Goal: Task Accomplishment & Management: Complete application form

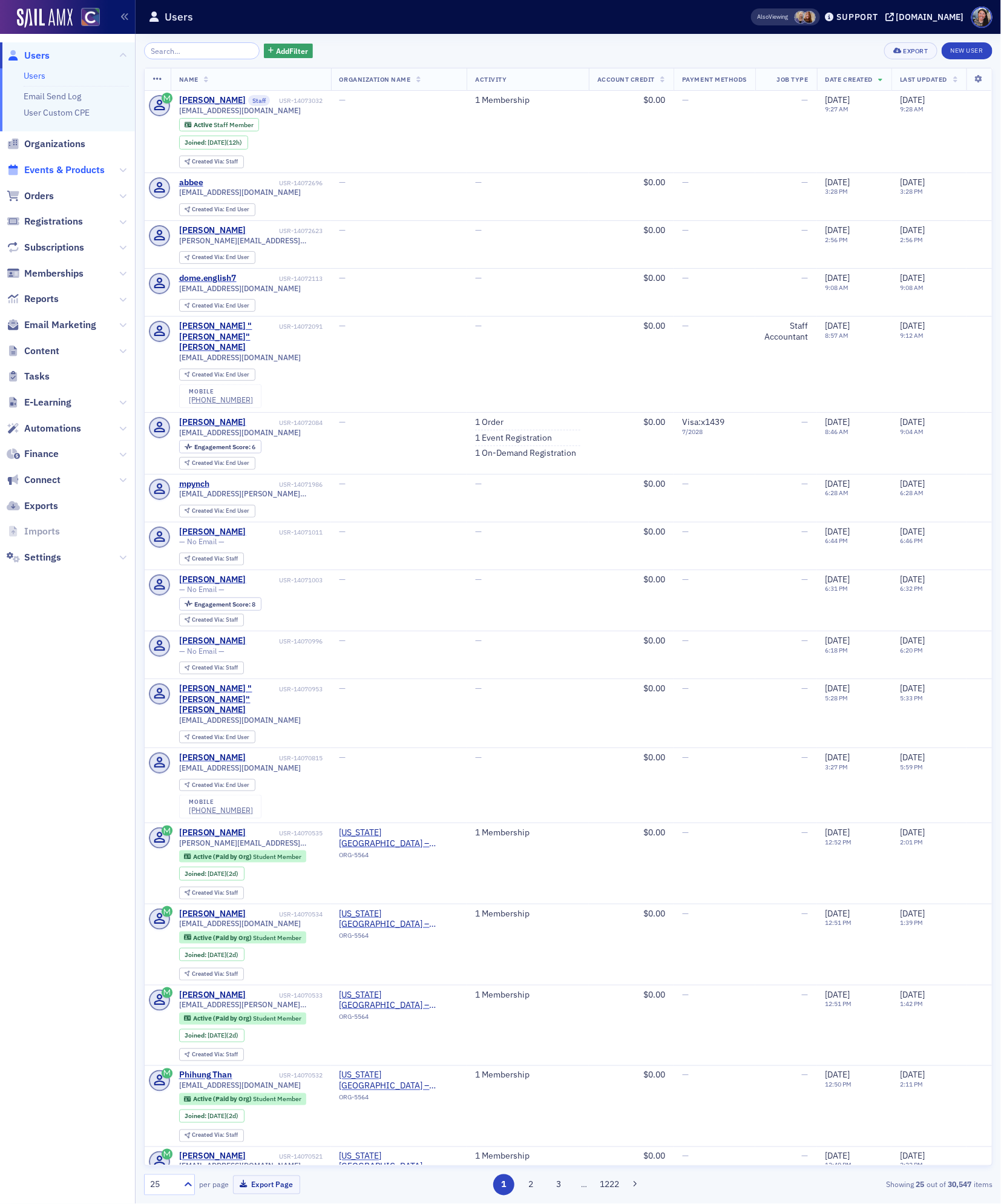
click at [78, 175] on span "Events & Products" at bounding box center [65, 170] width 80 height 14
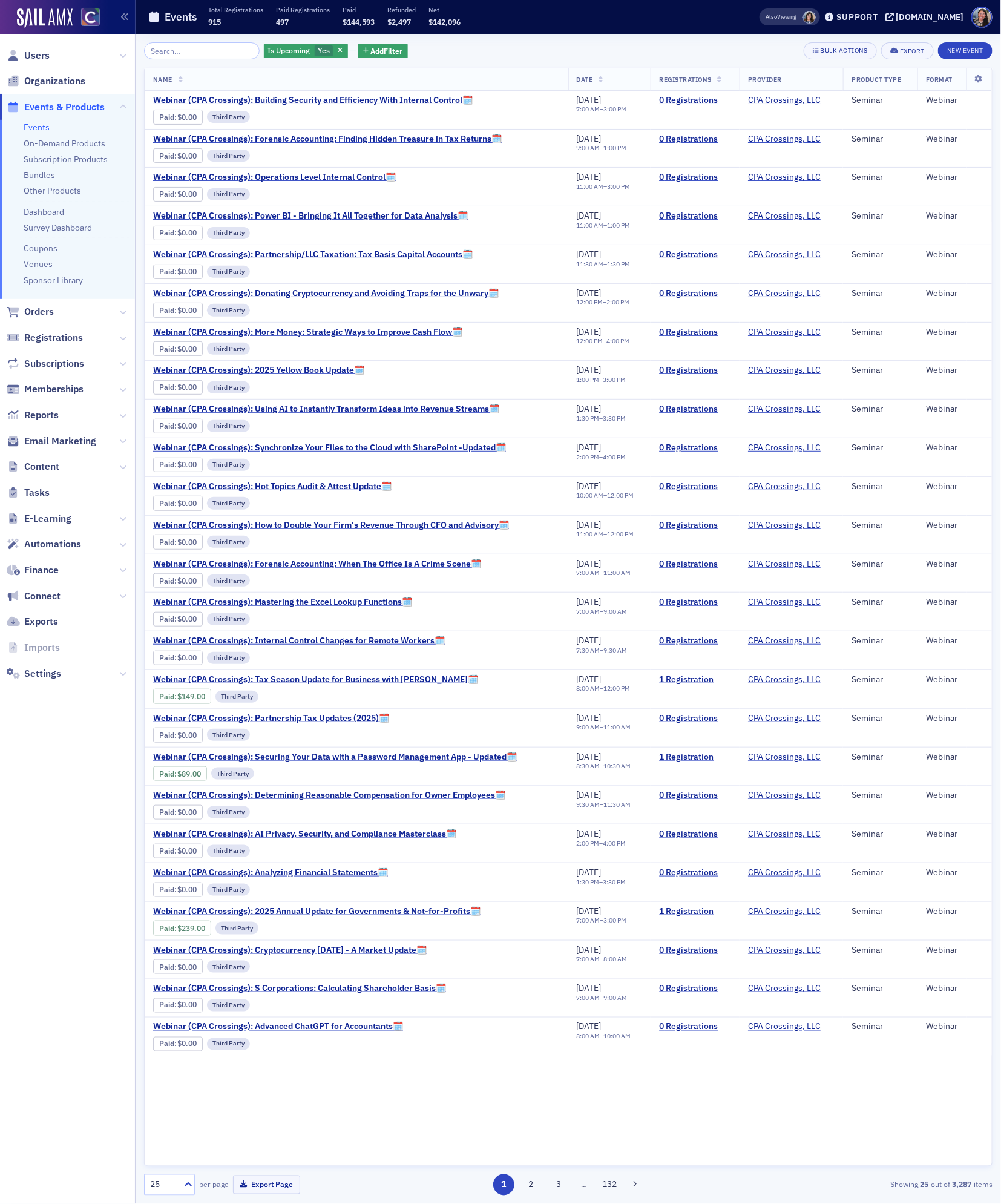
click at [175, 48] on input "search" at bounding box center [202, 51] width 116 height 17
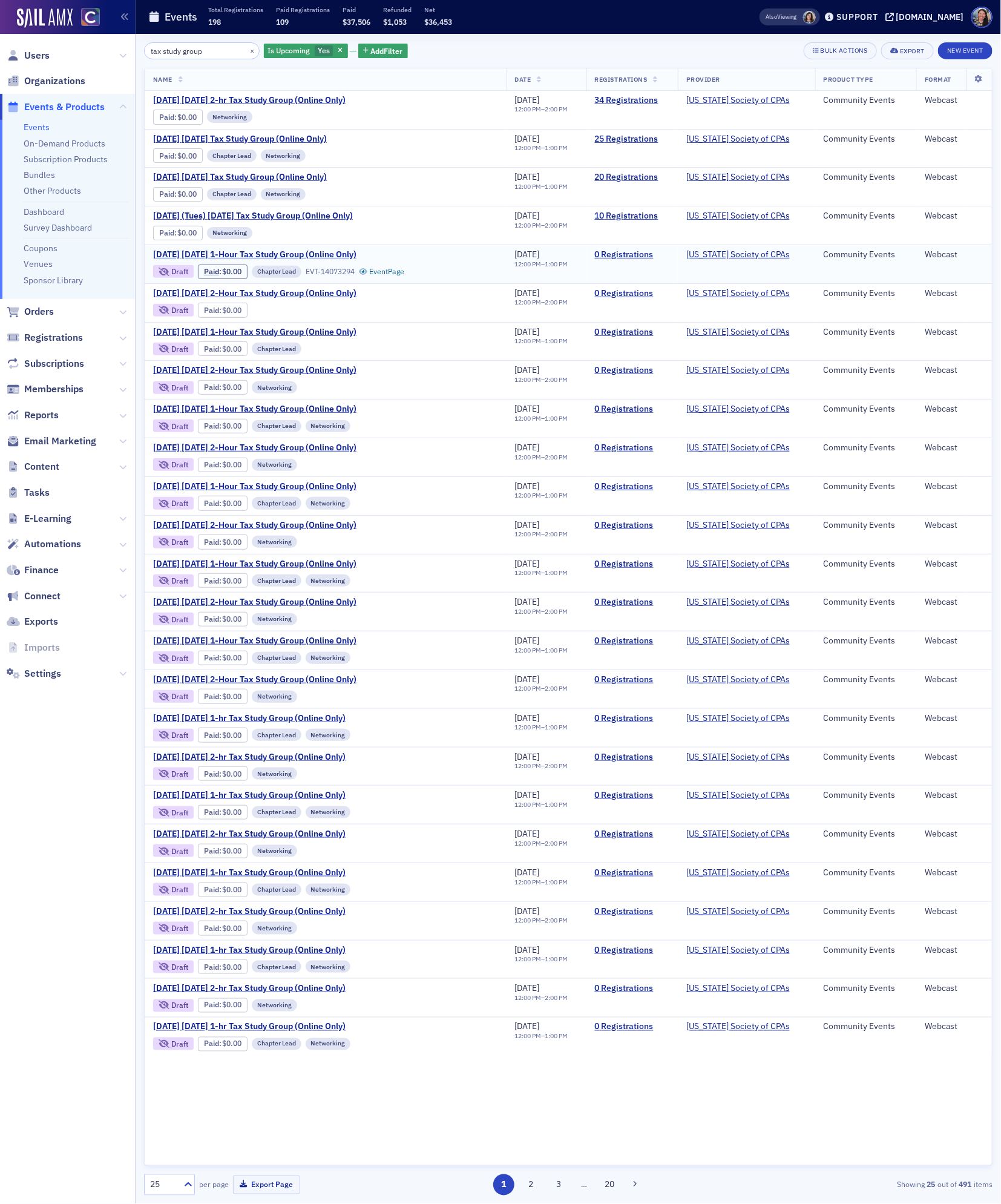
type input "tax study group"
click at [233, 259] on span "[DATE] [DATE] 1-Hour Tax Study Group (Online Only)" at bounding box center [254, 254] width 203 height 11
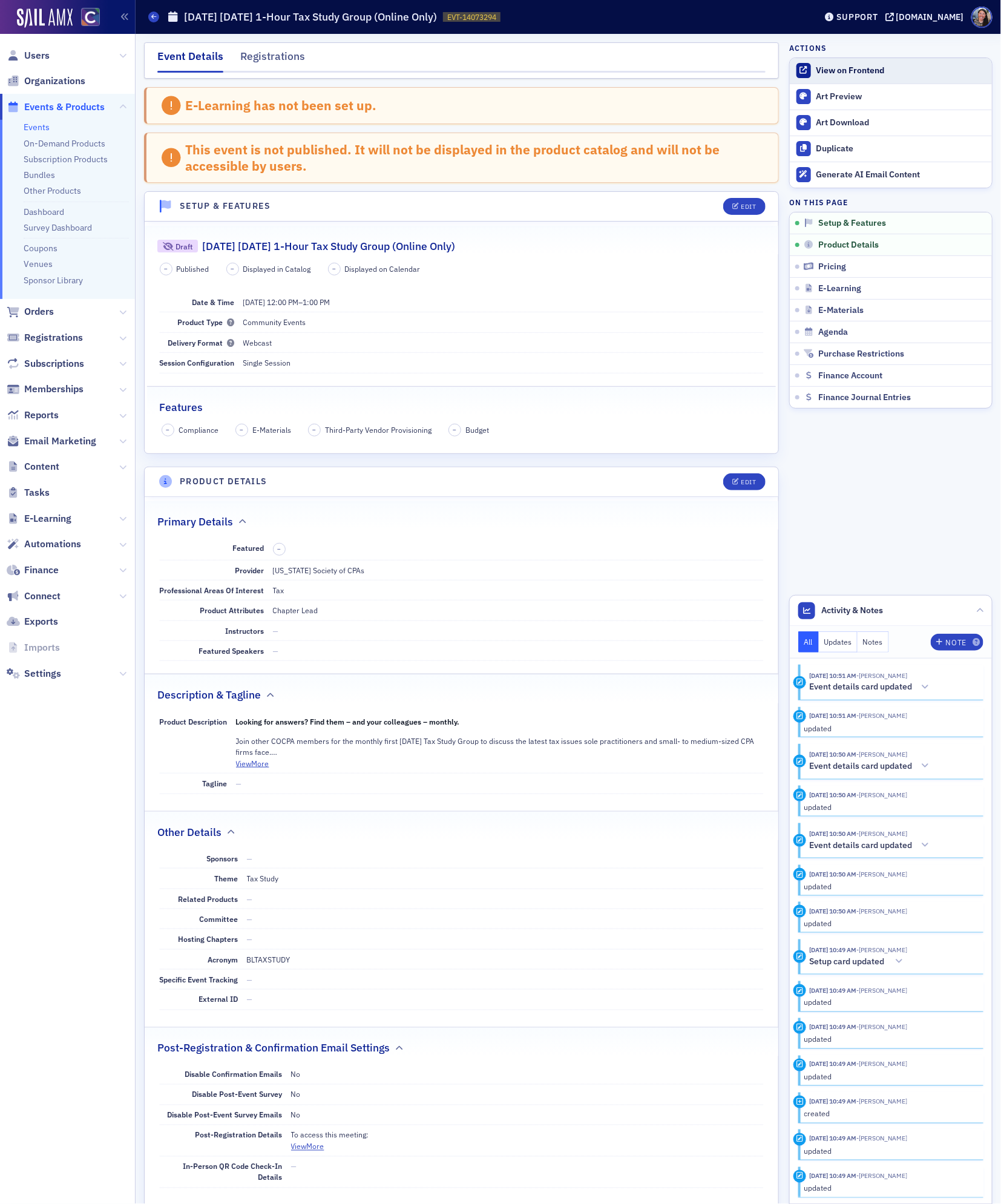
click at [855, 78] on link "View on Frontend" at bounding box center [890, 70] width 202 height 25
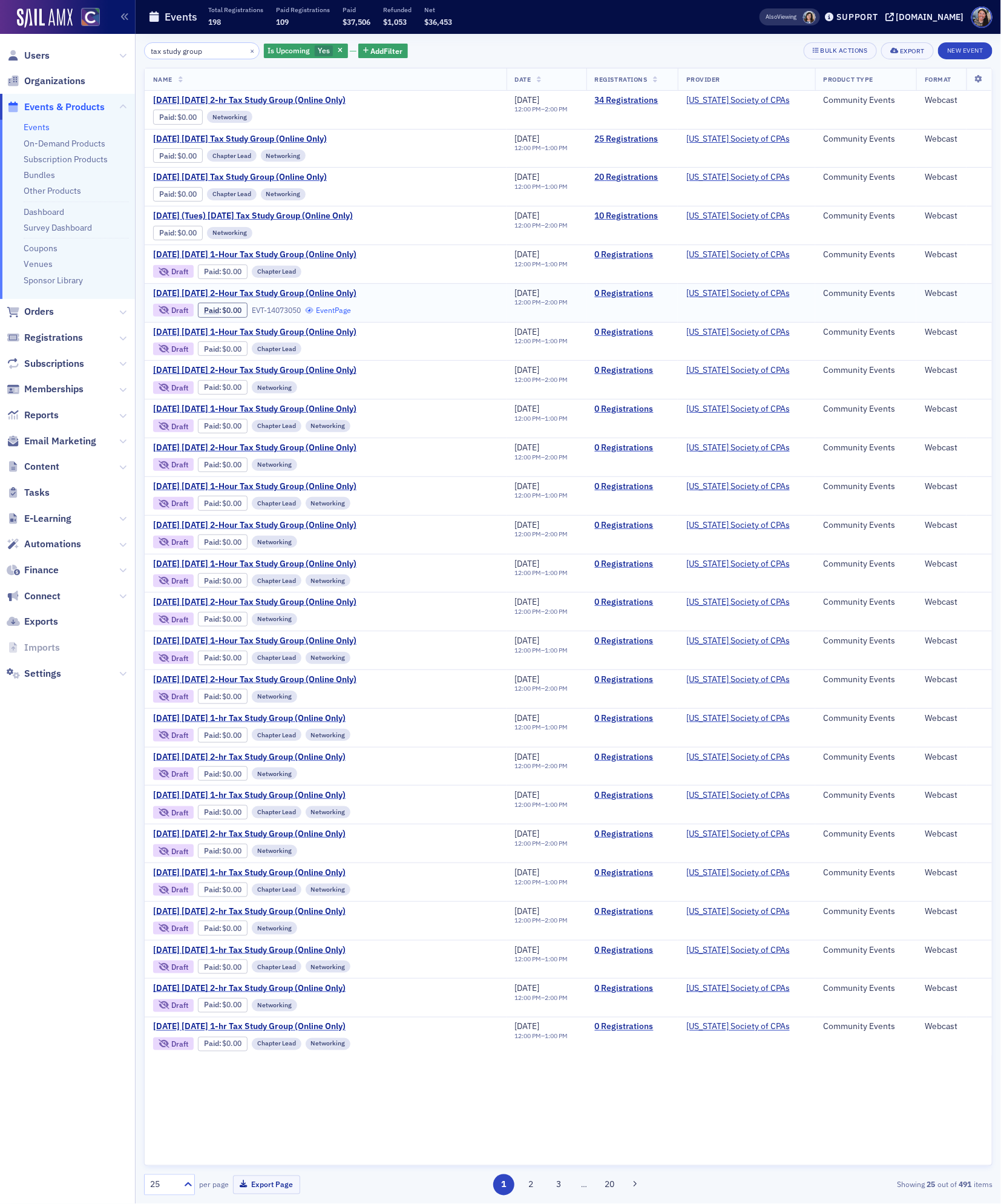
click at [329, 315] on link "Event Page" at bounding box center [328, 310] width 46 height 9
click at [372, 932] on link "Event Page" at bounding box center [378, 928] width 46 height 9
click at [231, 292] on span "[DATE] [DATE] 2-Hour Tax Study Group (Online Only)" at bounding box center [254, 293] width 203 height 11
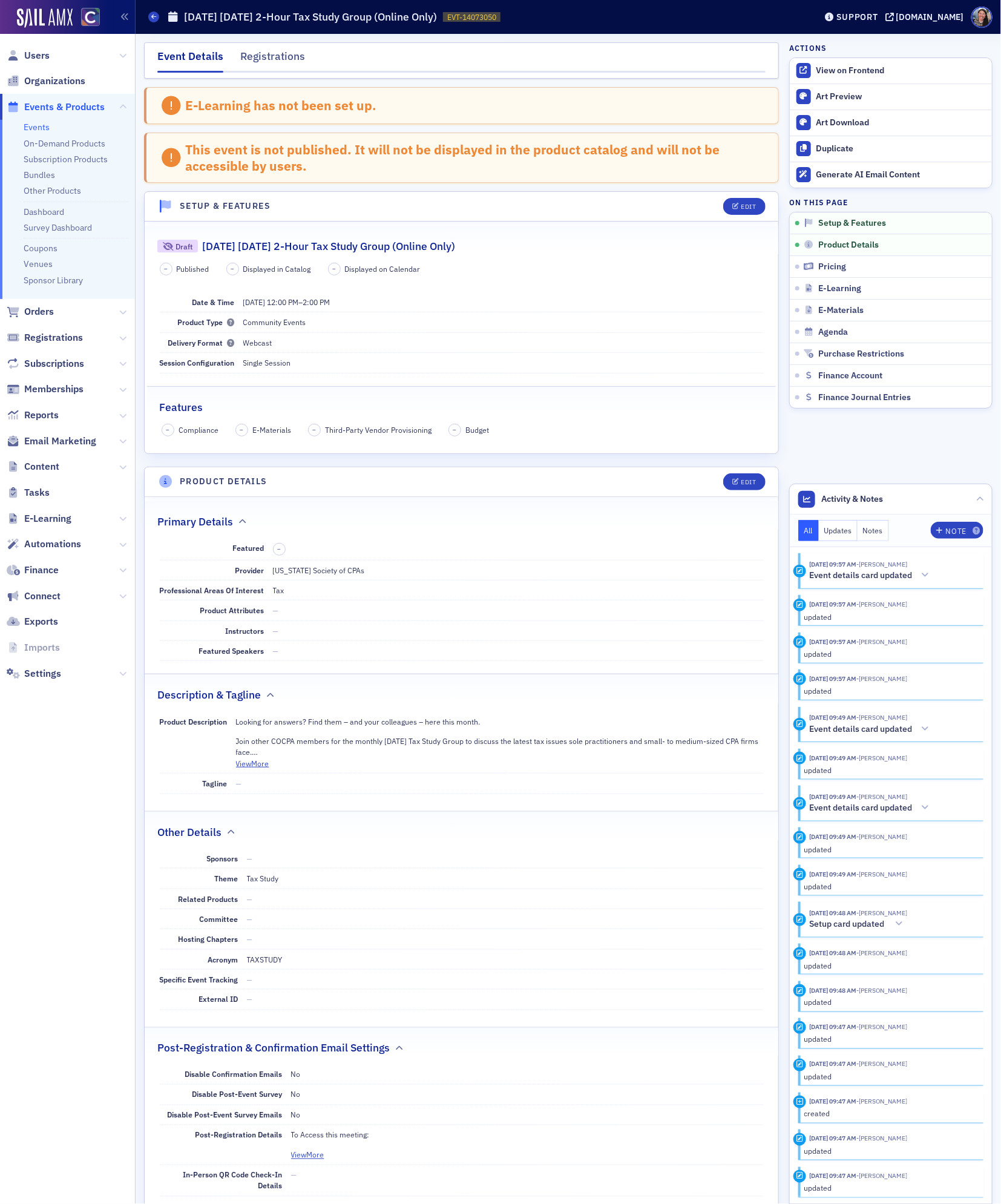
click at [35, 121] on link "Events" at bounding box center [37, 126] width 26 height 11
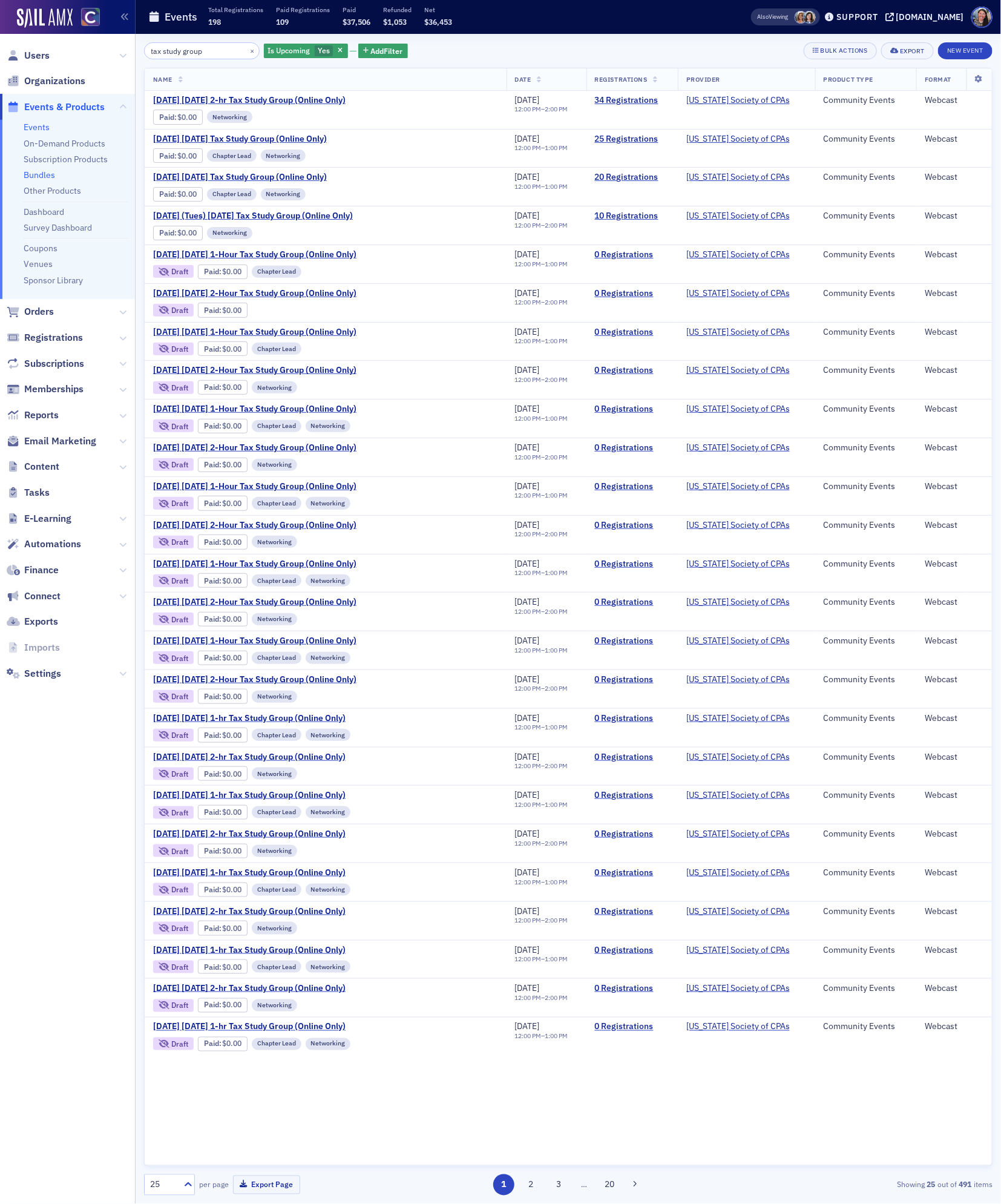
click at [37, 176] on link "Bundles" at bounding box center [40, 175] width 32 height 11
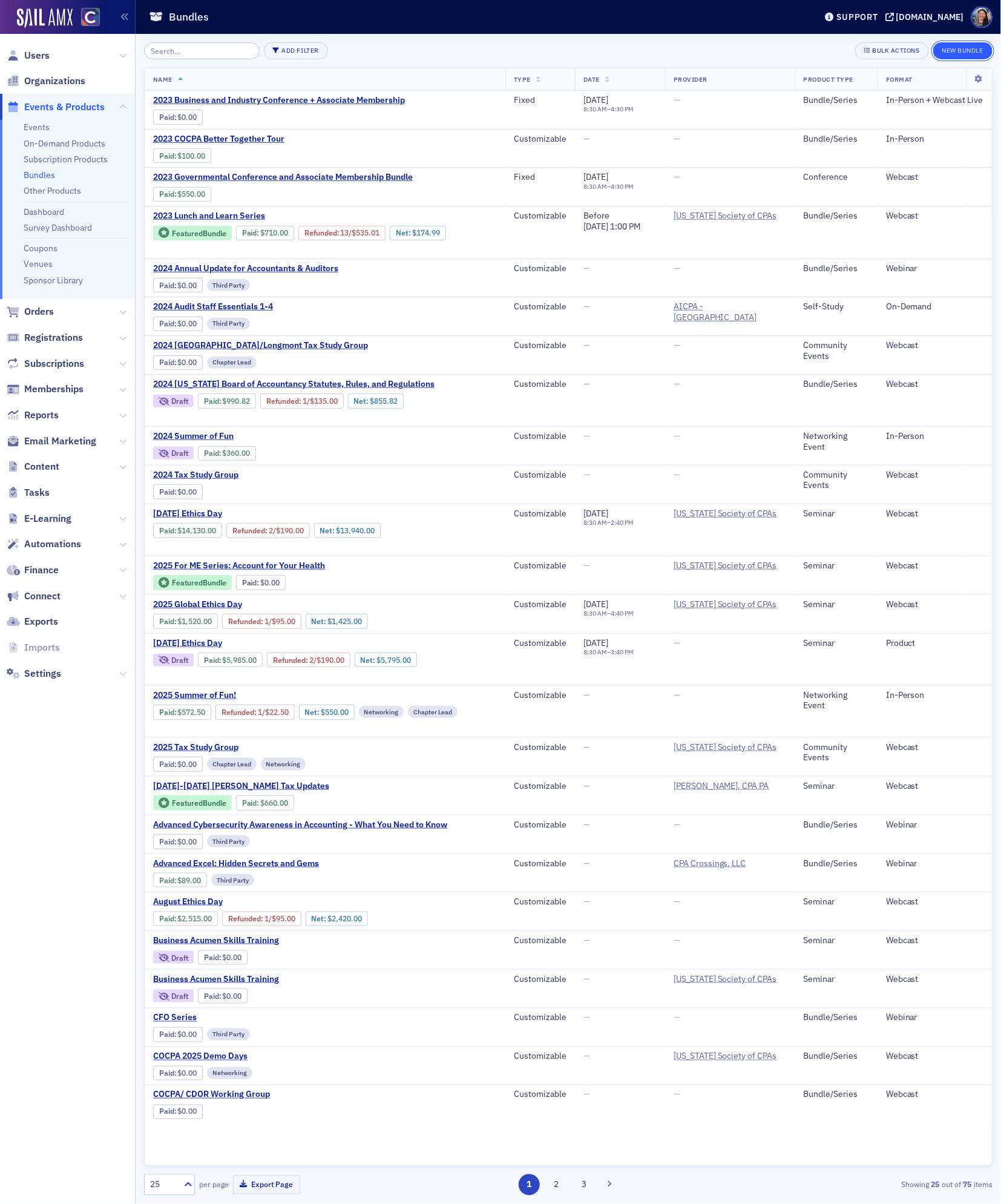
click at [963, 53] on button "New Bundle" at bounding box center [963, 51] width 60 height 17
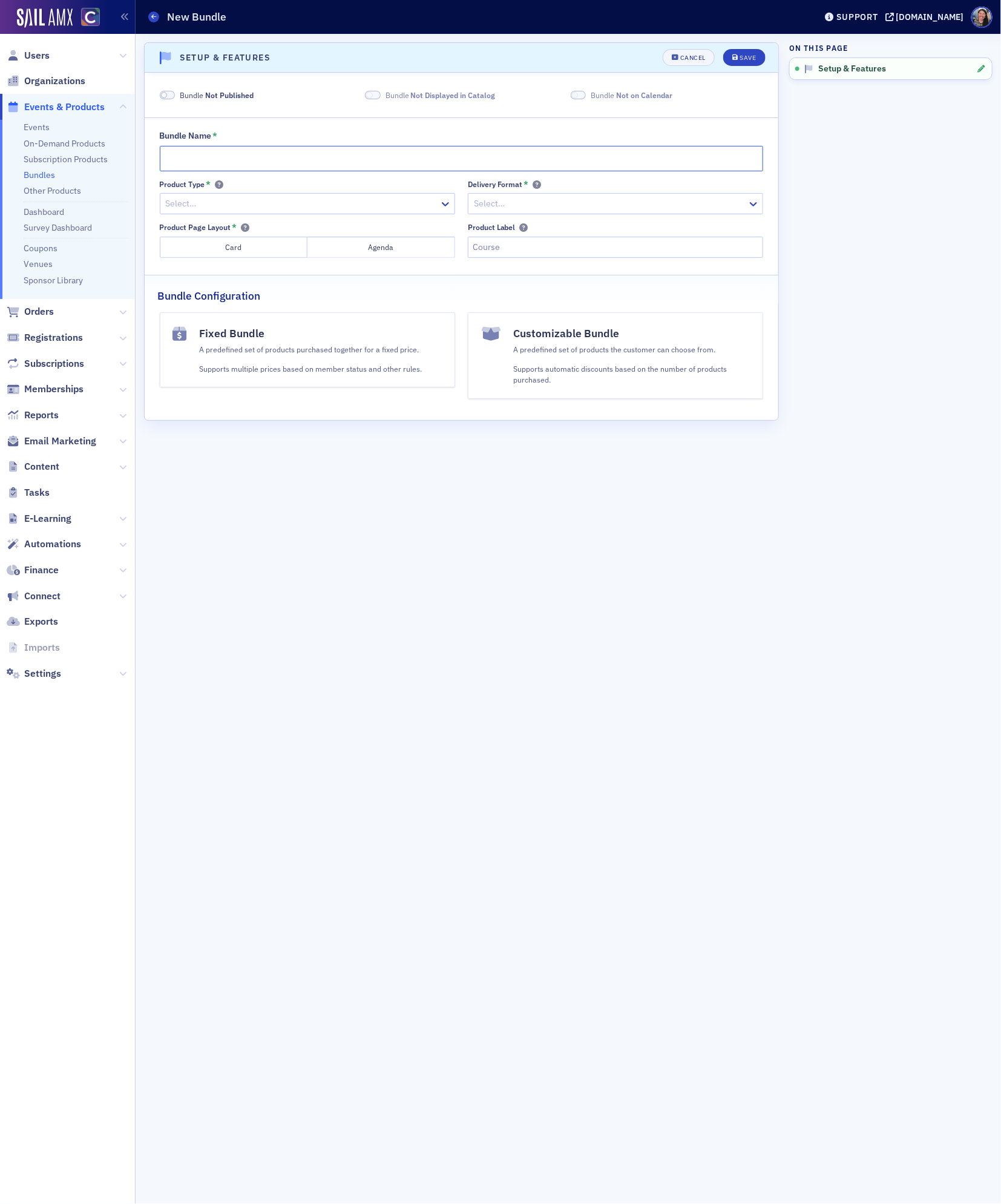
click at [384, 157] on input "Bundle Name *" at bounding box center [461, 158] width 604 height 25
type input "2026 Tax Study Group"
click at [367, 205] on div at bounding box center [301, 203] width 274 height 15
type input "bundle"
click at [206, 231] on span "Bundle/Series" at bounding box center [195, 231] width 55 height 13
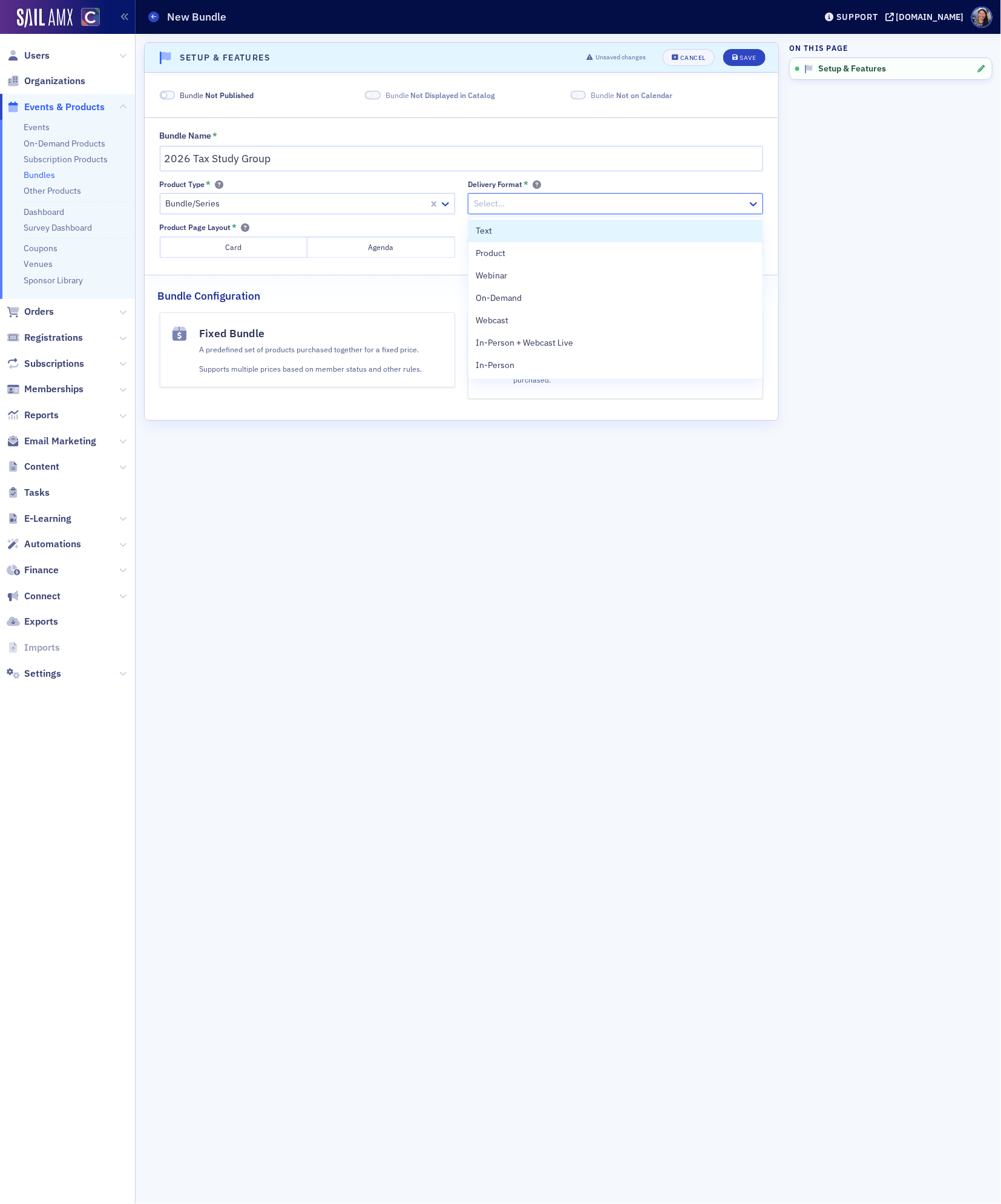
click at [520, 213] on div "Select…" at bounding box center [615, 203] width 295 height 21
click at [518, 317] on div "Webcast" at bounding box center [615, 320] width 280 height 13
click at [263, 252] on button "Card" at bounding box center [234, 246] width 148 height 21
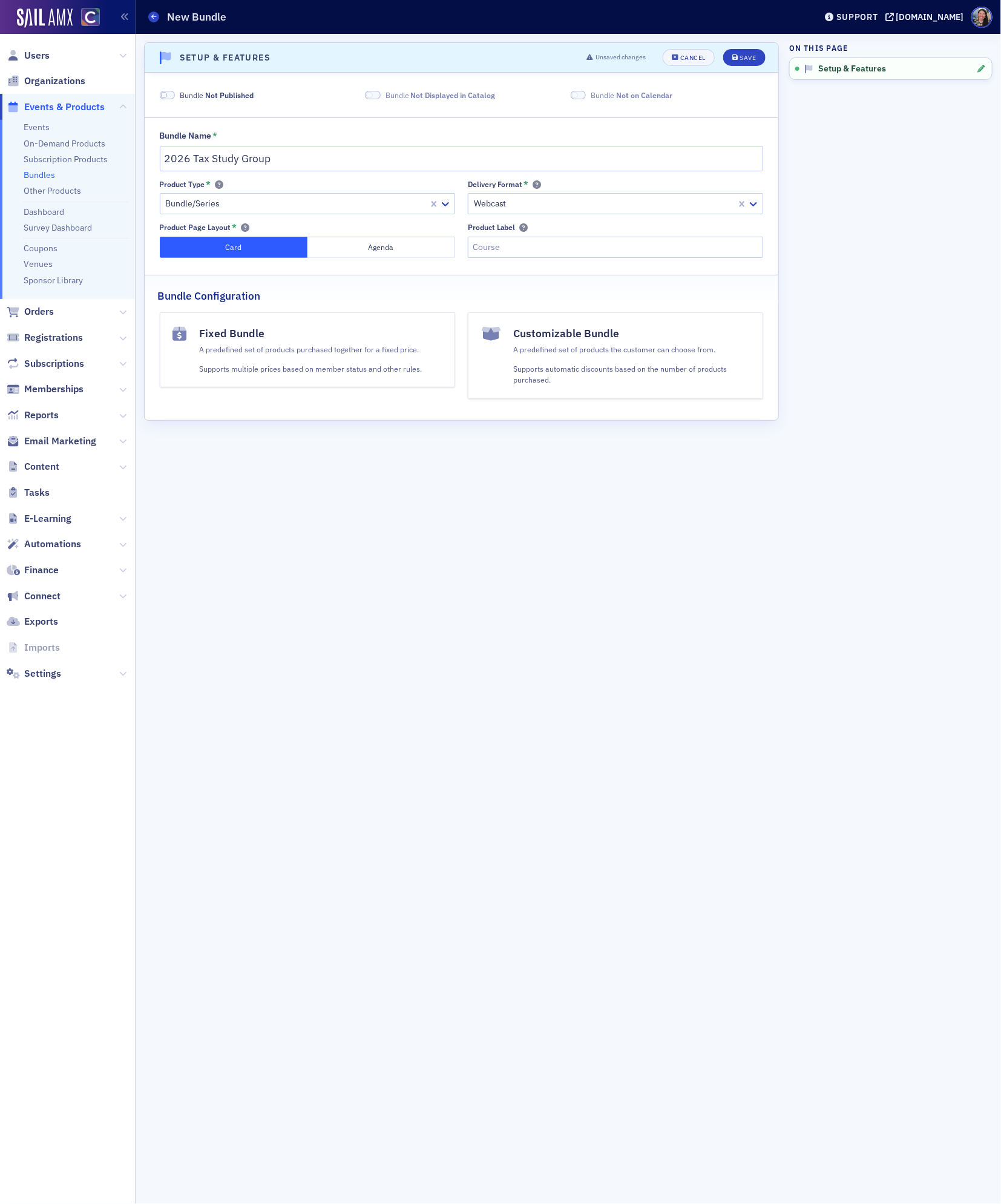
click at [619, 381] on p "Supports automatic discounts based on the number of products purchased." at bounding box center [632, 374] width 236 height 22
click at [758, 52] on button "Save" at bounding box center [744, 57] width 42 height 17
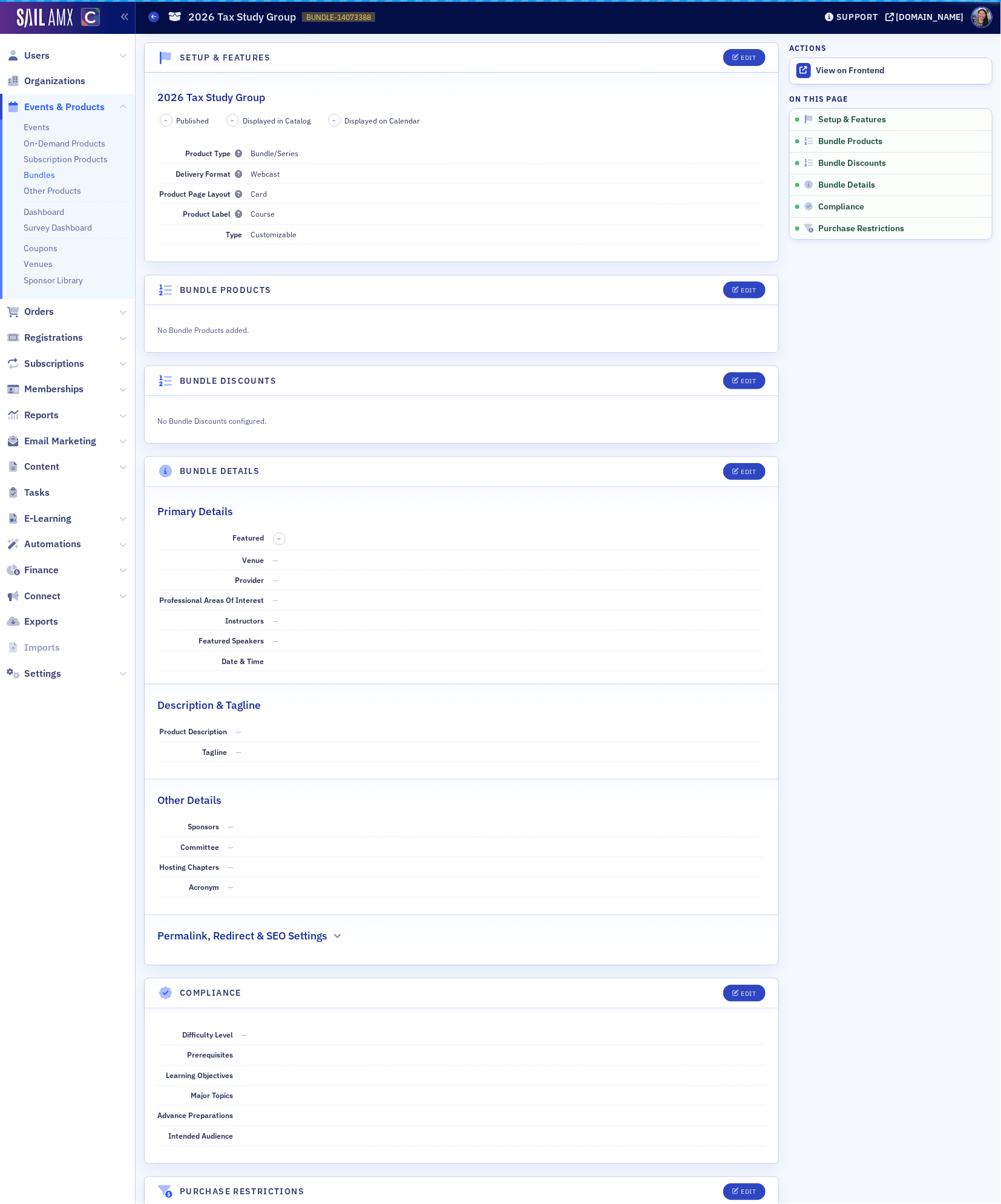
scroll to position [2, 0]
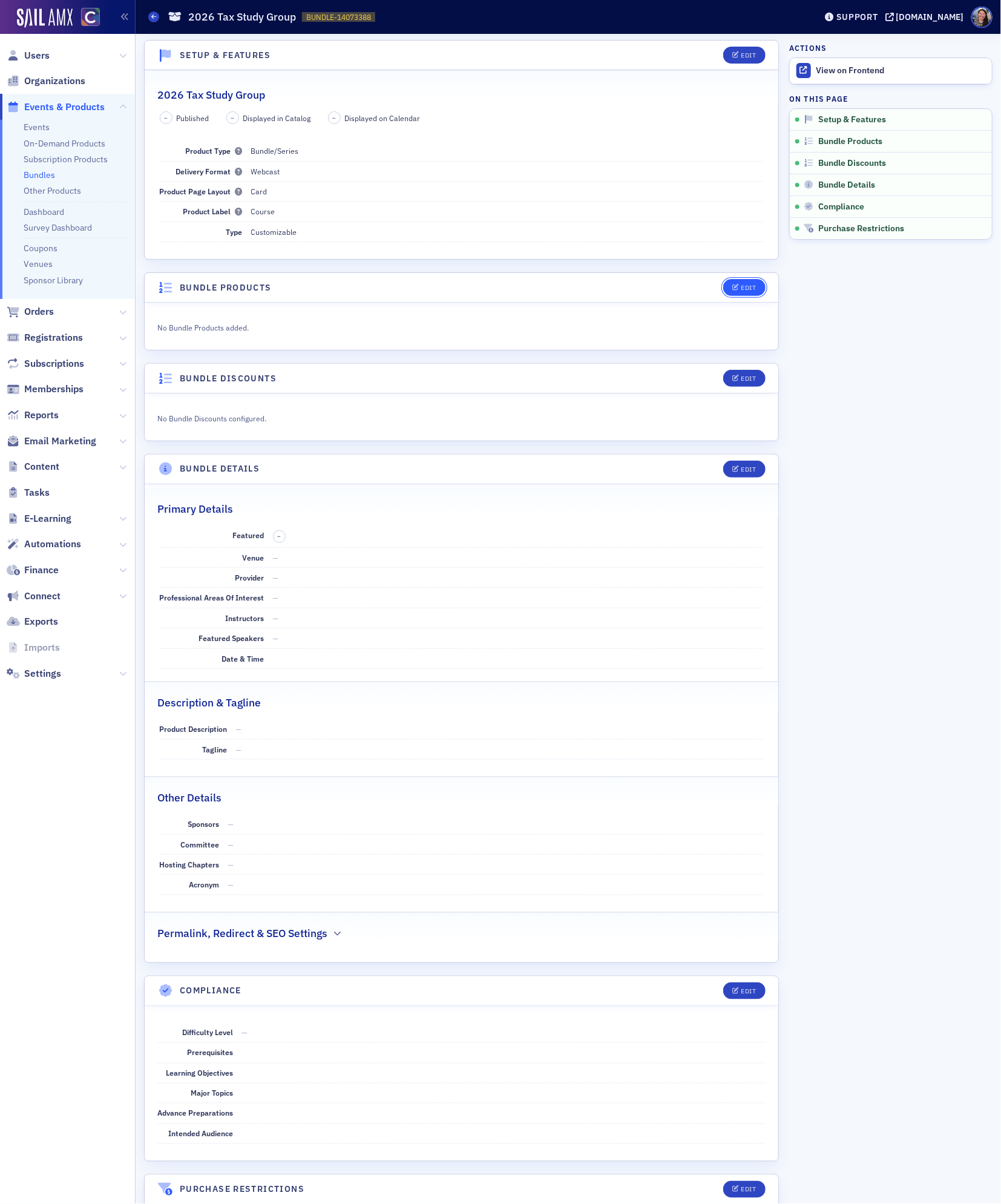
click at [744, 290] on div "Edit" at bounding box center [748, 287] width 15 height 6
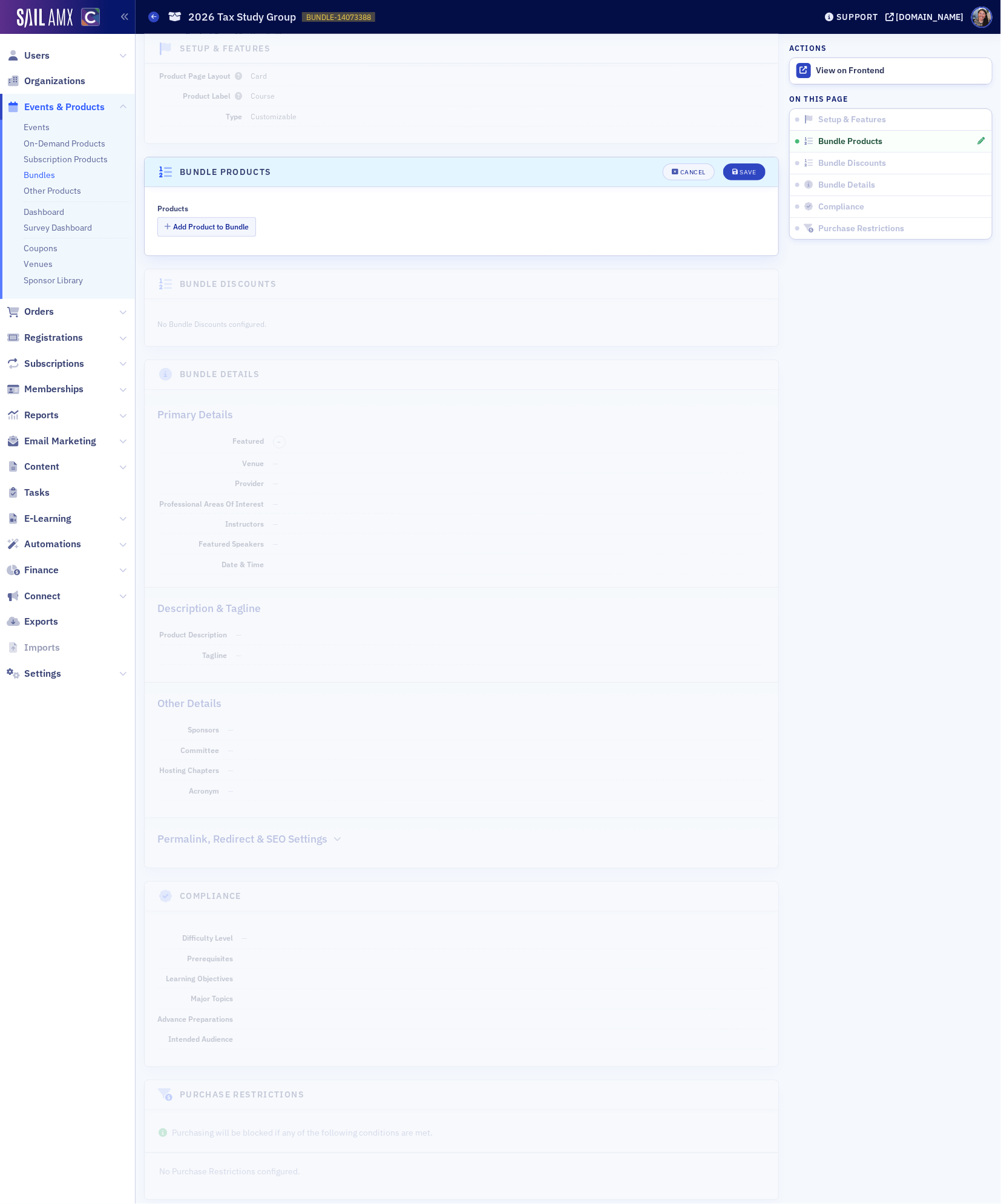
scroll to position [126, 0]
click at [246, 225] on button "Add Product to Bundle" at bounding box center [206, 218] width 98 height 19
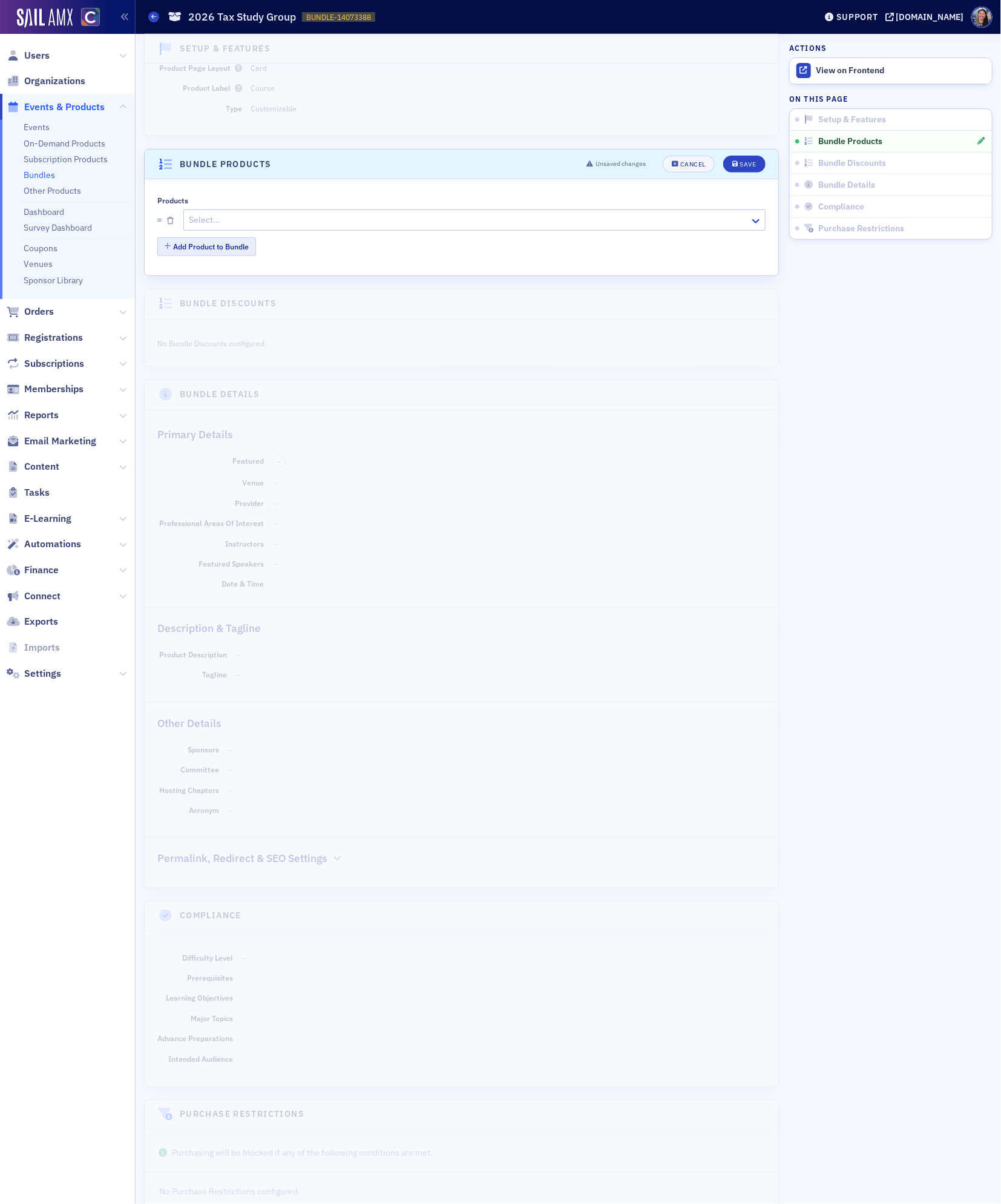
click at [246, 225] on div at bounding box center [469, 220] width 561 height 15
type input "tax study"
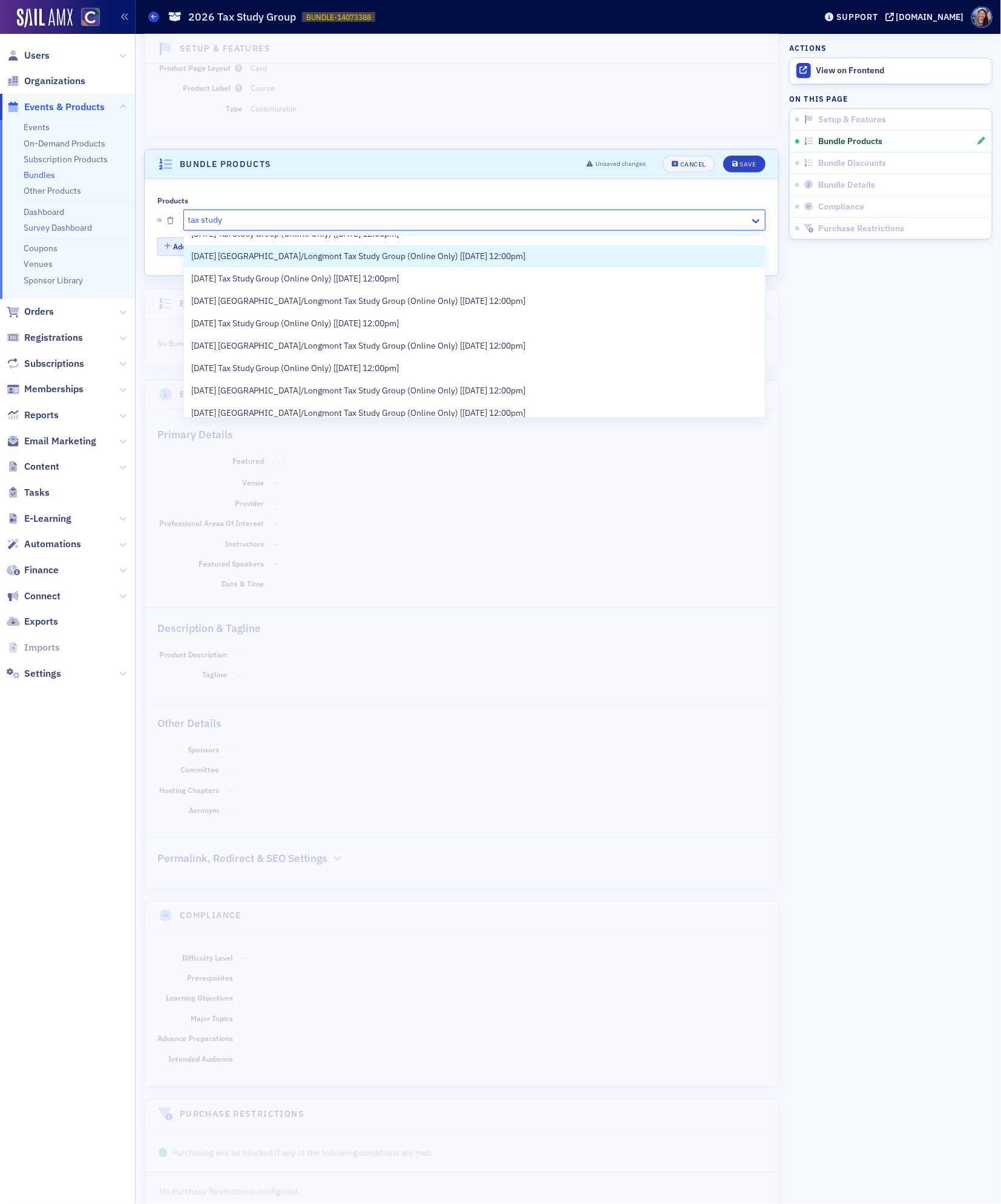
scroll to position [1381, 0]
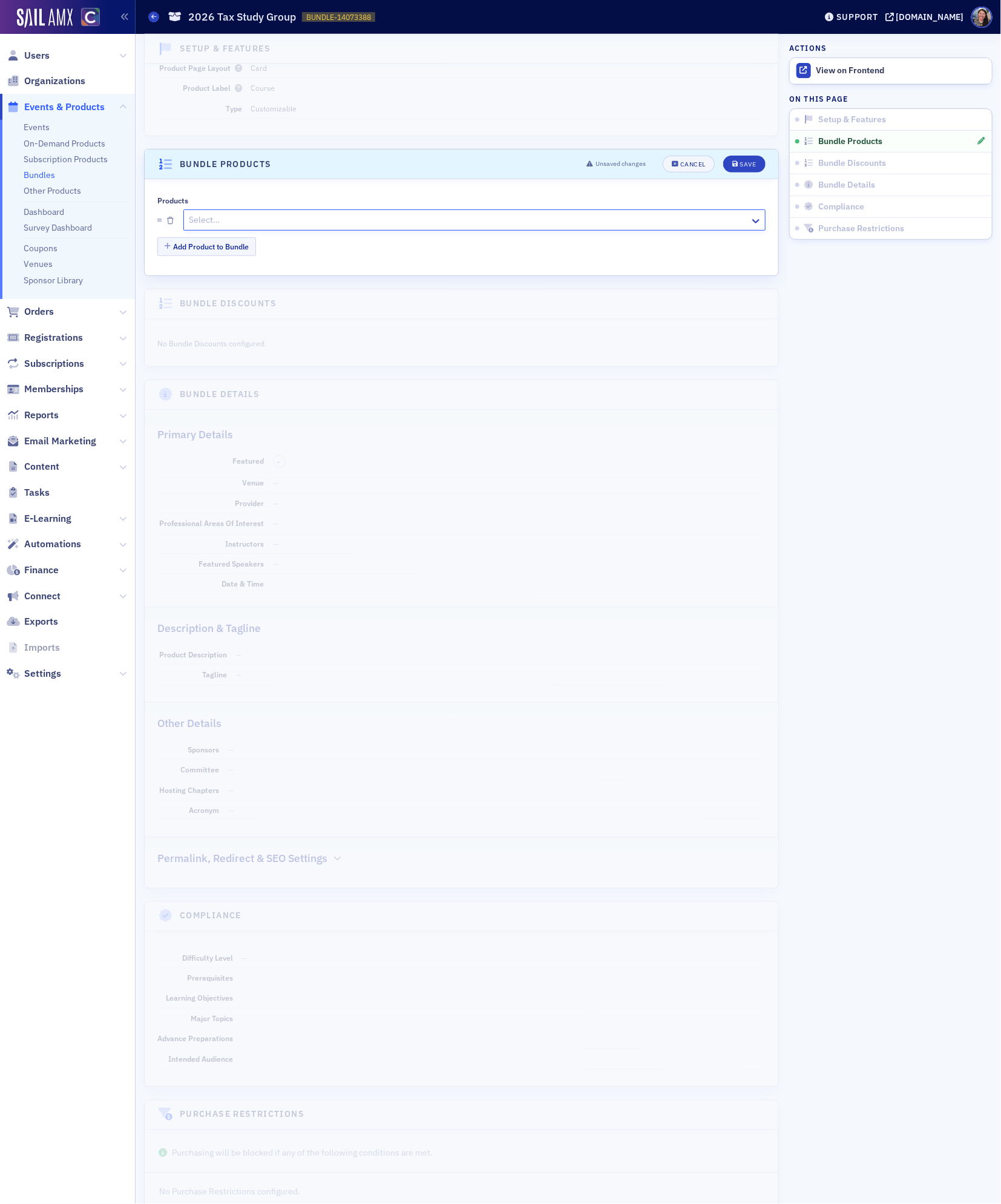
drag, startPoint x: 231, startPoint y: 218, endPoint x: 68, endPoint y: 210, distance: 163.2
click at [68, 210] on div "Users Organizations Events & Products Events On-Demand Products Subscription Pr…" at bounding box center [500, 602] width 1001 height 1204
type input "2026"
click at [724, 156] on button "Save" at bounding box center [744, 165] width 42 height 17
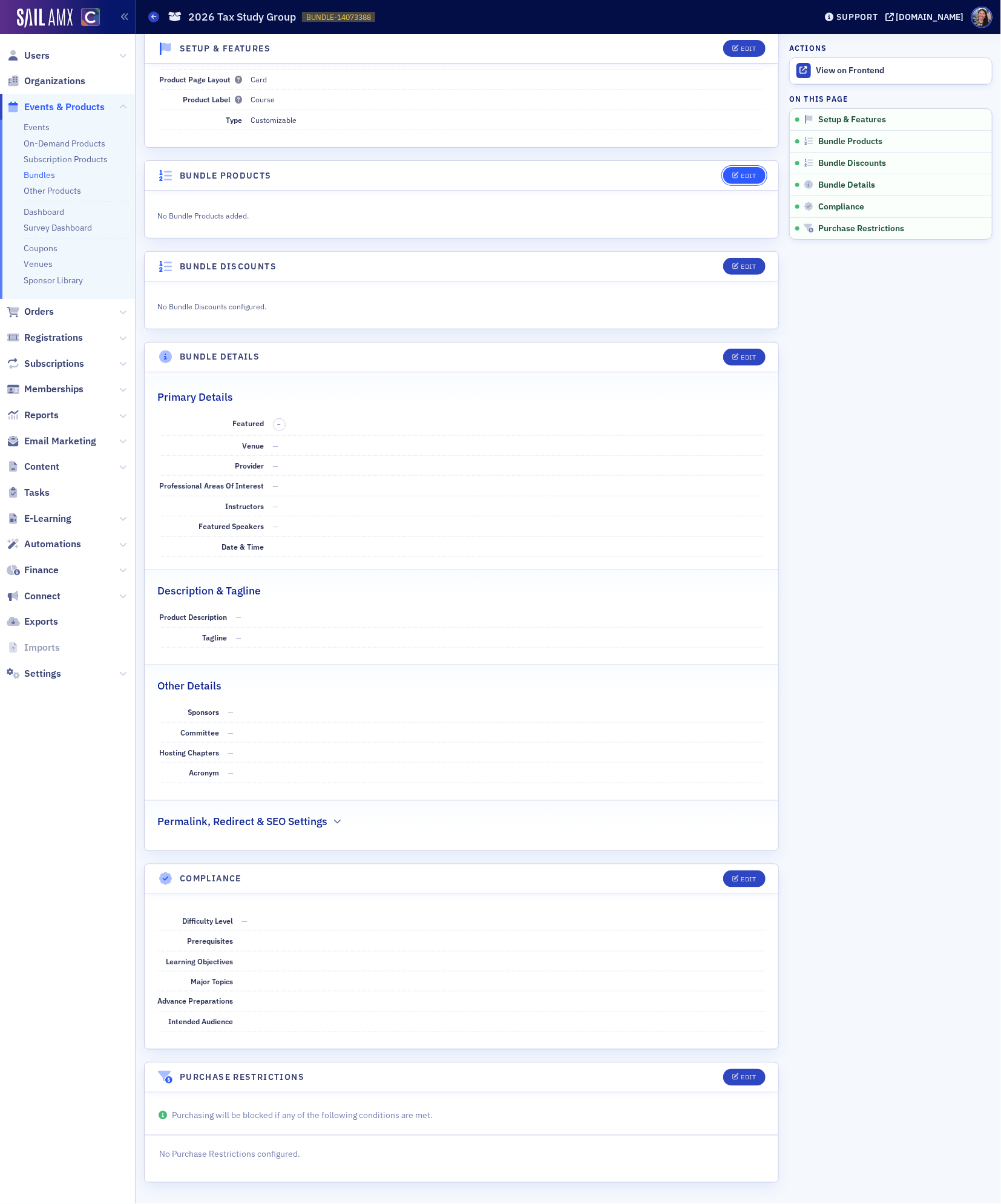
click at [747, 172] on div "Edit" at bounding box center [748, 175] width 15 height 6
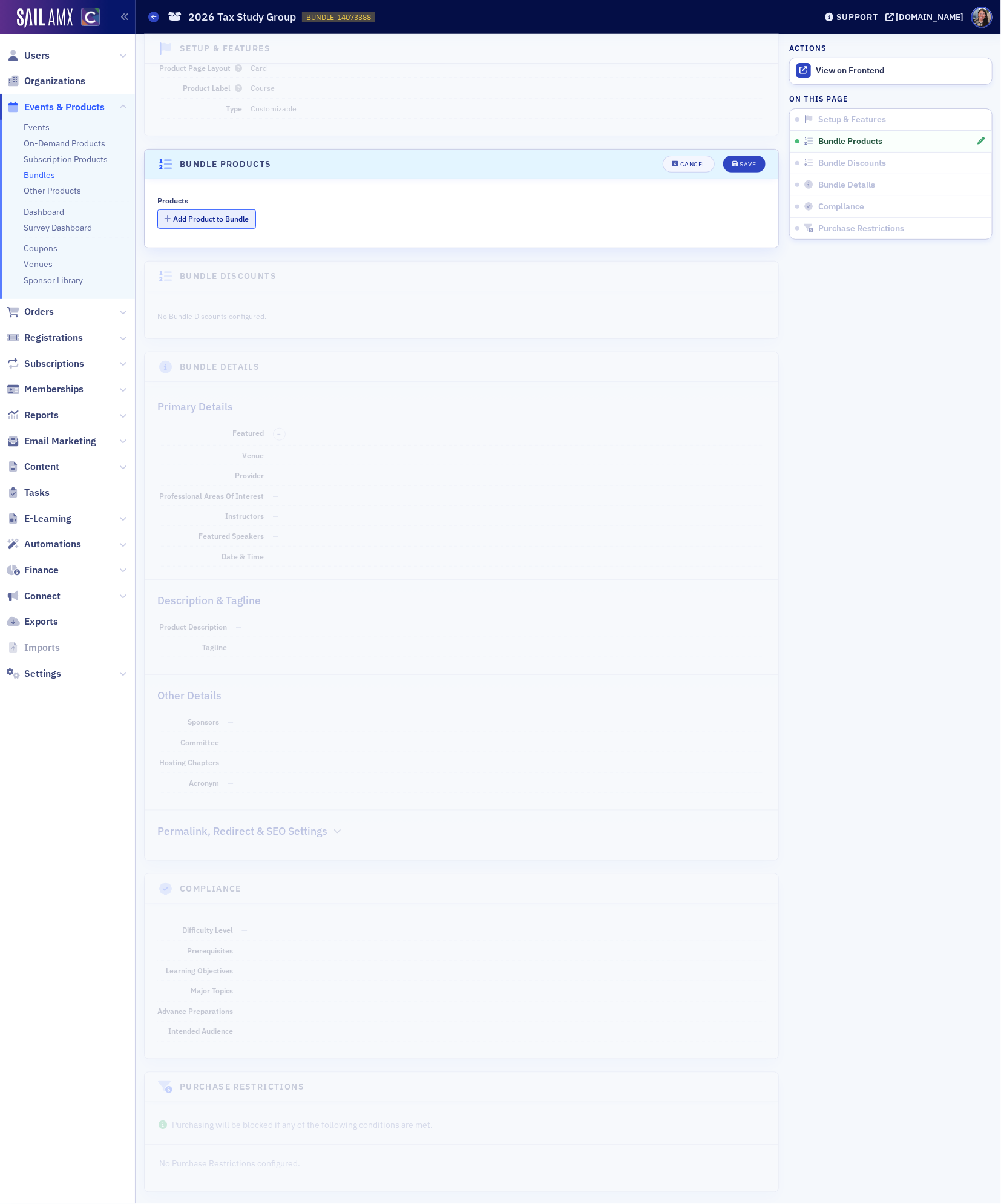
click at [233, 226] on button "Add Product to Bundle" at bounding box center [206, 218] width 98 height 19
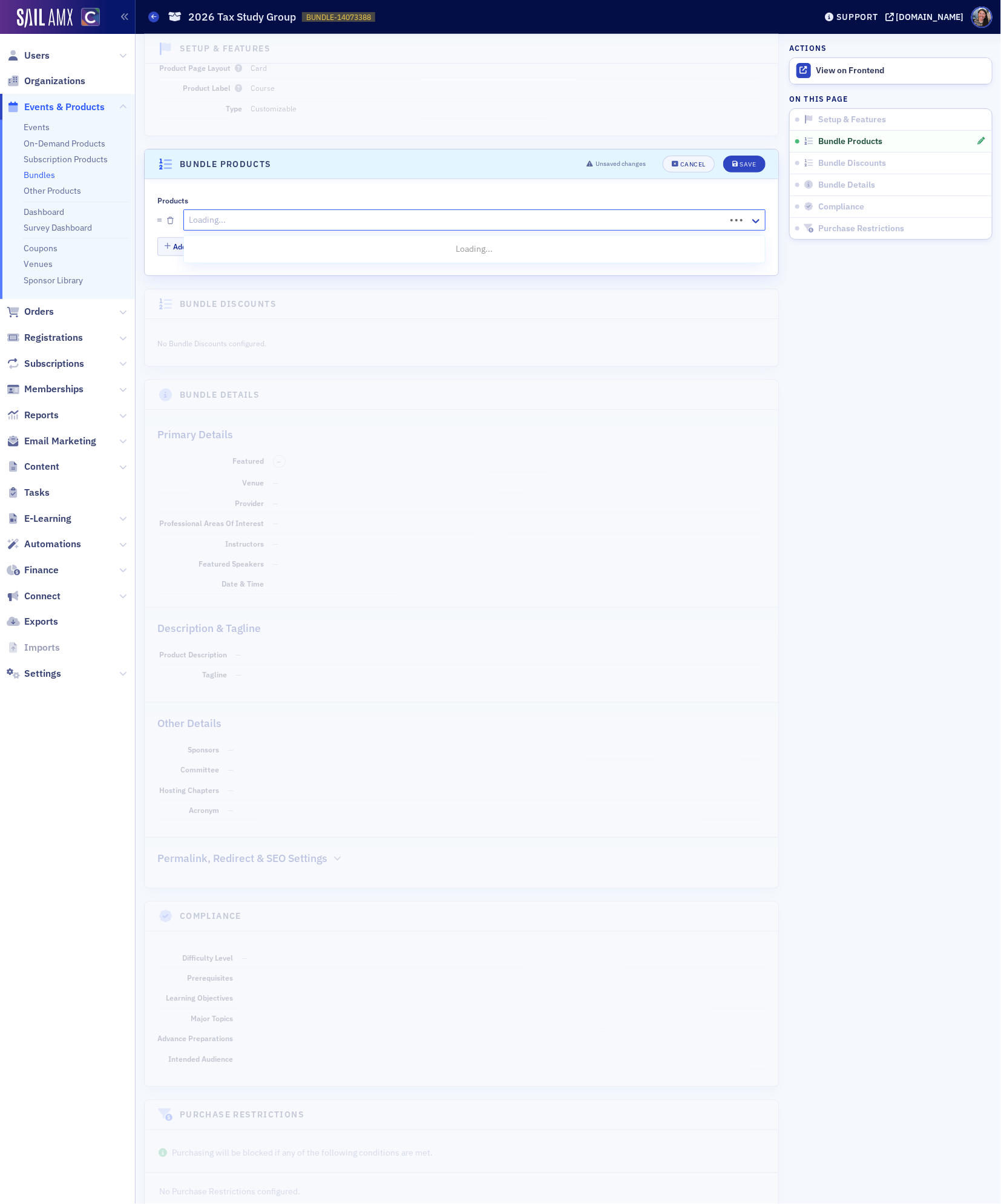
click at [264, 218] on div at bounding box center [456, 220] width 536 height 15
type input "2026 tax study"
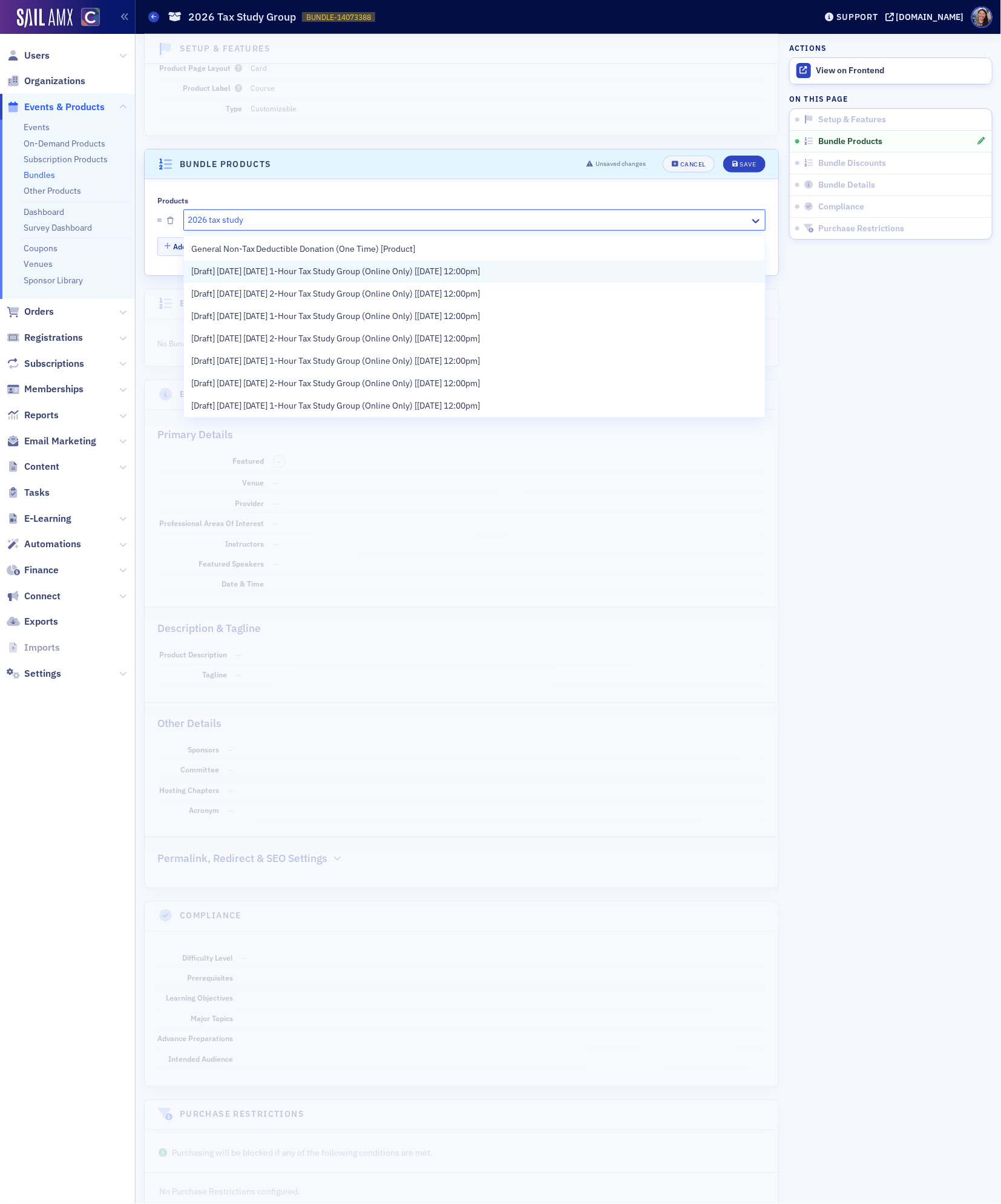
click at [263, 271] on span "[Draft] [DATE] [DATE] 1-Hour Tax Study Group (Online Only) [[DATE] 12:00pm]" at bounding box center [336, 272] width 290 height 13
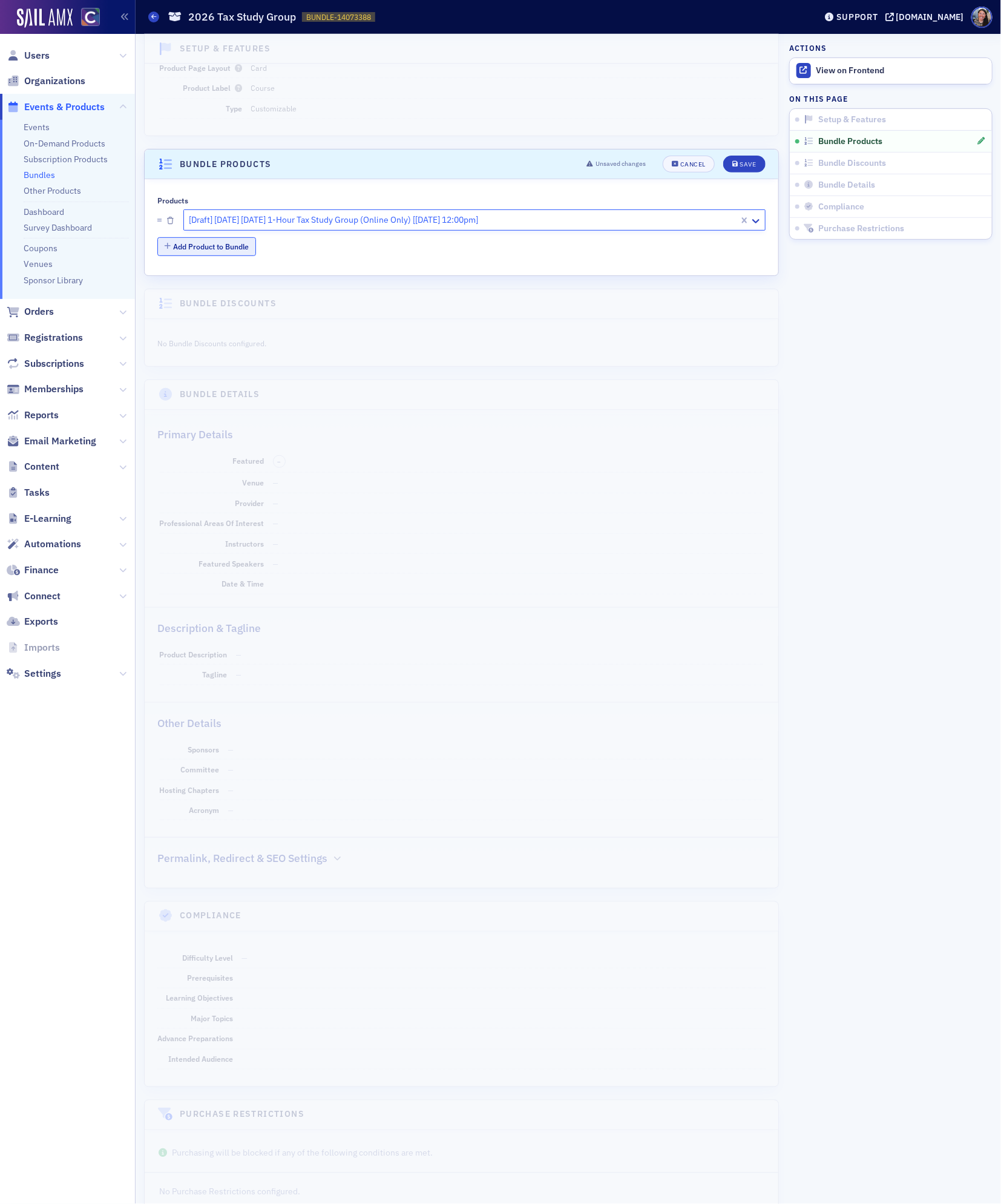
click at [211, 251] on button "Add Product to Bundle" at bounding box center [206, 246] width 98 height 19
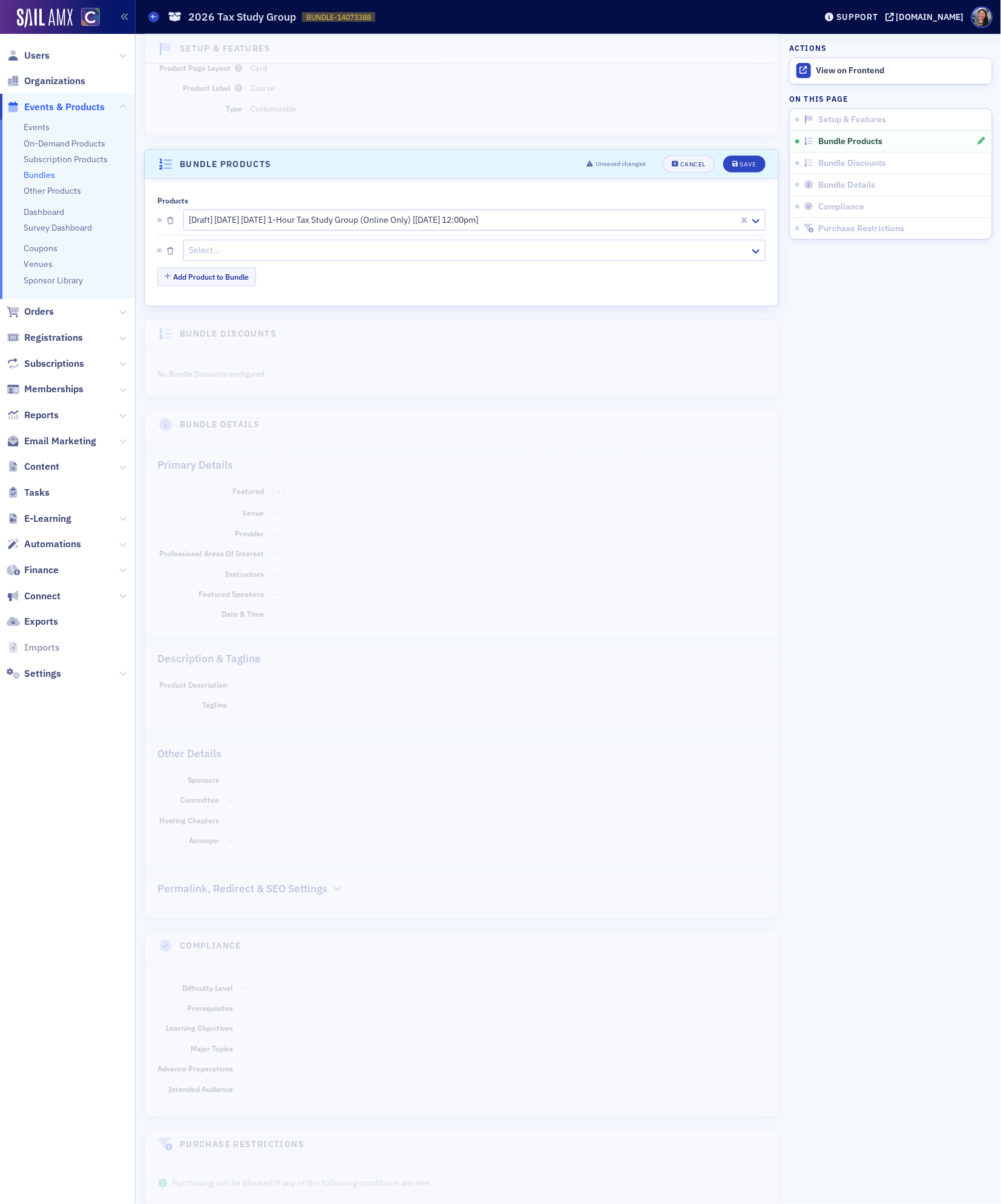
click at [263, 251] on div at bounding box center [469, 250] width 561 height 15
type input "2026 tax study"
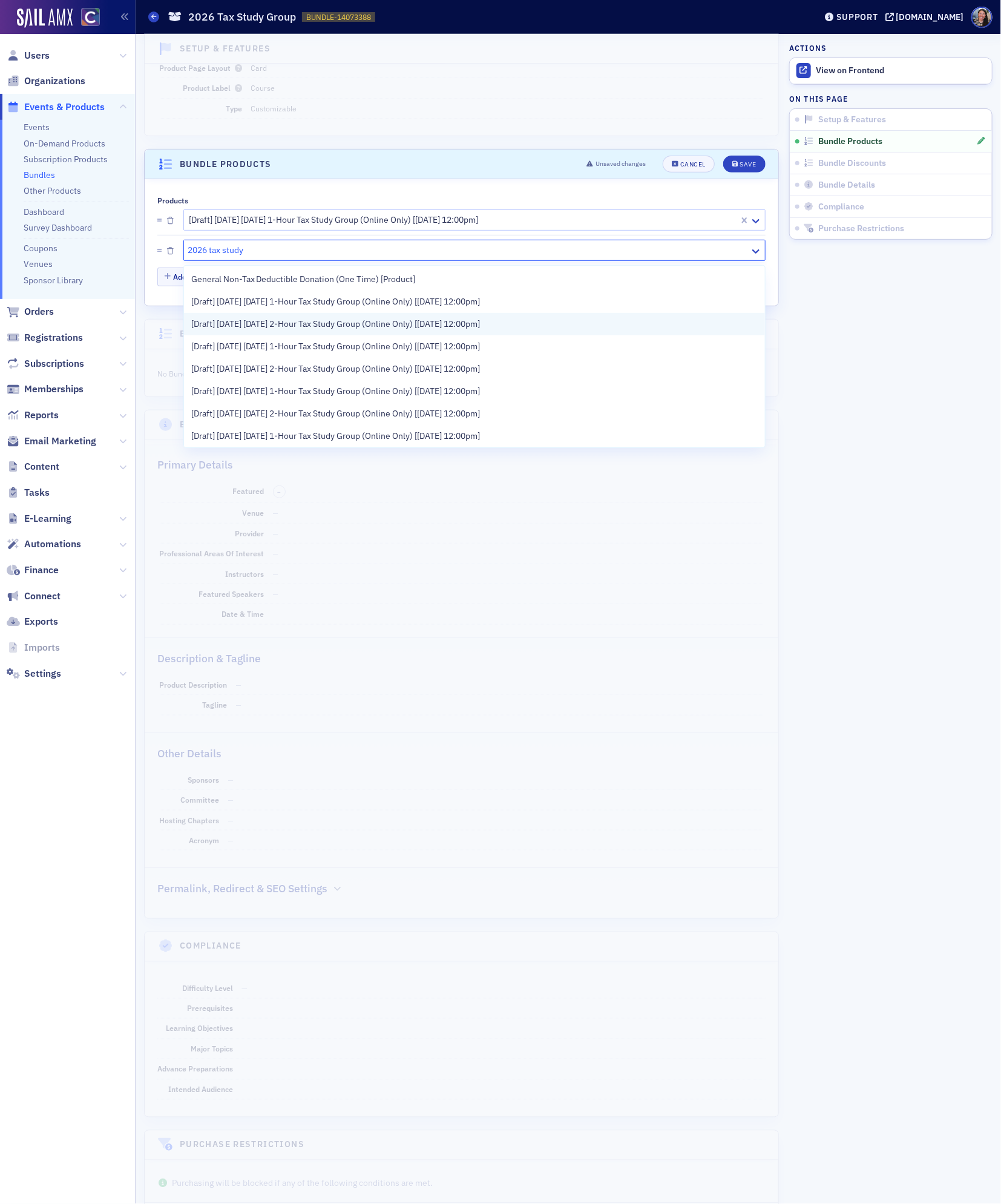
click at [251, 326] on span "[Draft] [DATE] [DATE] 2-Hour Tax Study Group (Online Only) [[DATE] 12:00pm]" at bounding box center [336, 324] width 290 height 13
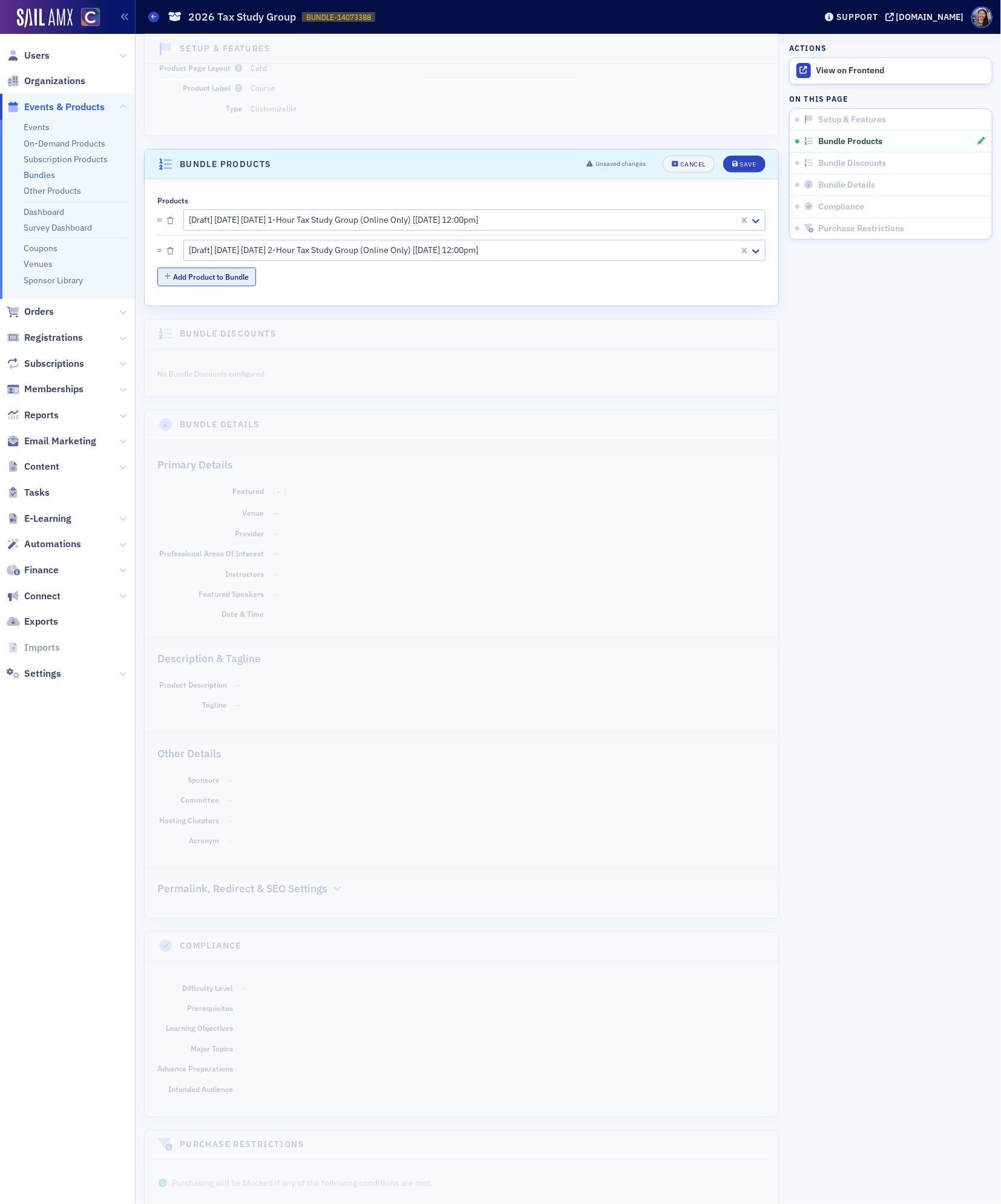
click at [206, 284] on button "Add Product to Bundle" at bounding box center [206, 277] width 98 height 19
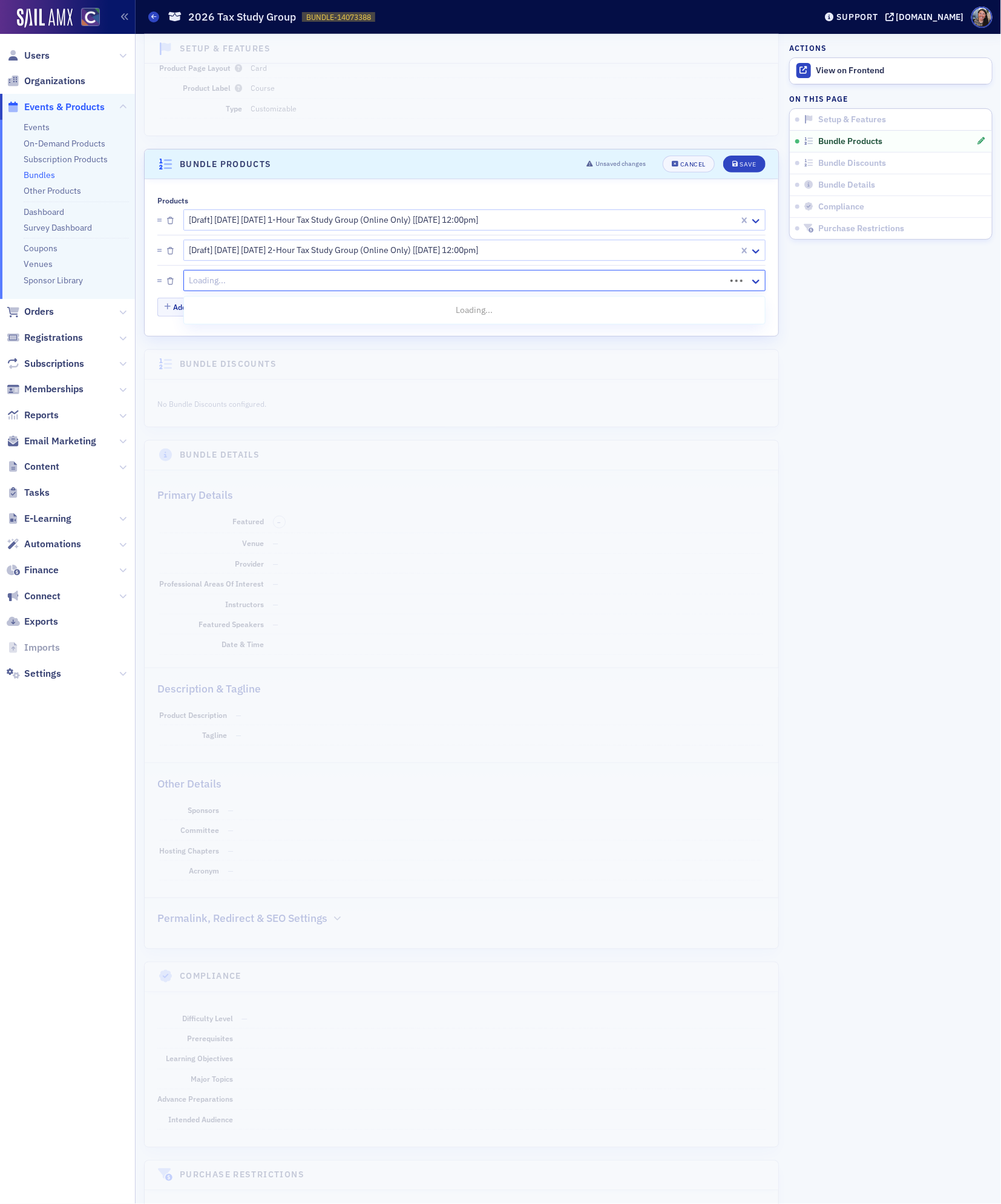
click at [230, 284] on div at bounding box center [456, 280] width 536 height 15
type input "2026 tax study"
drag, startPoint x: 248, startPoint y: 289, endPoint x: 183, endPoint y: 287, distance: 65.0
click at [183, 287] on div "Select…" at bounding box center [474, 280] width 582 height 21
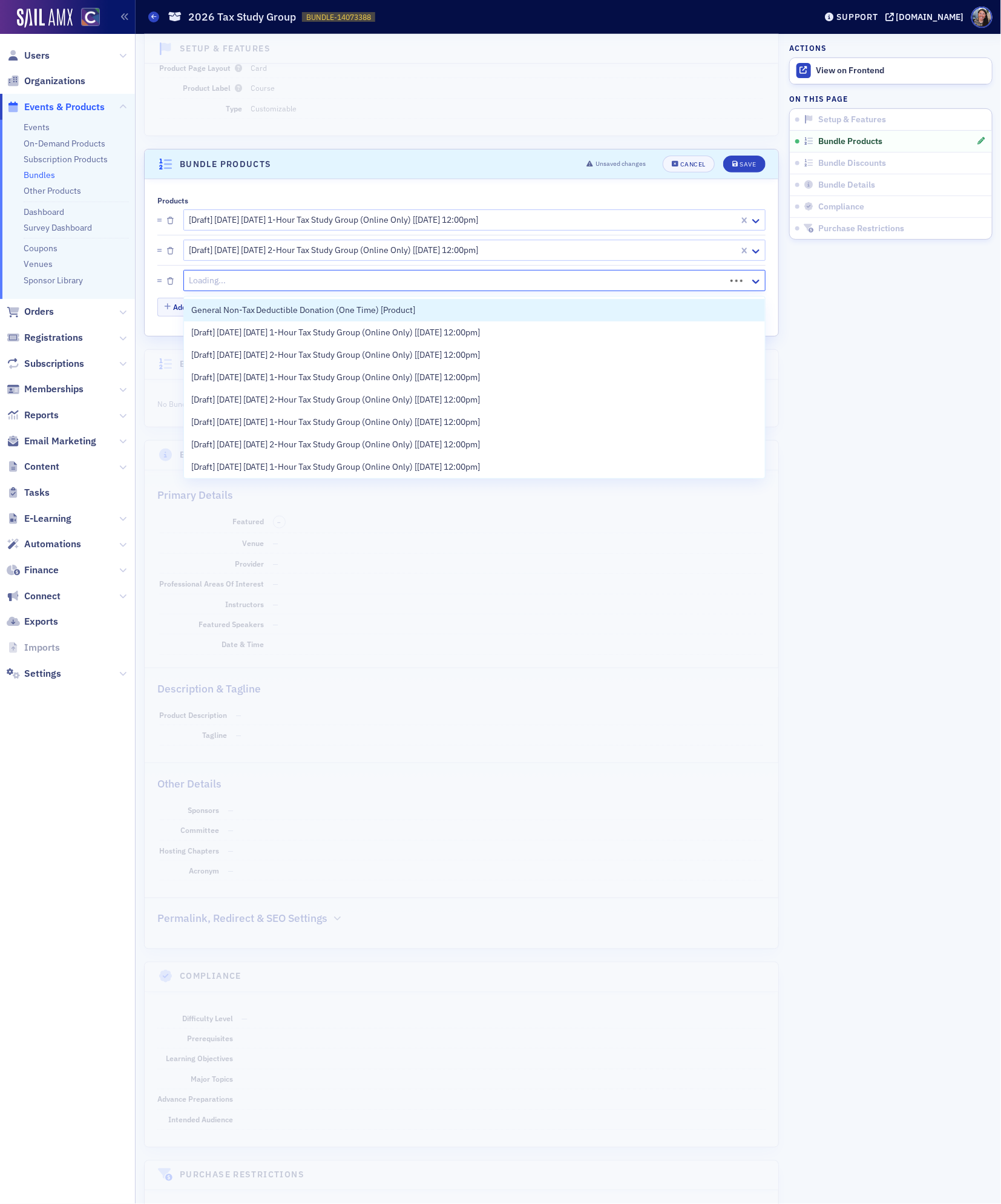
click at [215, 283] on div at bounding box center [456, 280] width 536 height 15
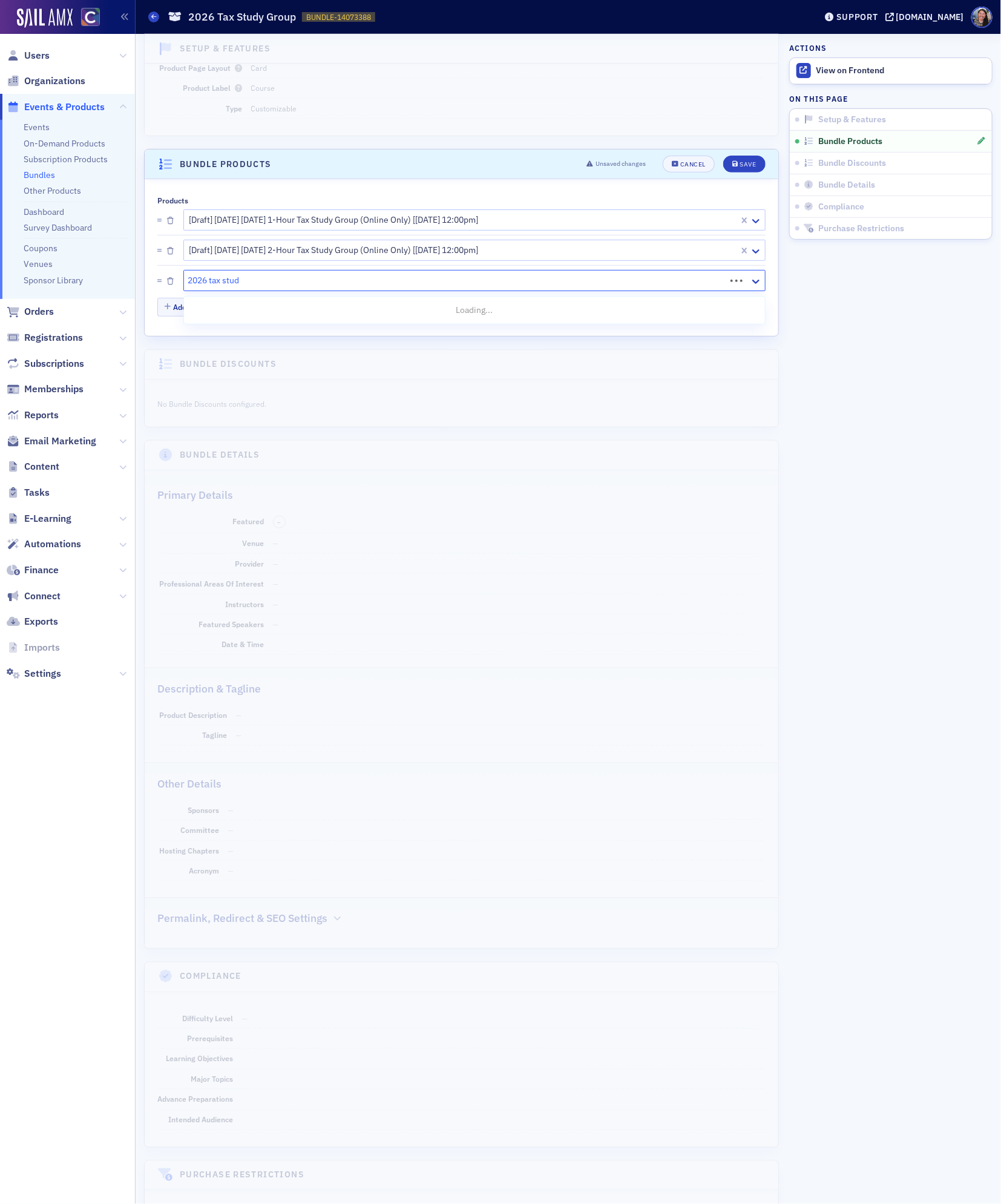
type input "2026 tax study"
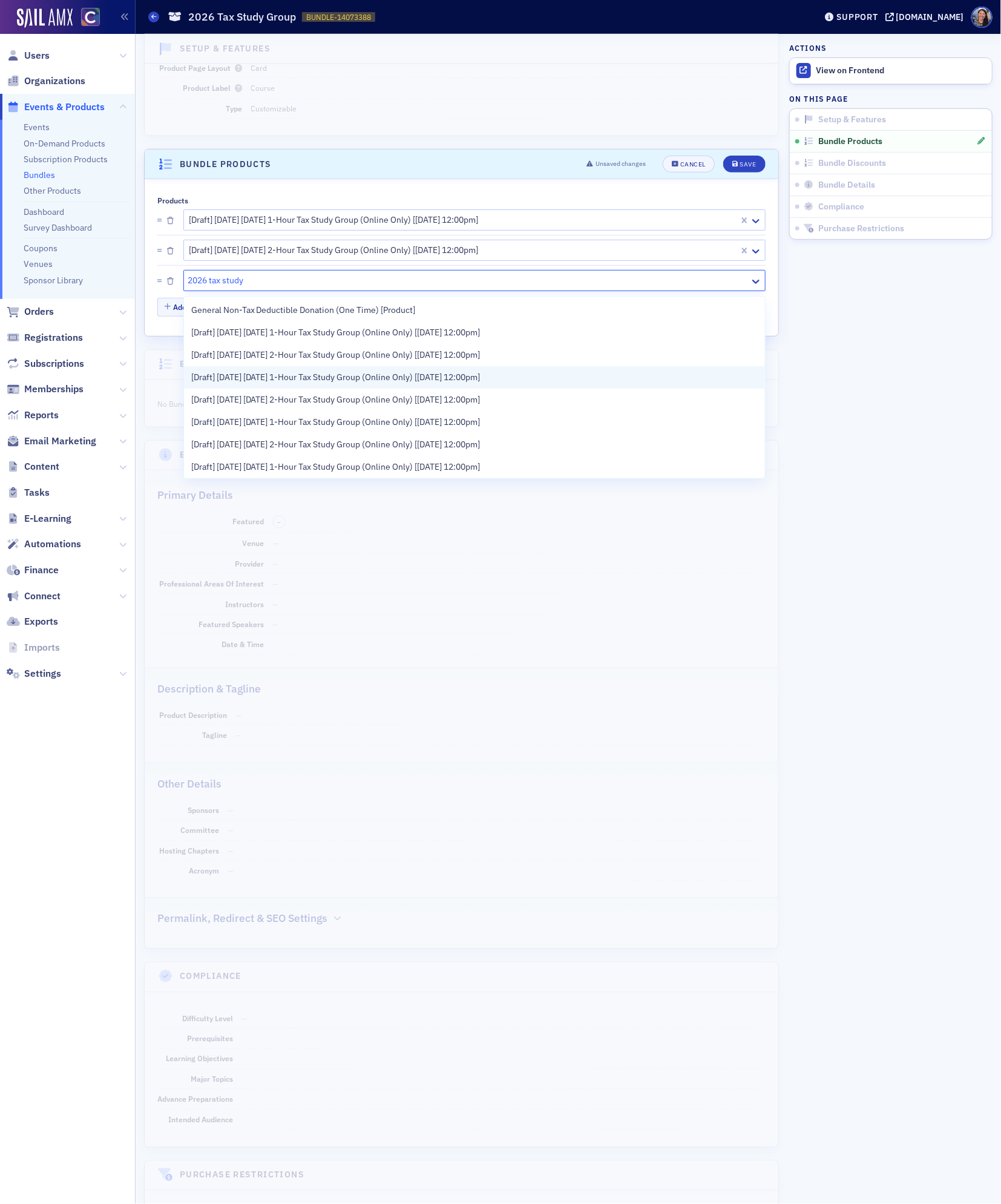
click at [226, 378] on span "[Draft] [DATE] [DATE] 1-Hour Tax Study Group (Online Only) [[DATE] 12:00pm]" at bounding box center [336, 377] width 290 height 13
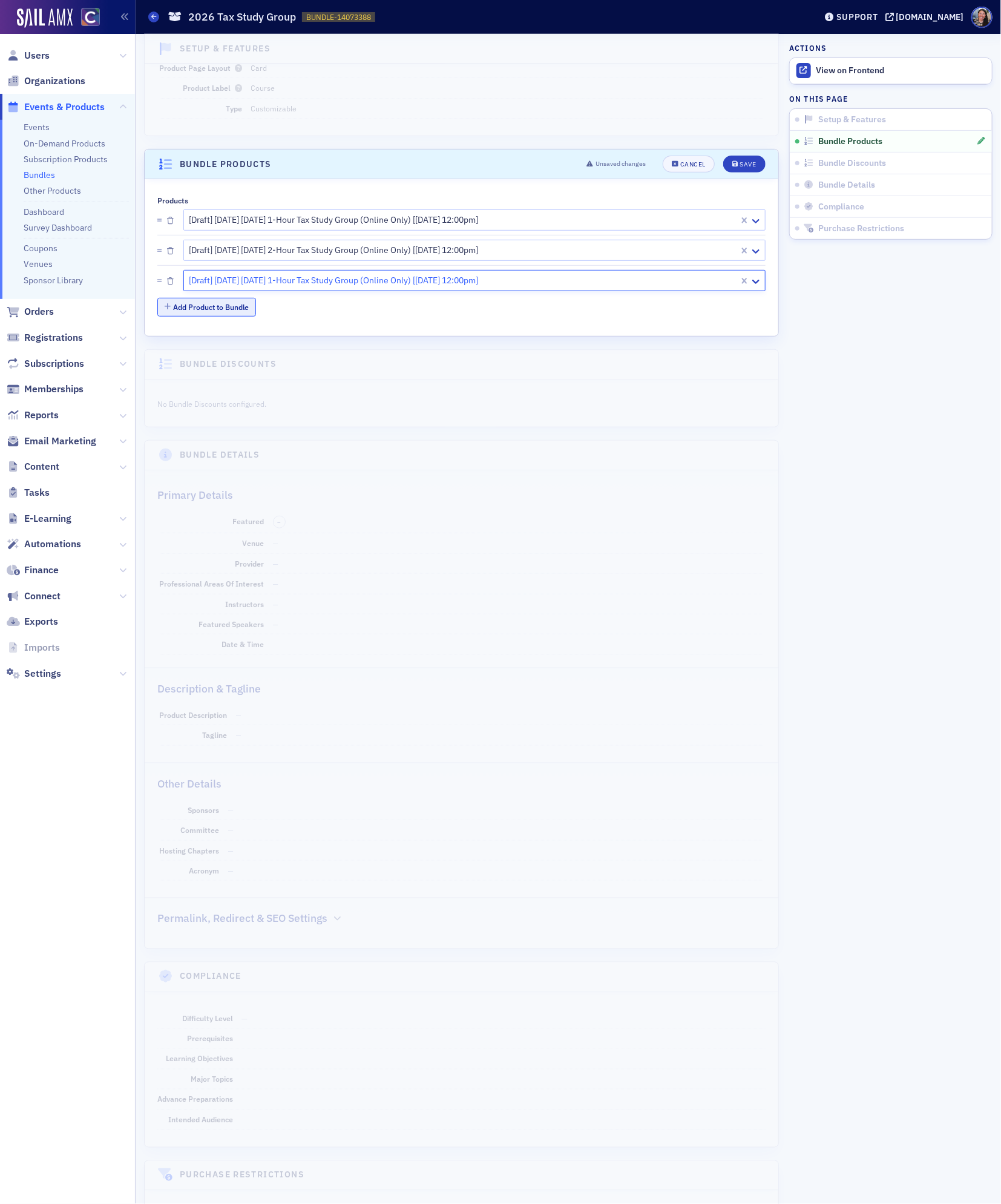
click at [190, 310] on button "Add Product to Bundle" at bounding box center [206, 307] width 98 height 19
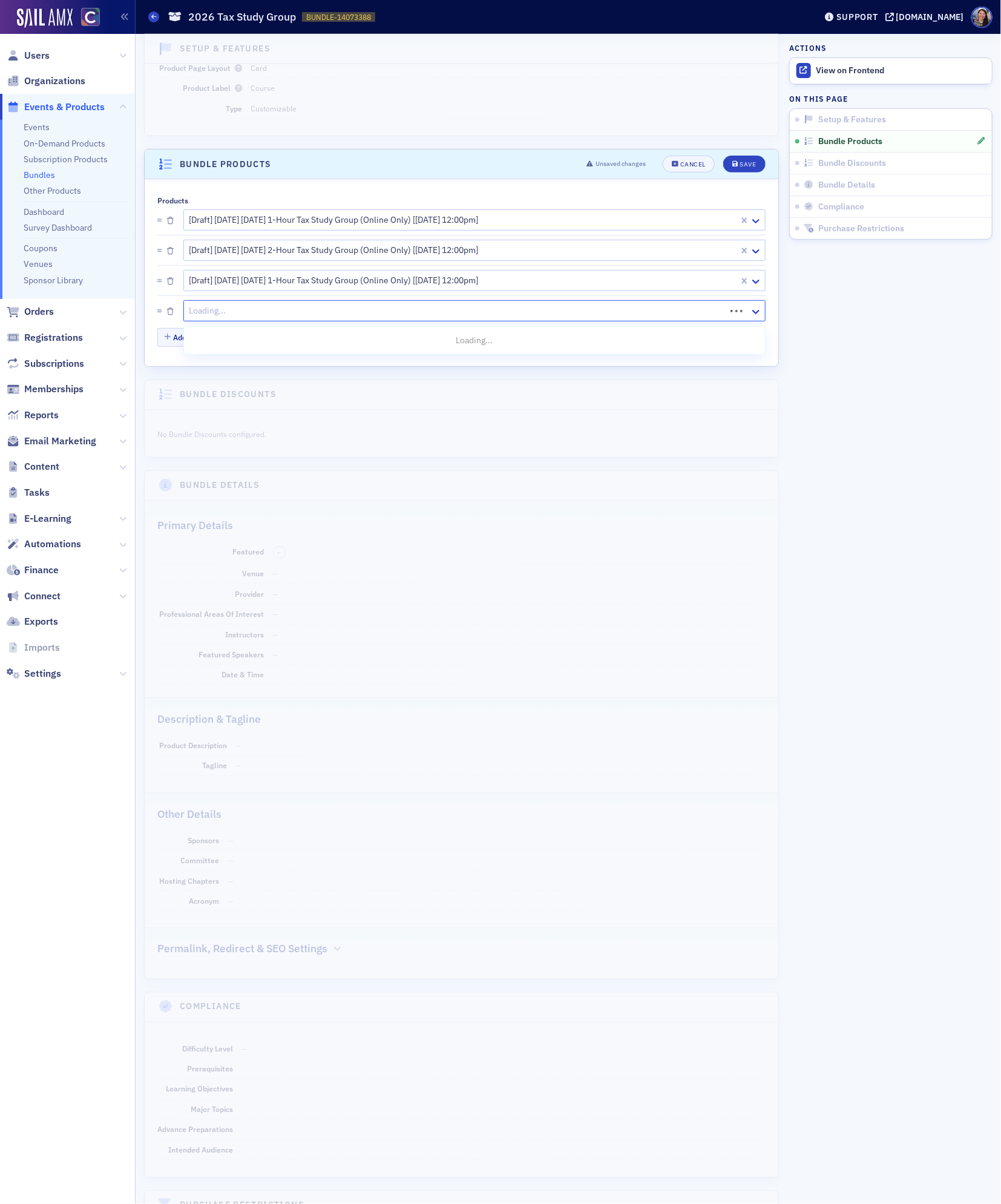
click at [262, 318] on div at bounding box center [456, 310] width 536 height 15
paste input "2026 tax study"
type input "2026 tax study"
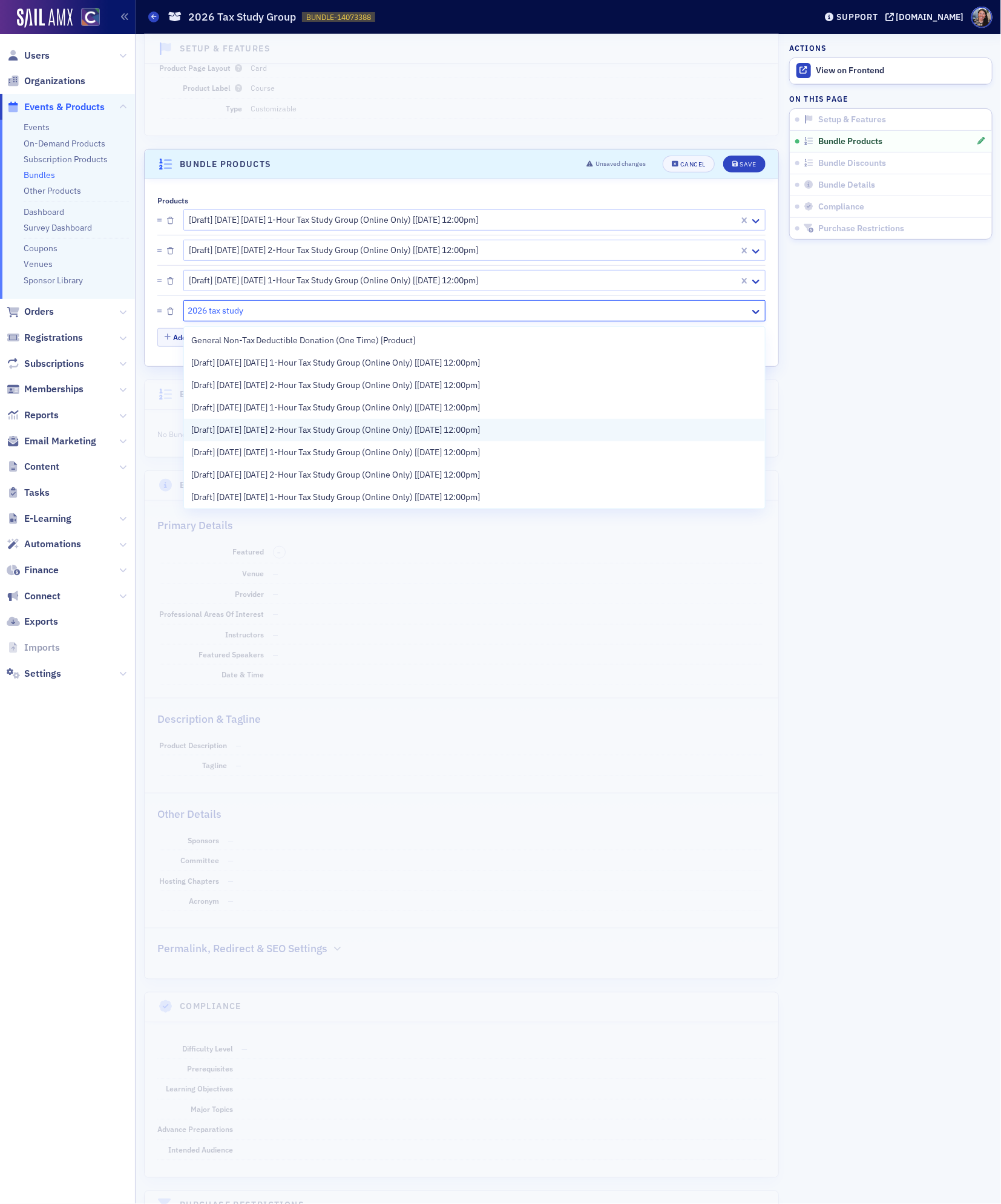
click at [263, 424] on span "[Draft] [DATE] [DATE] 2-Hour Tax Study Group (Online Only) [[DATE] 12:00pm]" at bounding box center [336, 430] width 290 height 13
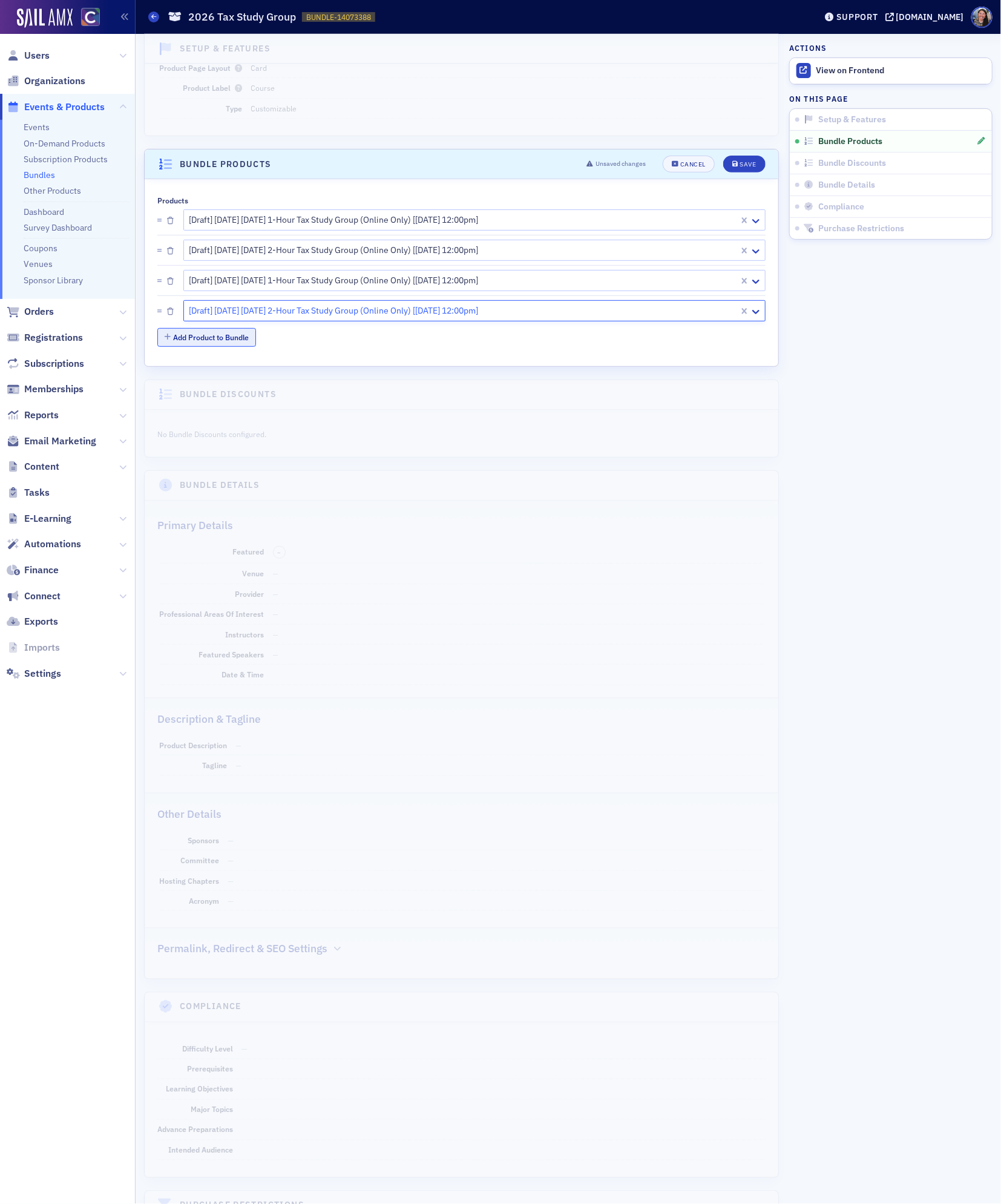
click at [232, 341] on button "Add Product to Bundle" at bounding box center [206, 338] width 98 height 19
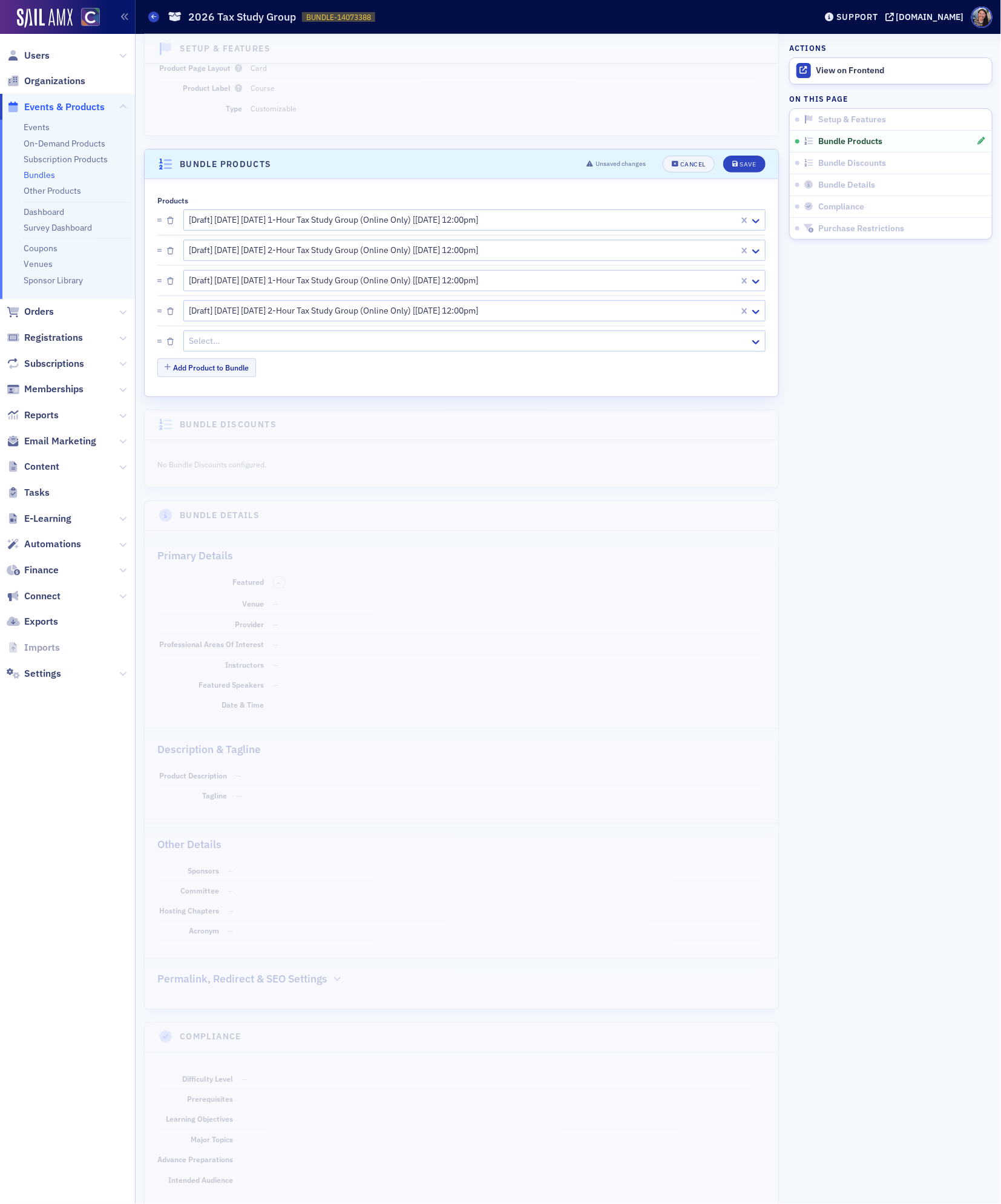
click at [230, 348] on div at bounding box center [469, 341] width 561 height 15
paste input "2026 tax study"
type input "2026 tax study"
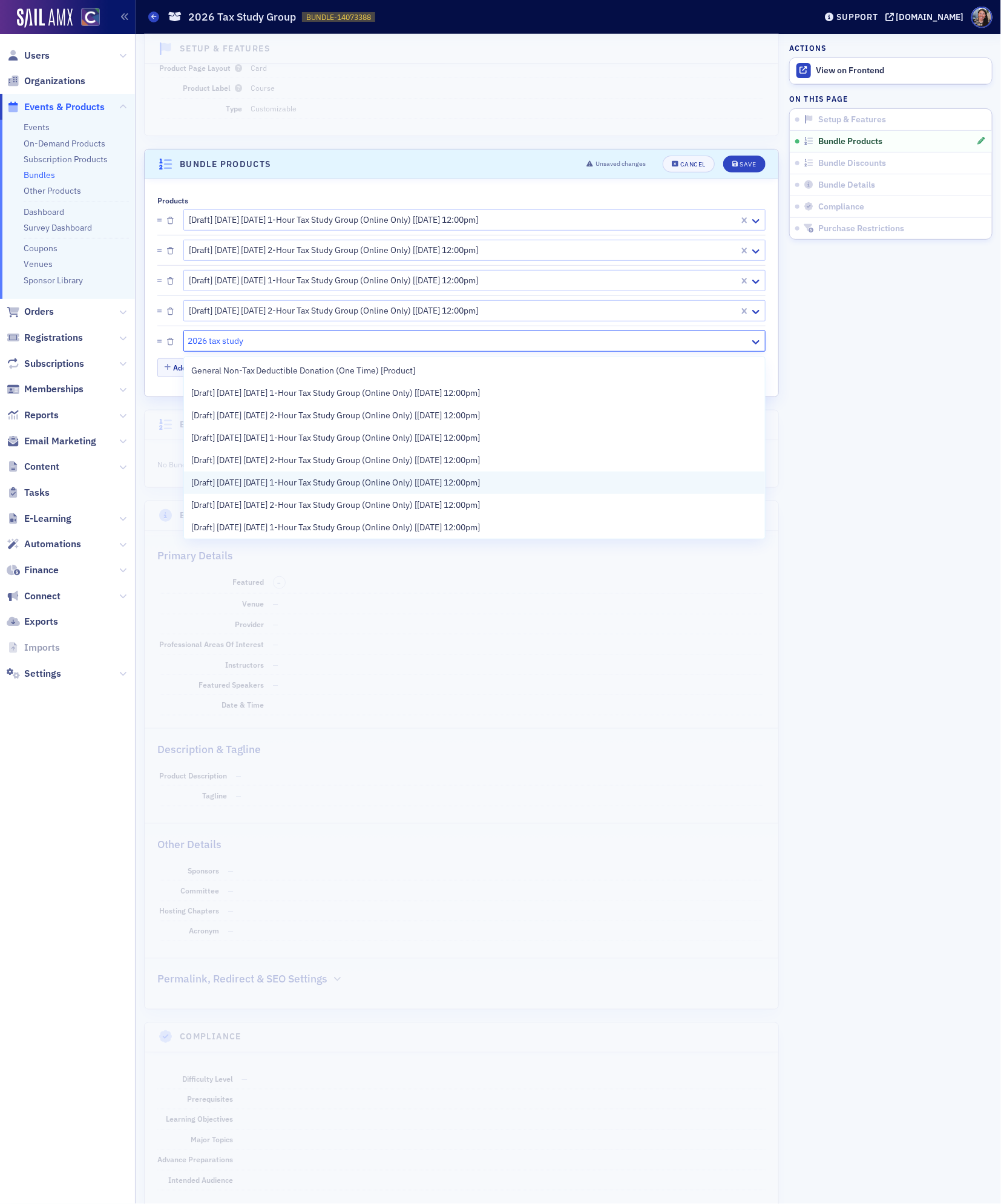
click at [254, 481] on span "[Draft] [DATE] [DATE] 1-Hour Tax Study Group (Online Only) [[DATE] 12:00pm]" at bounding box center [336, 483] width 290 height 13
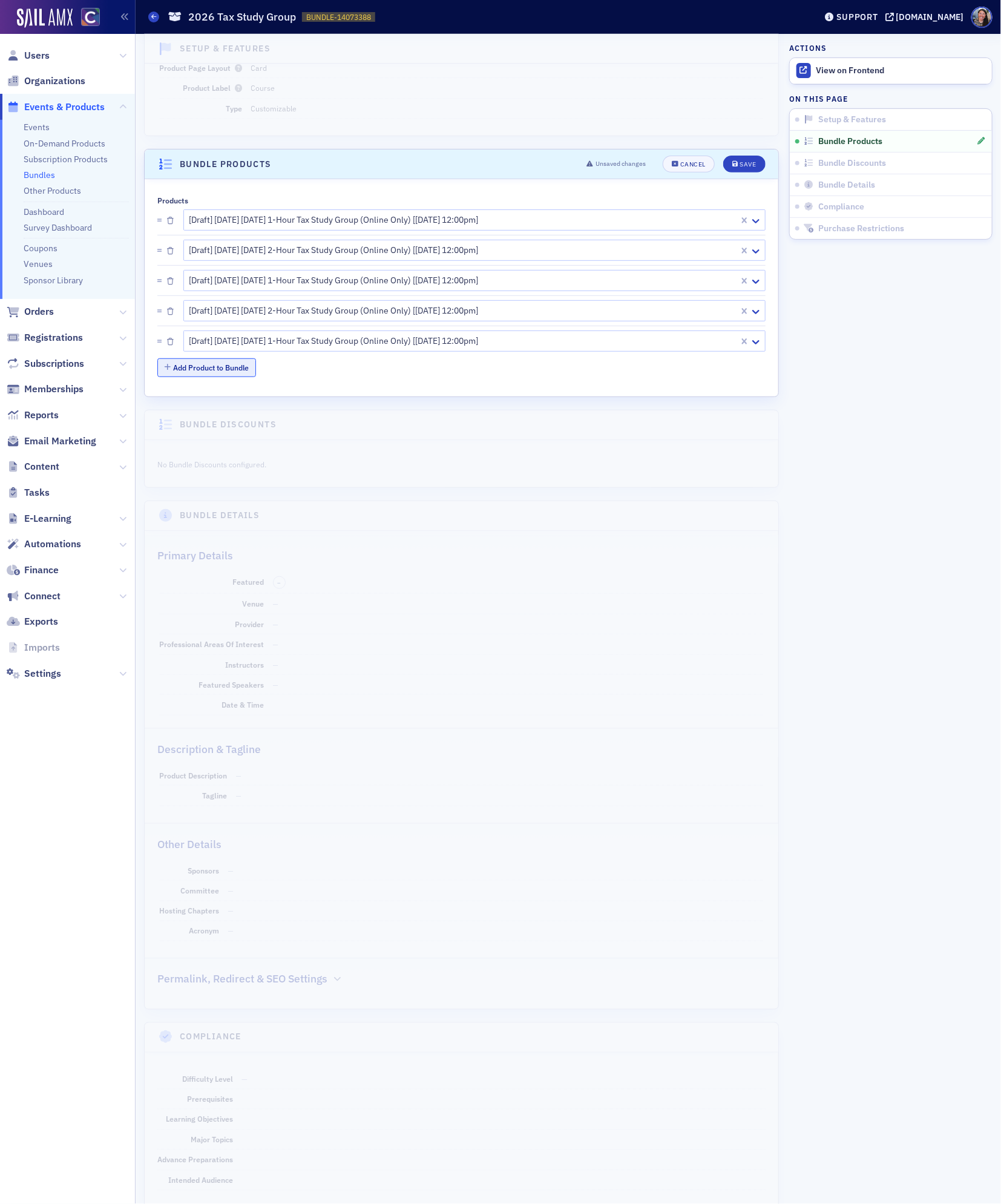
click at [233, 371] on button "Add Product to Bundle" at bounding box center [206, 368] width 98 height 19
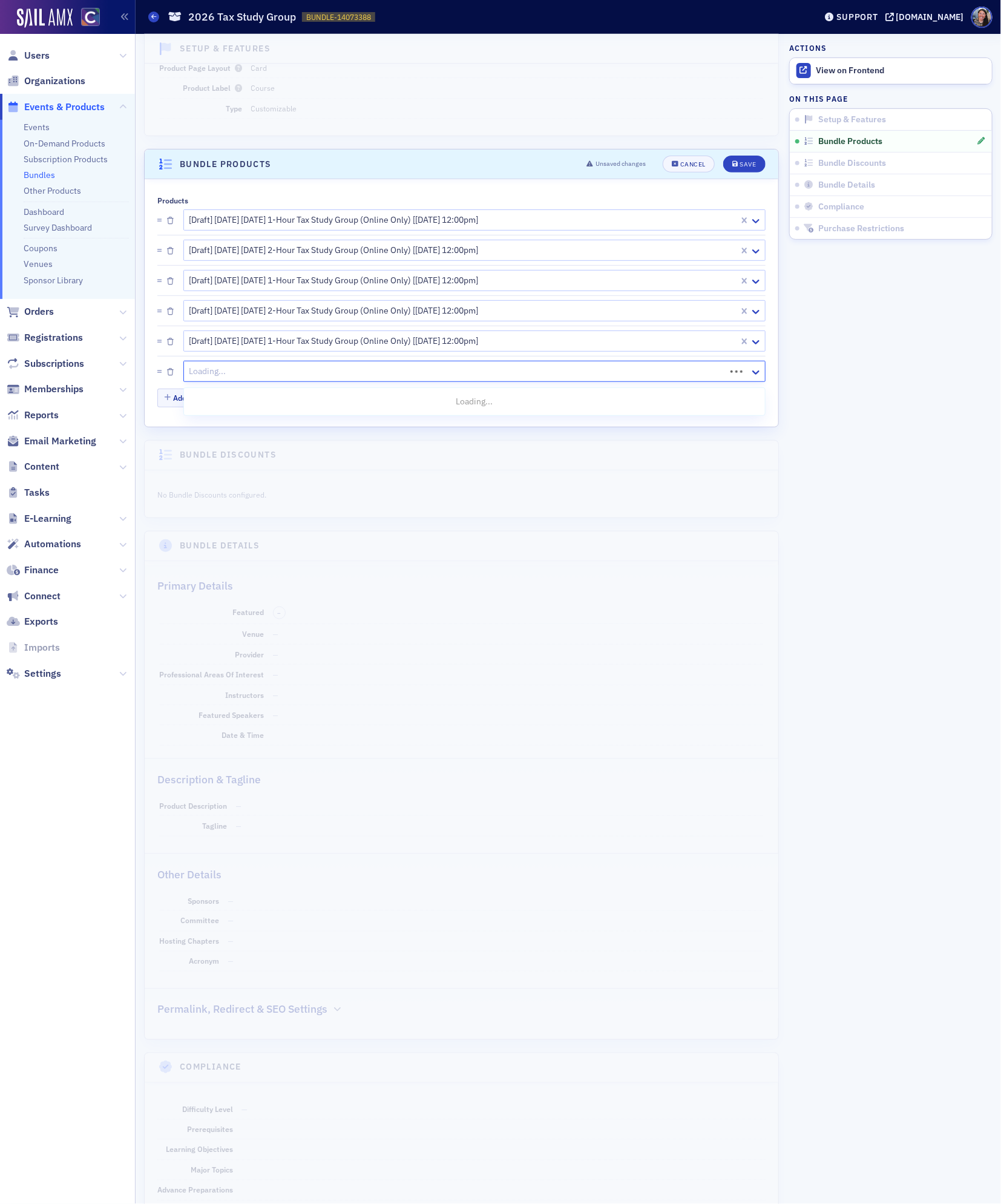
drag, startPoint x: 238, startPoint y: 374, endPoint x: 230, endPoint y: 374, distance: 8.0
click at [239, 374] on div at bounding box center [456, 371] width 536 height 15
paste input "2026 tax study"
type input "2026 tax study"
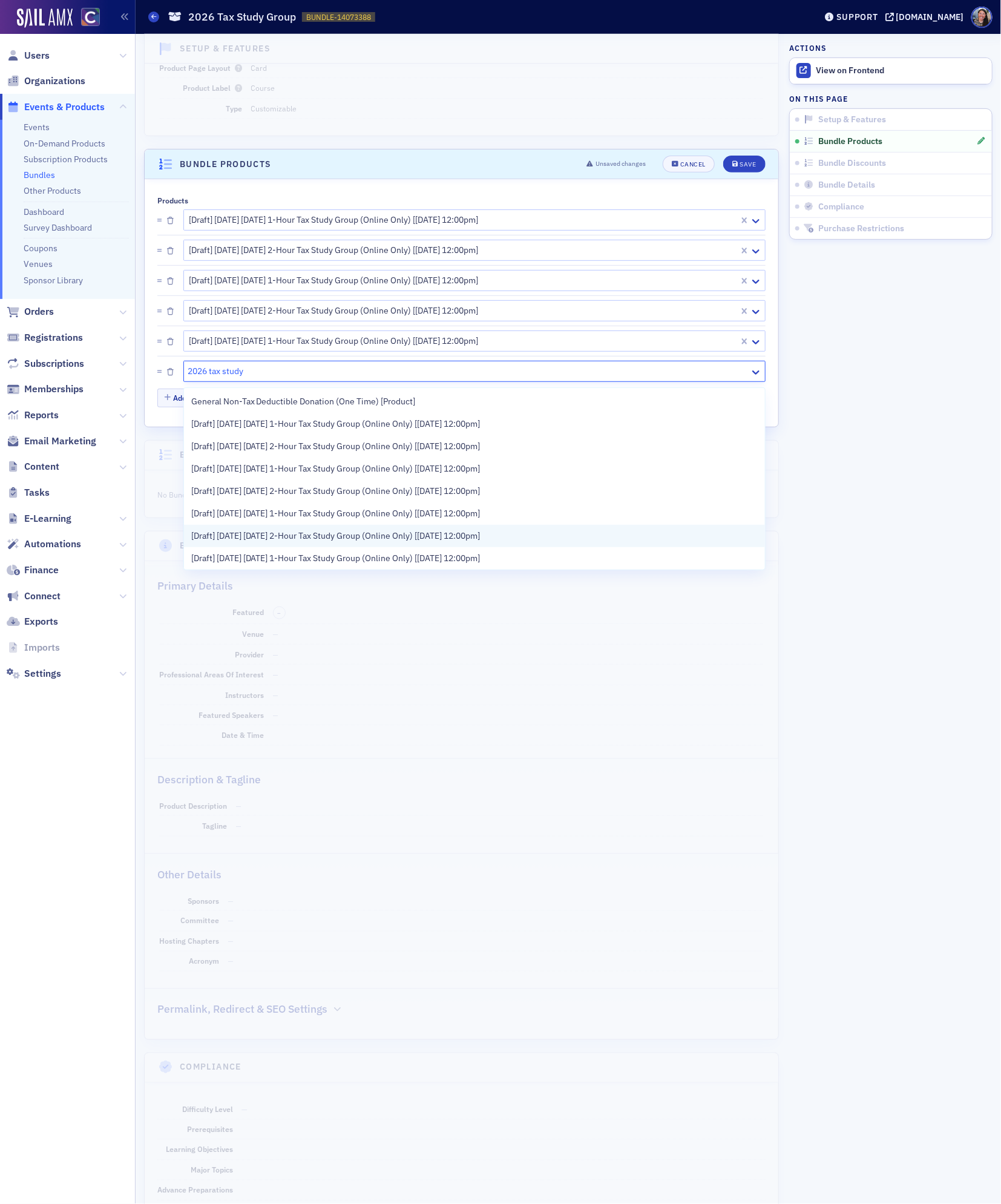
click at [244, 534] on span "[Draft] [DATE] [DATE] 2-Hour Tax Study Group (Online Only) [[DATE] 12:00pm]" at bounding box center [336, 536] width 290 height 13
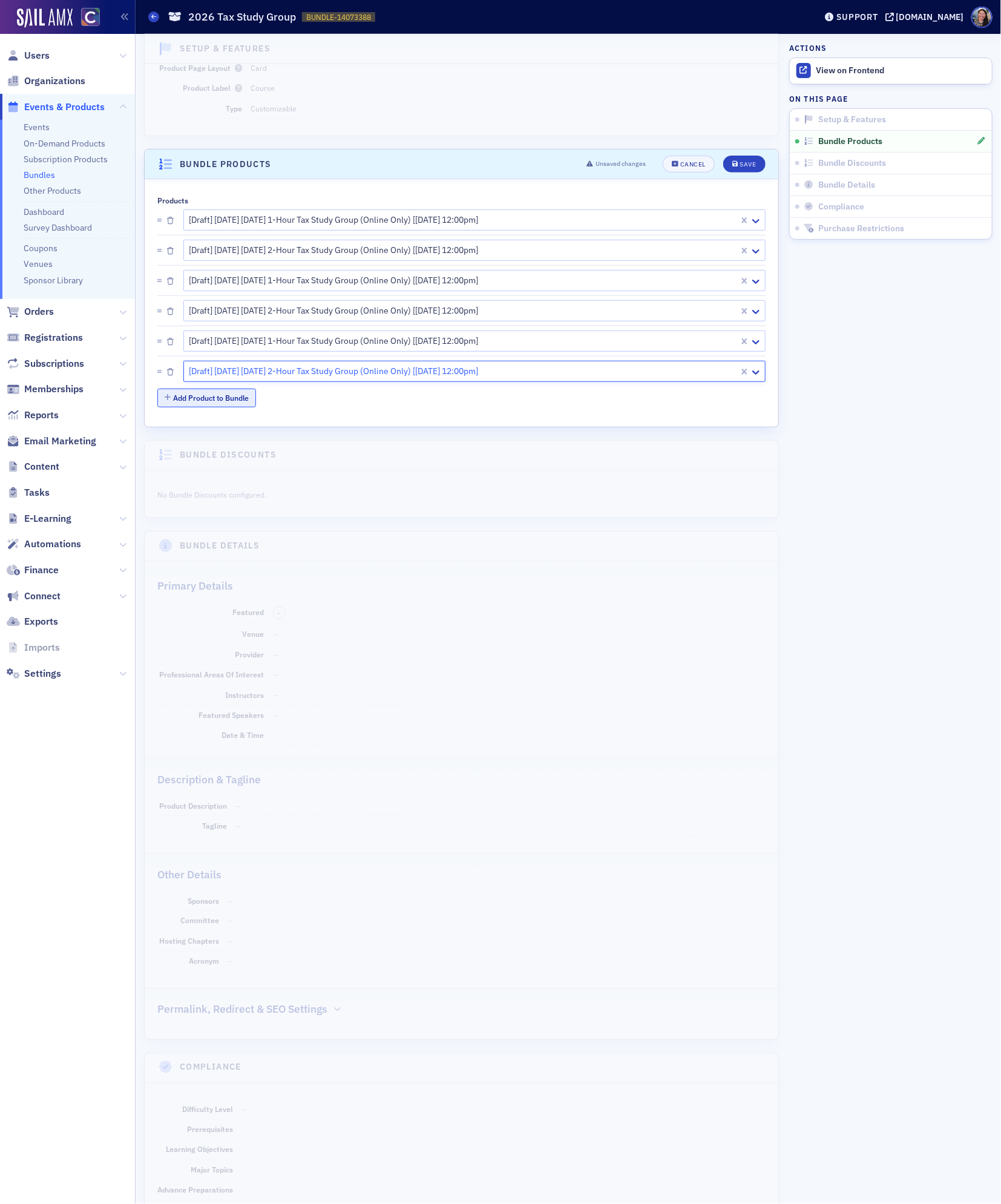
click at [209, 399] on button "Add Product to Bundle" at bounding box center [206, 398] width 98 height 19
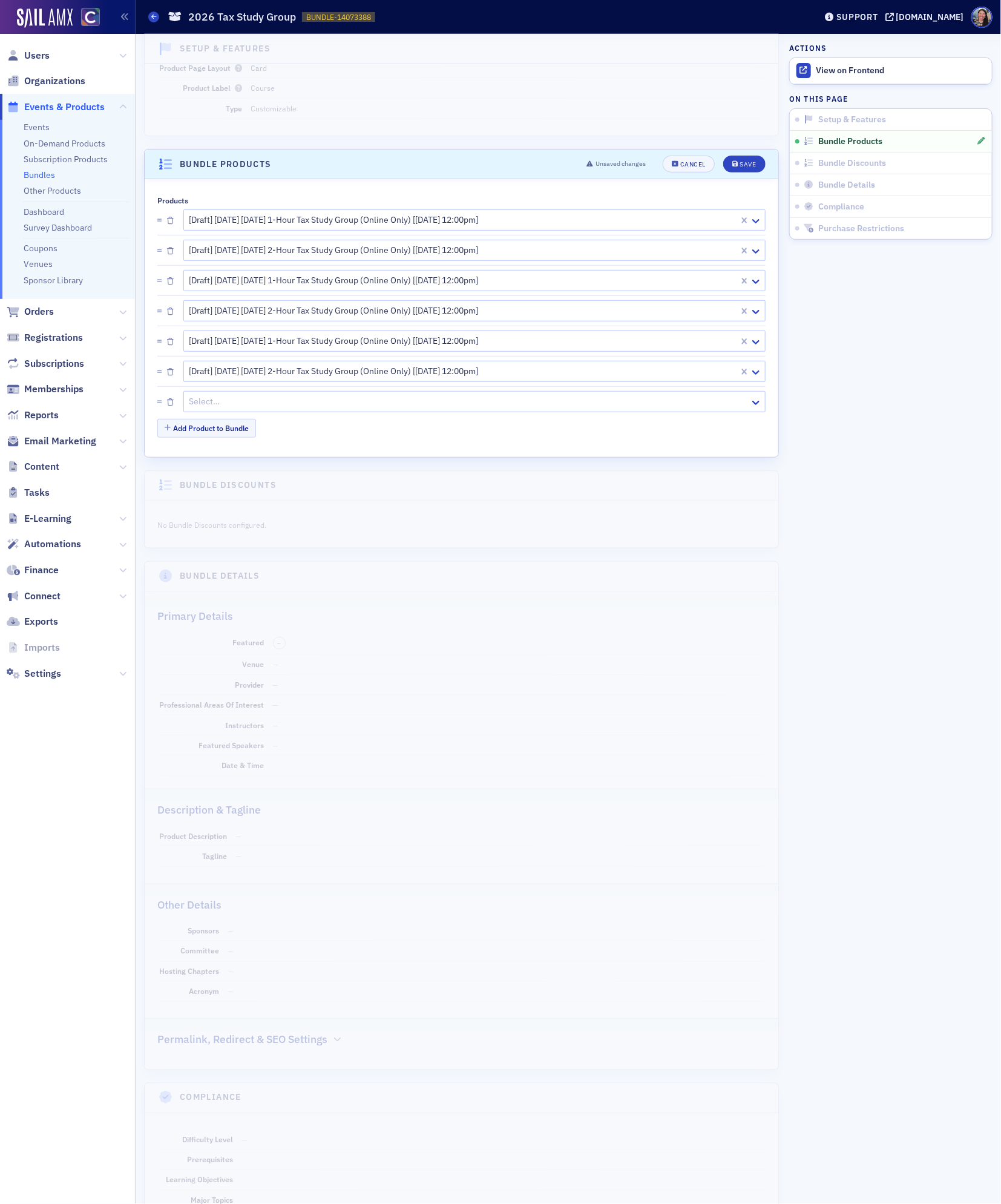
click at [226, 416] on li "Select…" at bounding box center [461, 402] width 609 height 30
click at [226, 404] on div at bounding box center [469, 401] width 561 height 15
paste input "2026 tax study"
type input "2026 tax study"
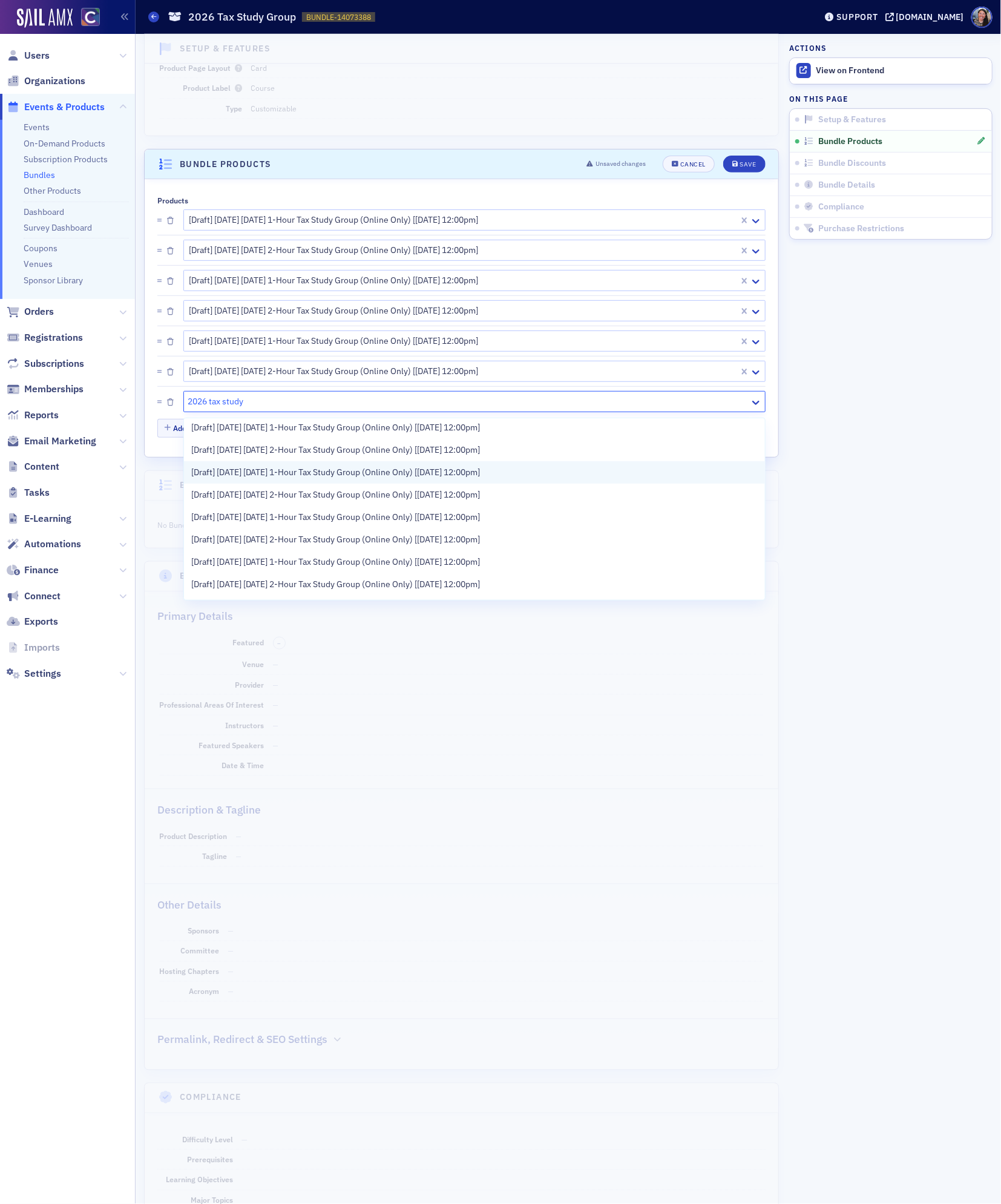
scroll to position [69, 0]
click at [238, 528] on div "[Draft] [DATE] [DATE] 1-Hour Tax Study Group (Online Only) [[DATE] 12:00pm]" at bounding box center [474, 519] width 581 height 22
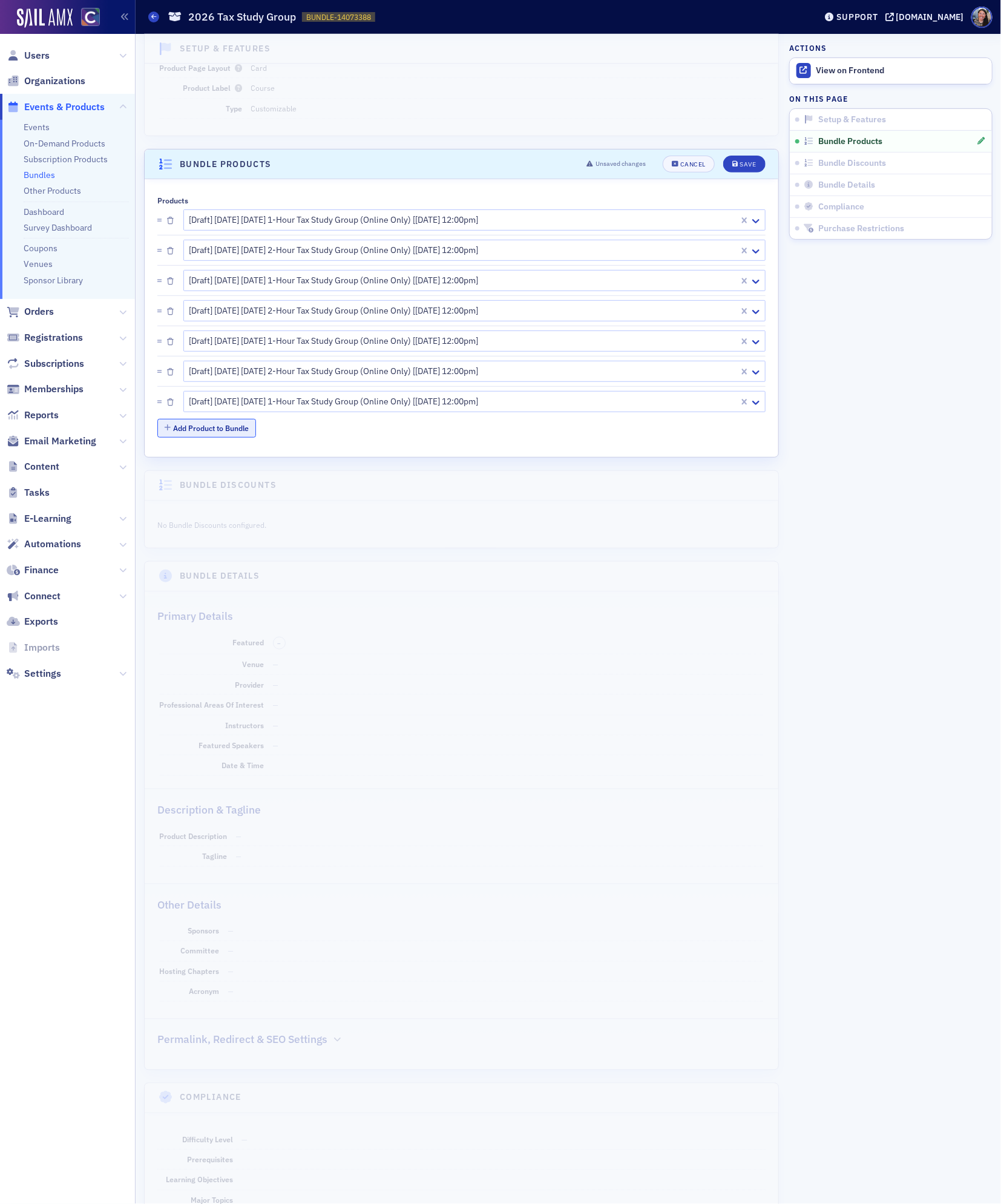
click at [216, 429] on button "Add Product to Bundle" at bounding box center [206, 428] width 98 height 19
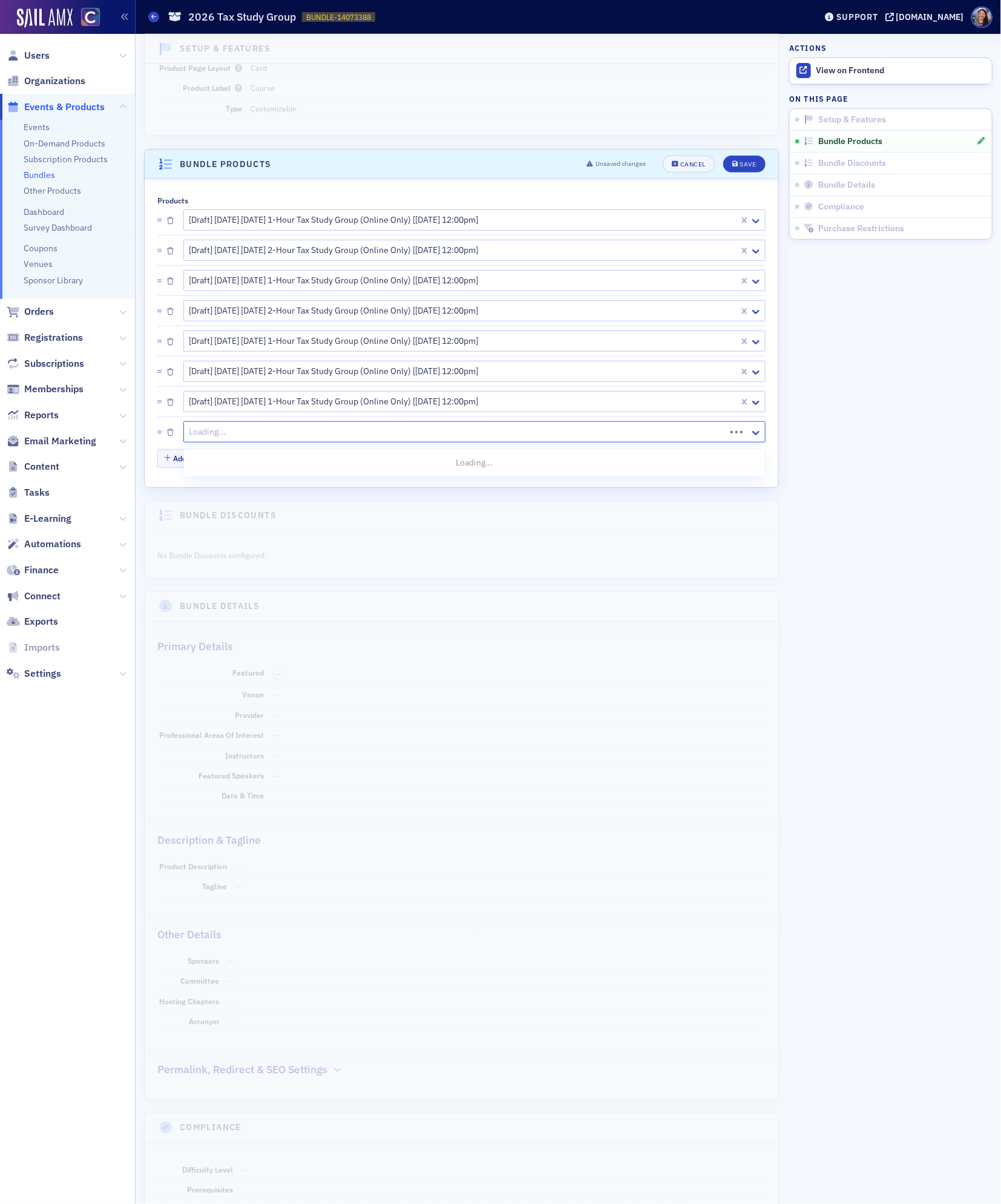
click at [225, 440] on div at bounding box center [456, 432] width 536 height 15
paste input "2026 tax study"
type input "2026 tax study"
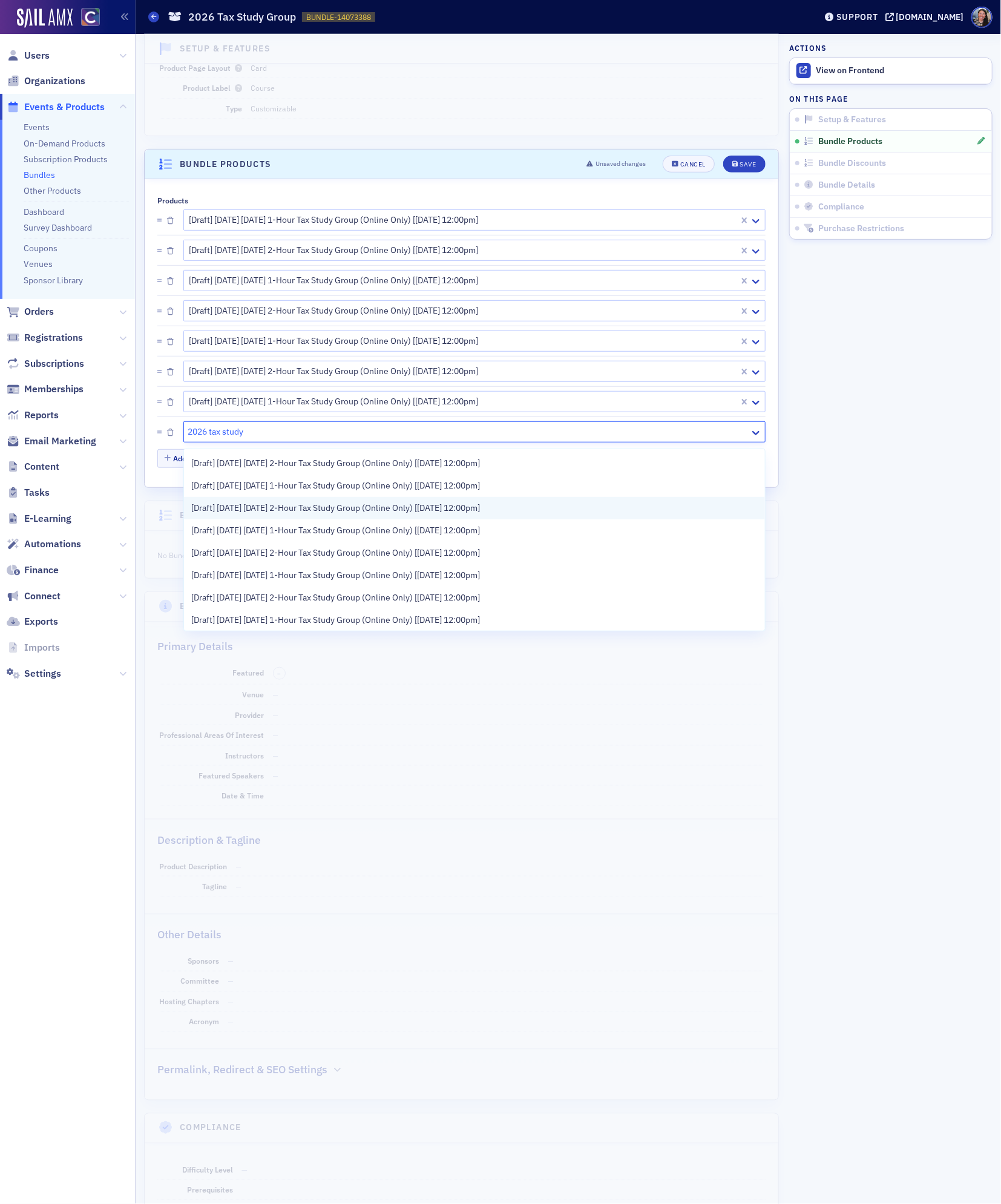
scroll to position [46, 0]
click at [256, 599] on span "[Draft] [DATE] [DATE] 2-Hour Tax Study Group (Online Only) [[DATE] 12:00pm]" at bounding box center [336, 596] width 290 height 13
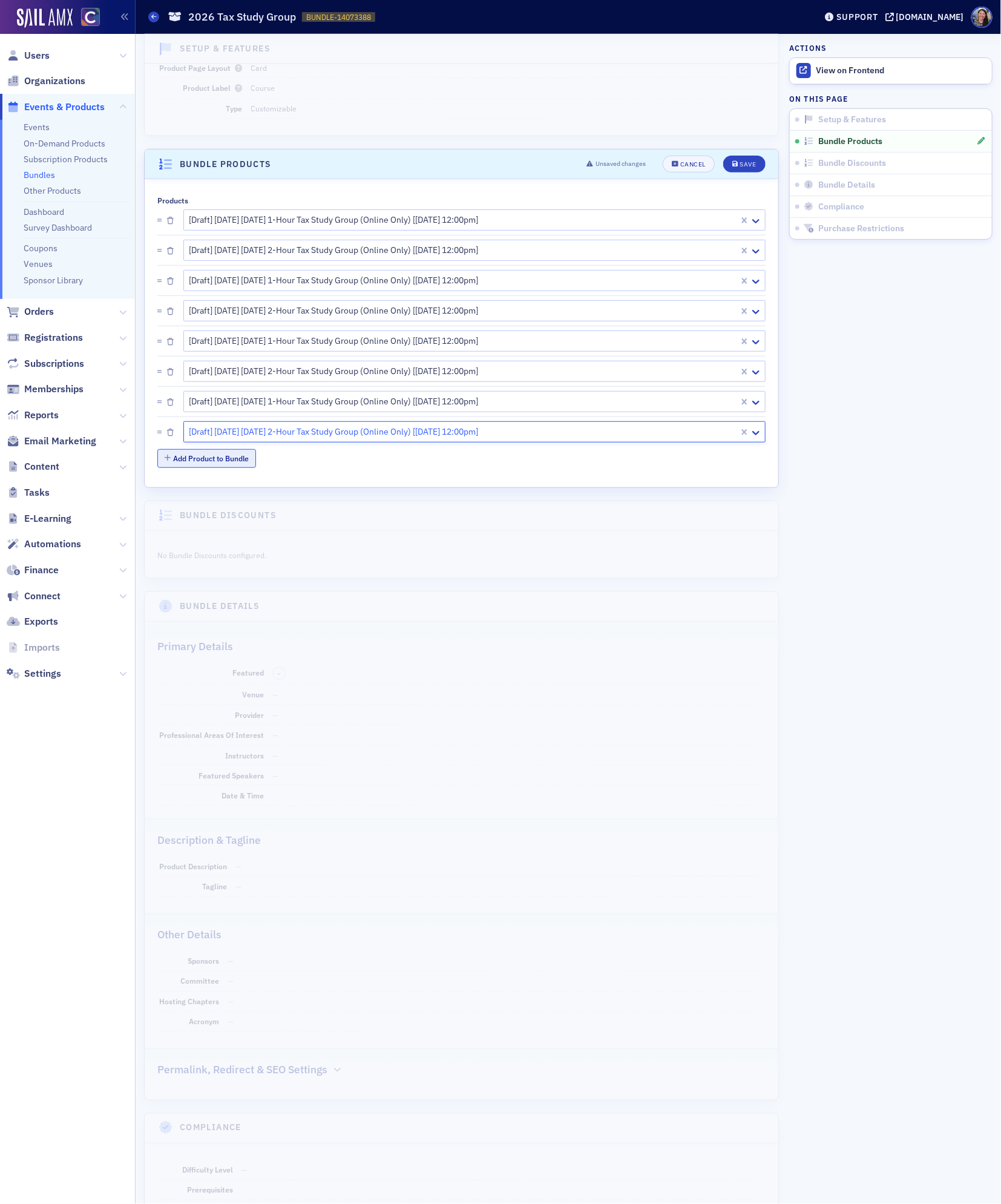
click at [219, 455] on button "Add Product to Bundle" at bounding box center [206, 458] width 98 height 19
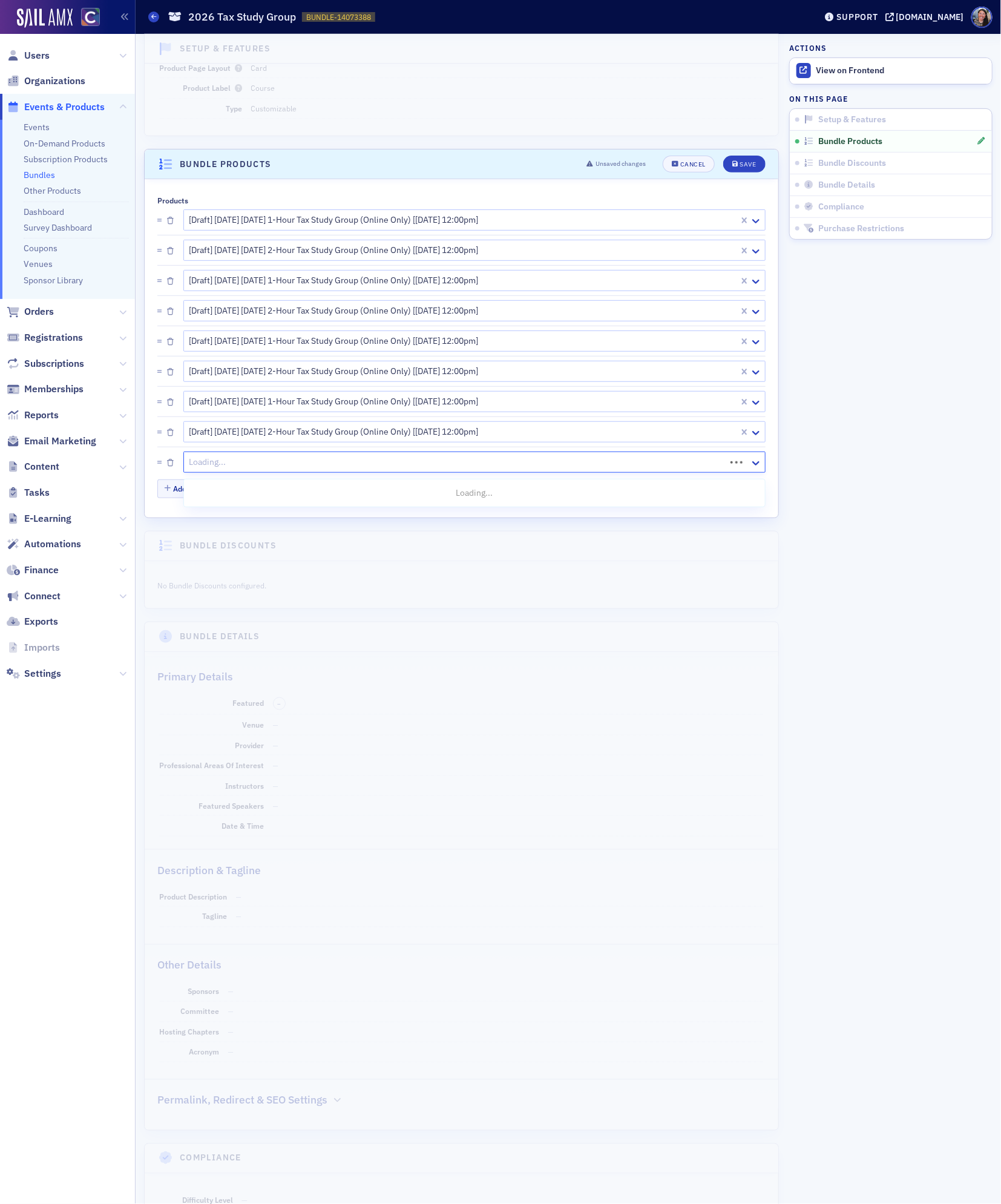
click at [213, 468] on div at bounding box center [456, 462] width 536 height 15
paste input "2026 tax study"
type input "2026 tax study"
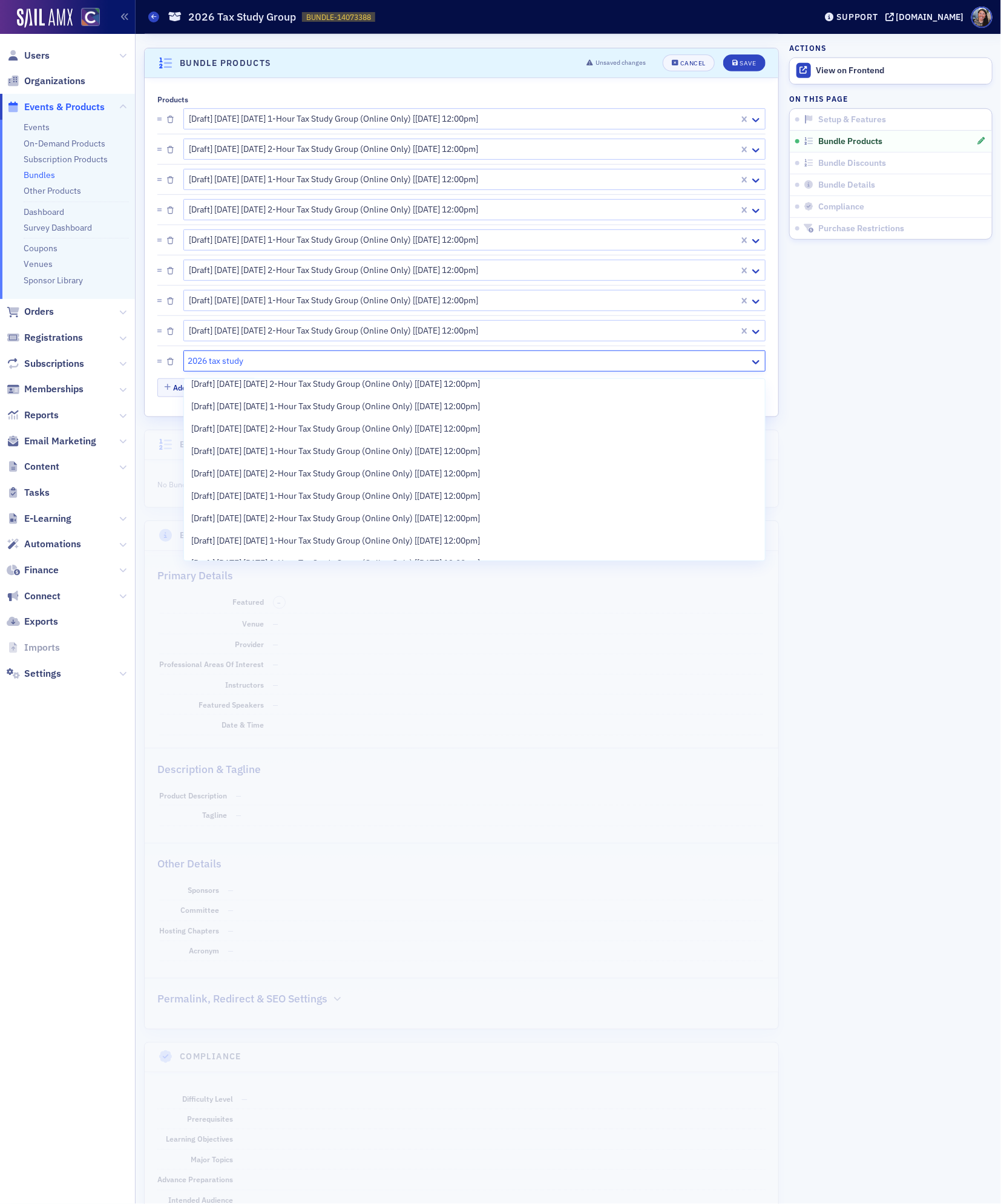
scroll to position [98, 0]
click at [221, 486] on div "[Draft] [DATE] [DATE] 1-Hour Tax Study Group (Online Only) [[DATE] 12:00pm]" at bounding box center [474, 495] width 581 height 22
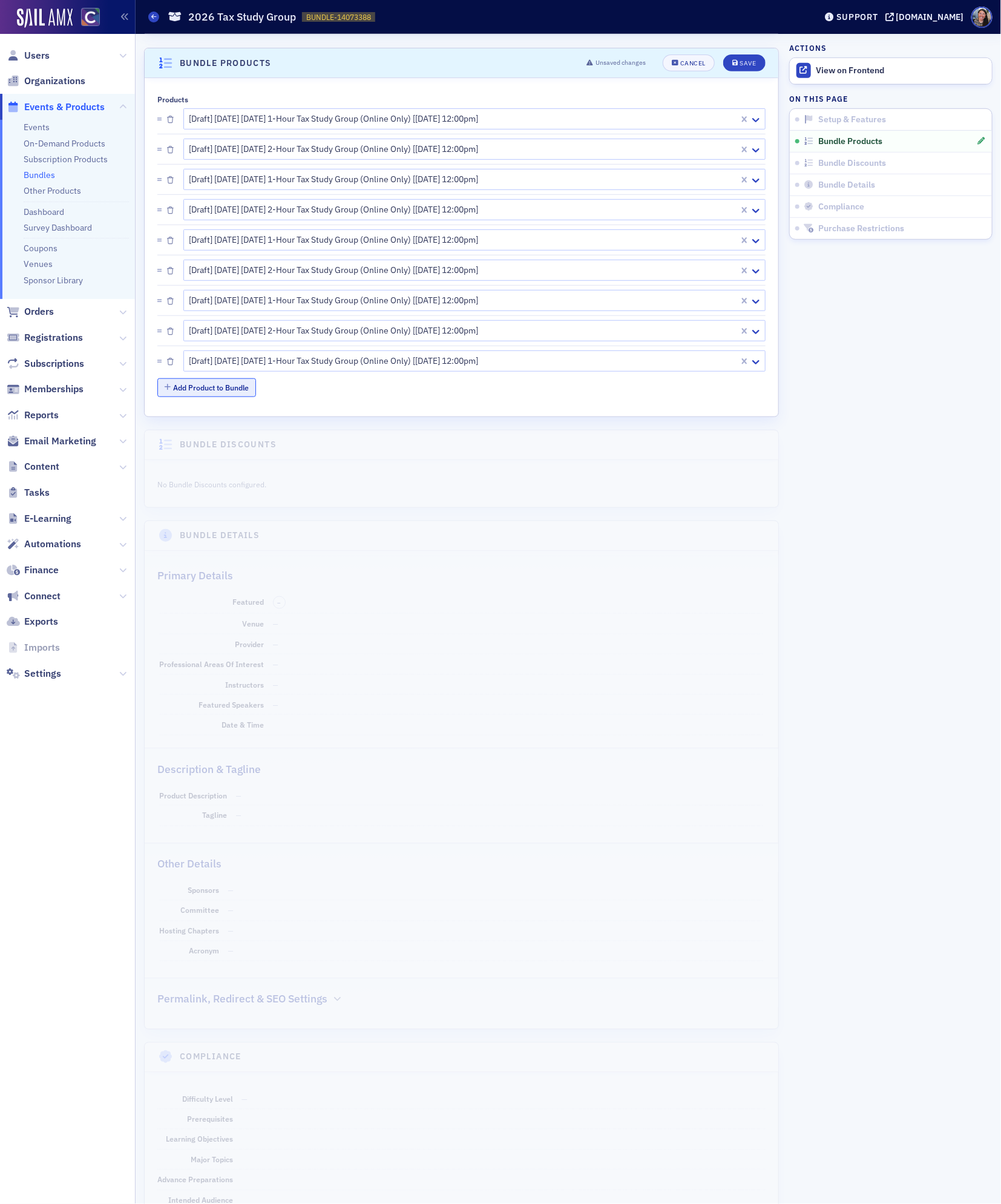
click at [204, 387] on button "Add Product to Bundle" at bounding box center [206, 388] width 98 height 19
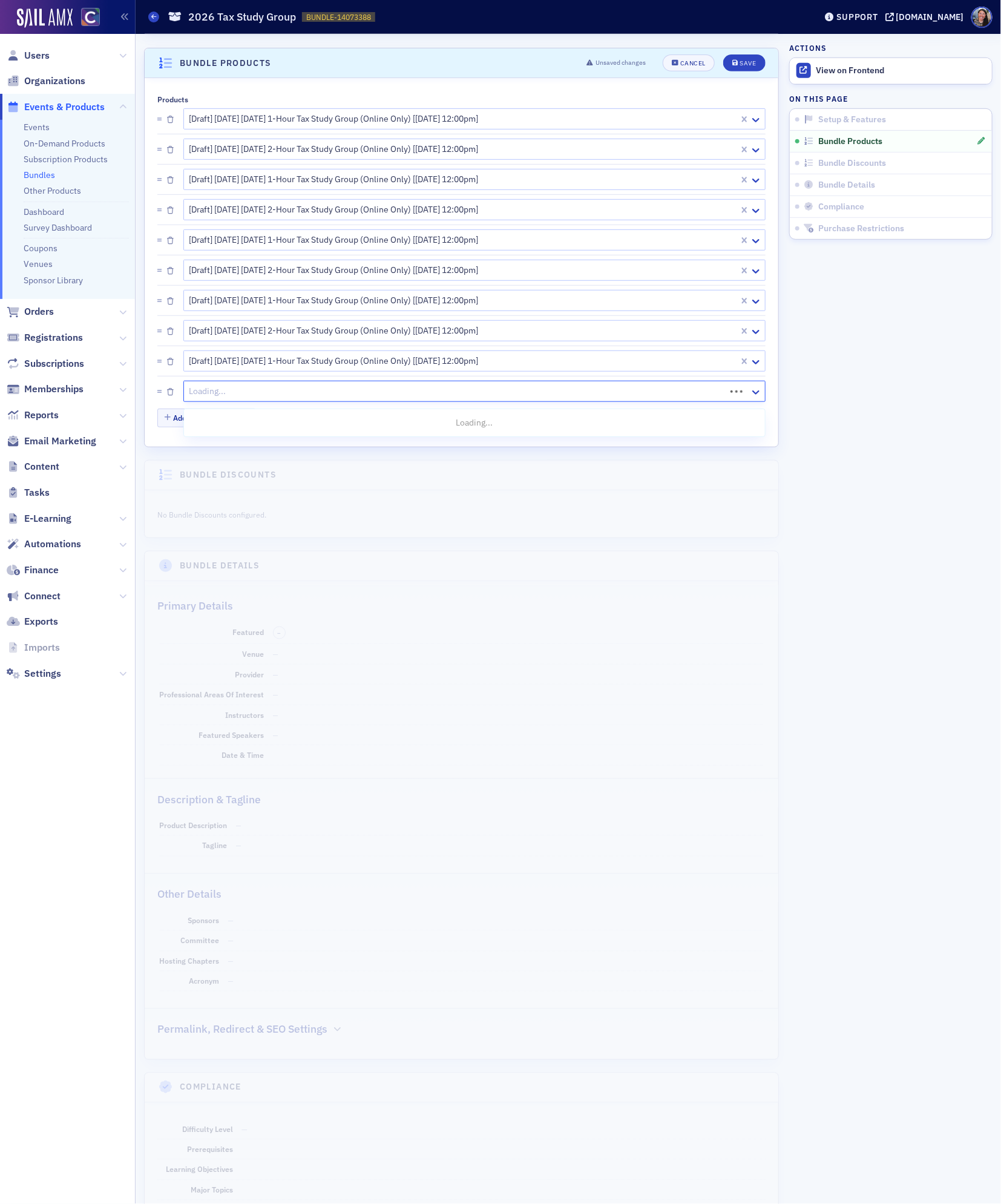
click at [218, 397] on div at bounding box center [456, 391] width 536 height 15
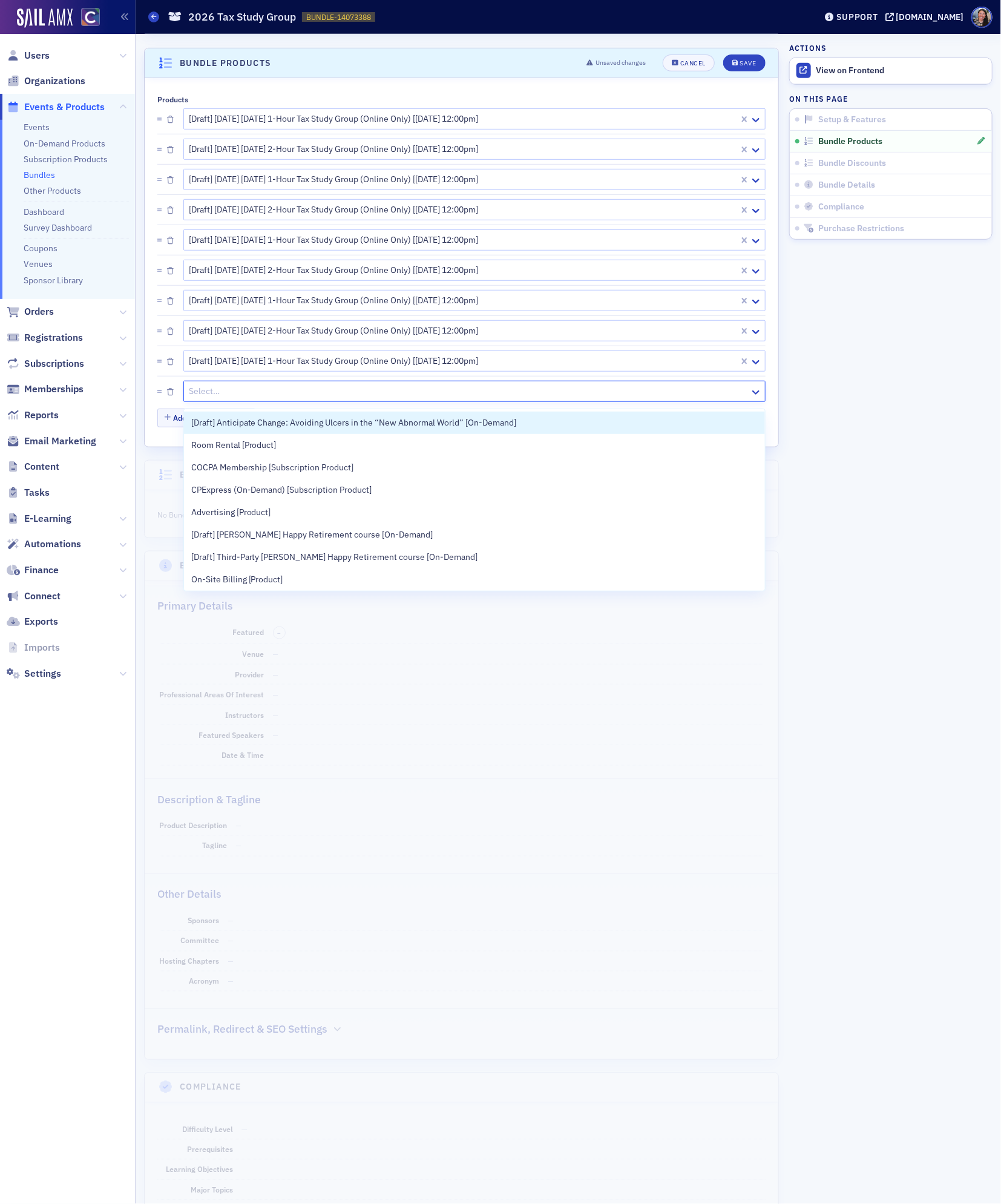
paste input "2026 tax study"
type input "2026 tax study"
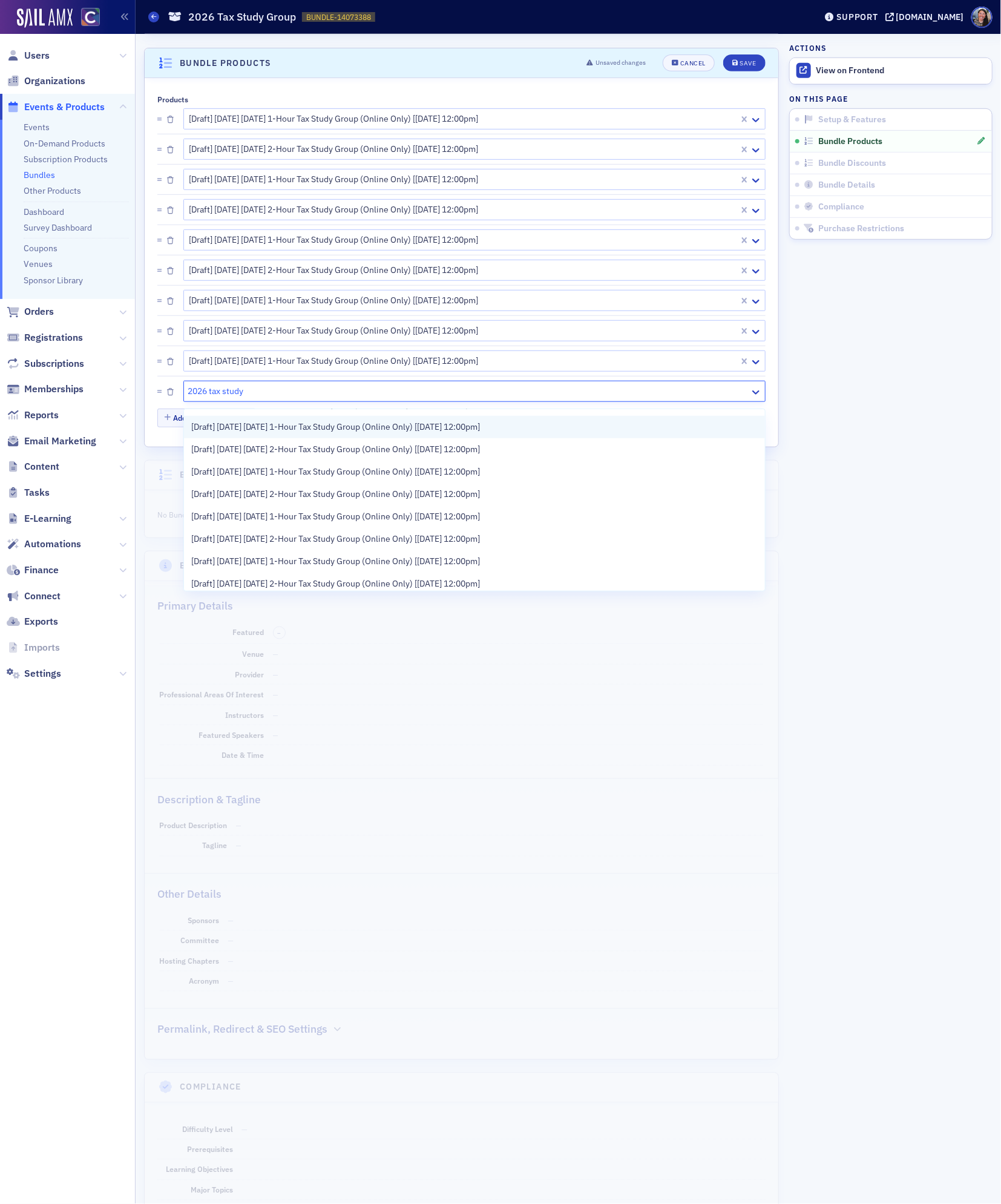
scroll to position [111, 0]
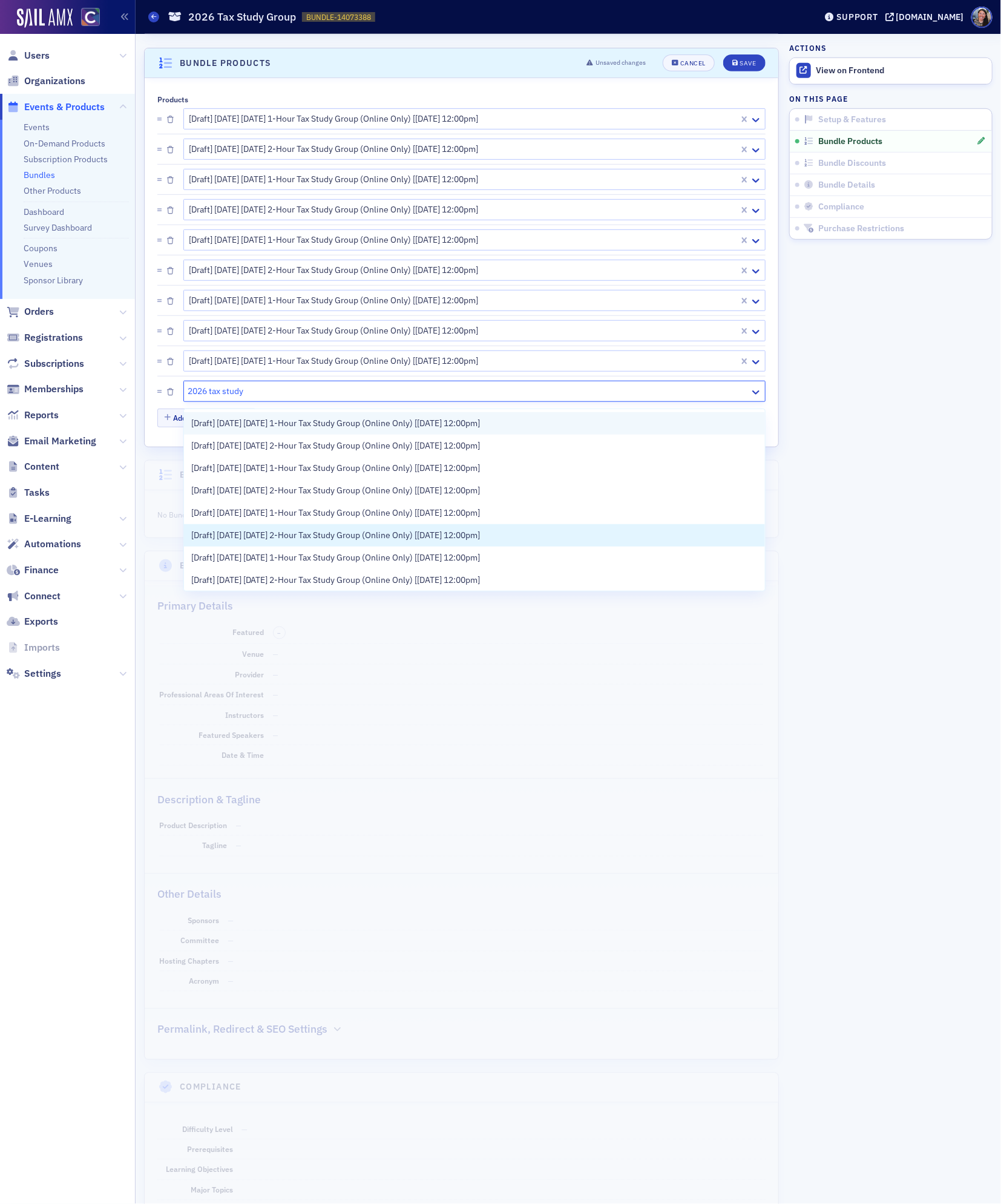
click at [263, 531] on span "[Draft] [DATE] [DATE] 2-Hour Tax Study Group (Online Only) [[DATE] 12:00pm]" at bounding box center [336, 535] width 290 height 13
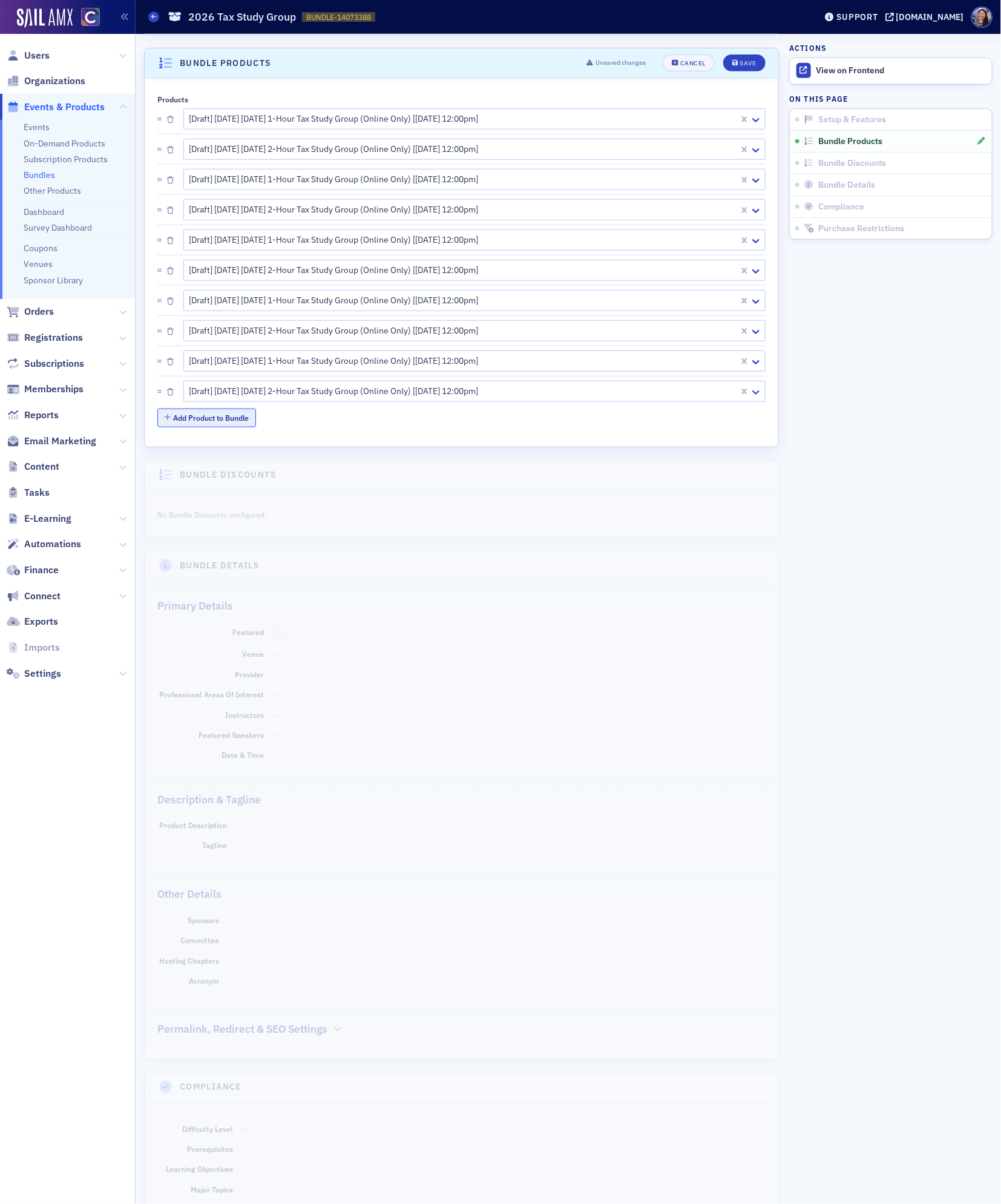
click at [238, 422] on button "Add Product to Bundle" at bounding box center [206, 418] width 98 height 19
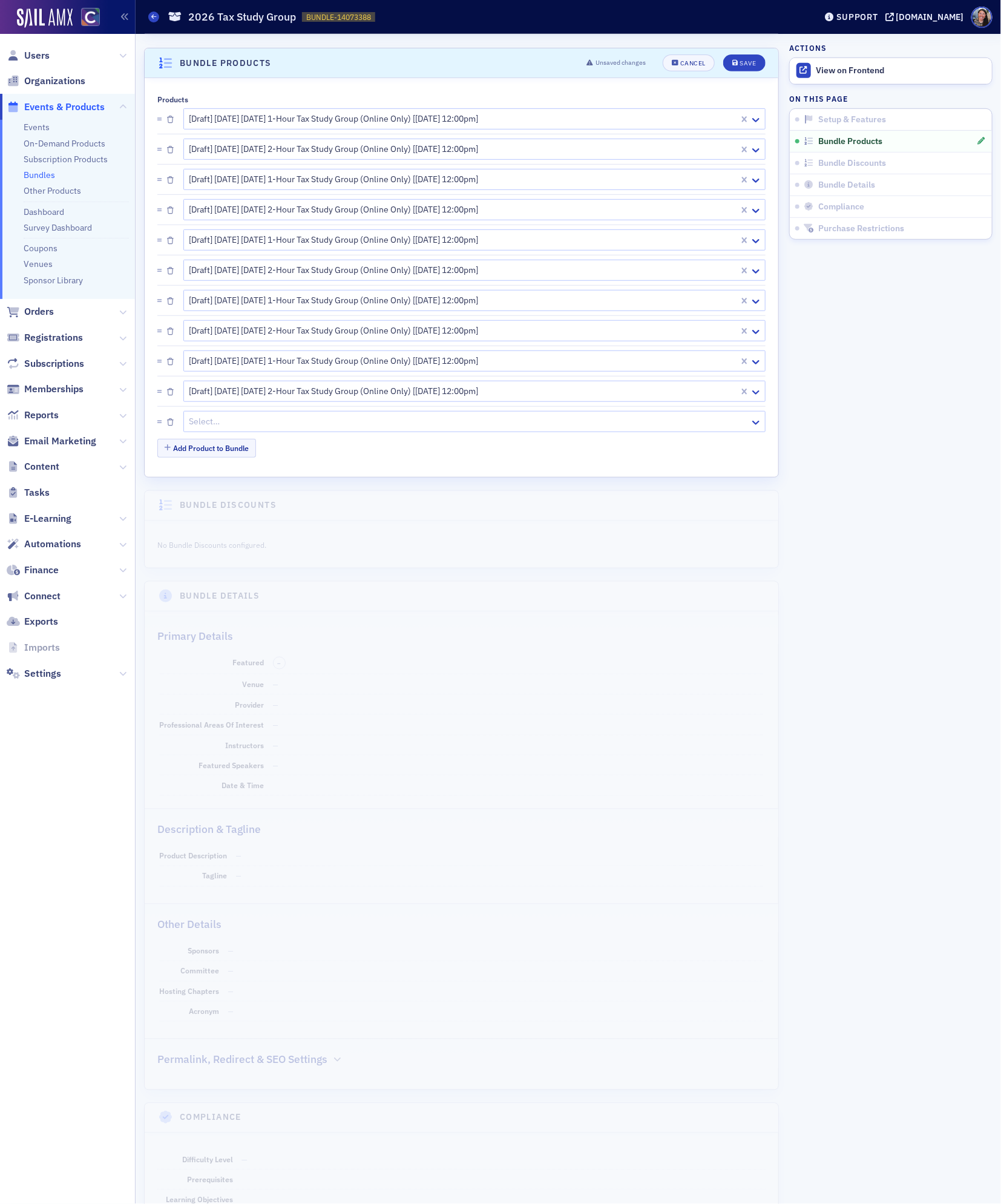
click at [233, 429] on div at bounding box center [469, 421] width 561 height 15
paste input "2026 tax study"
type input "2026 tax study"
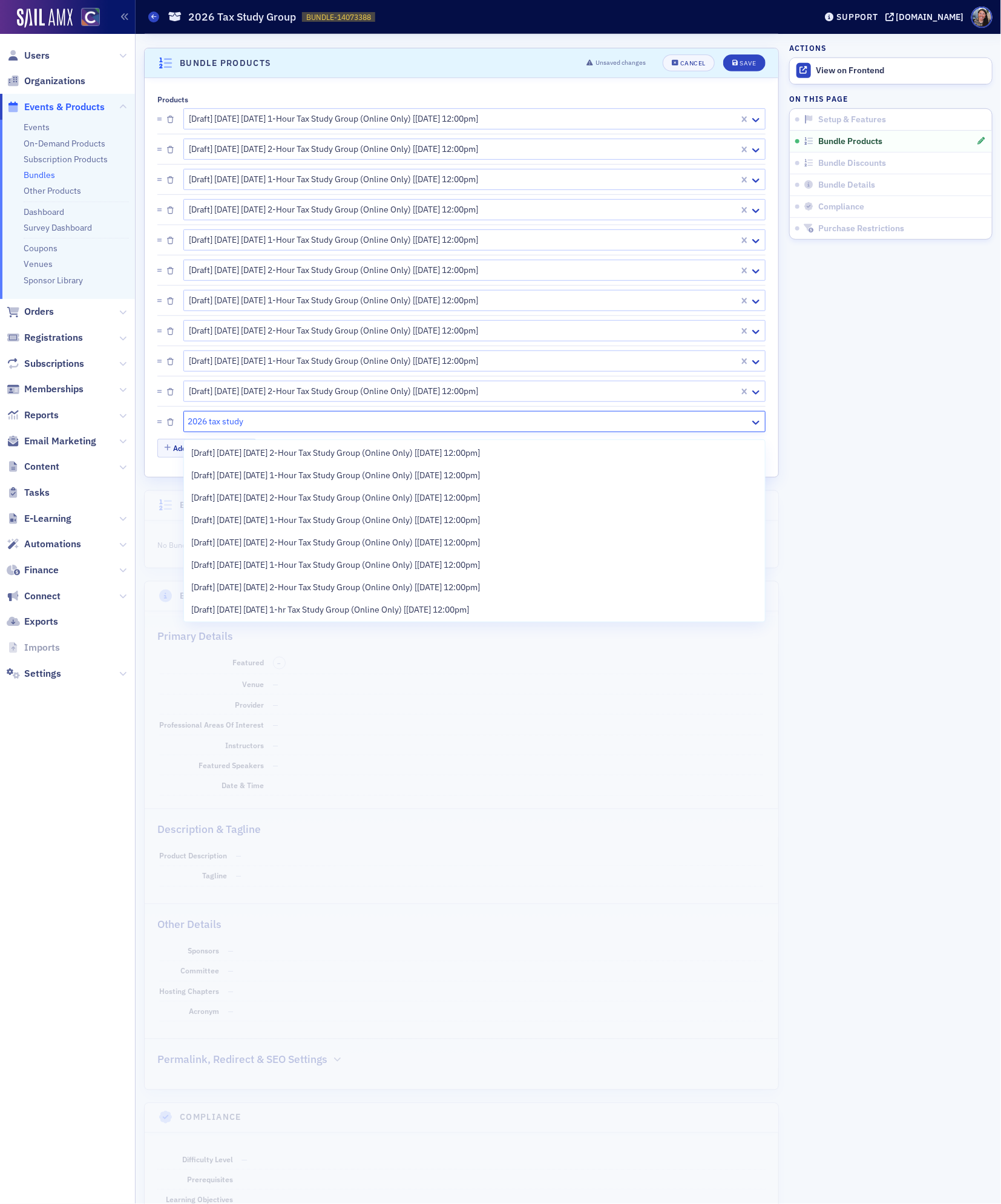
scroll to position [136, 0]
click at [248, 557] on span "[Draft] [DATE] [DATE] 1-Hour Tax Study Group (Online Only) [[DATE] 12:00pm]" at bounding box center [336, 563] width 290 height 13
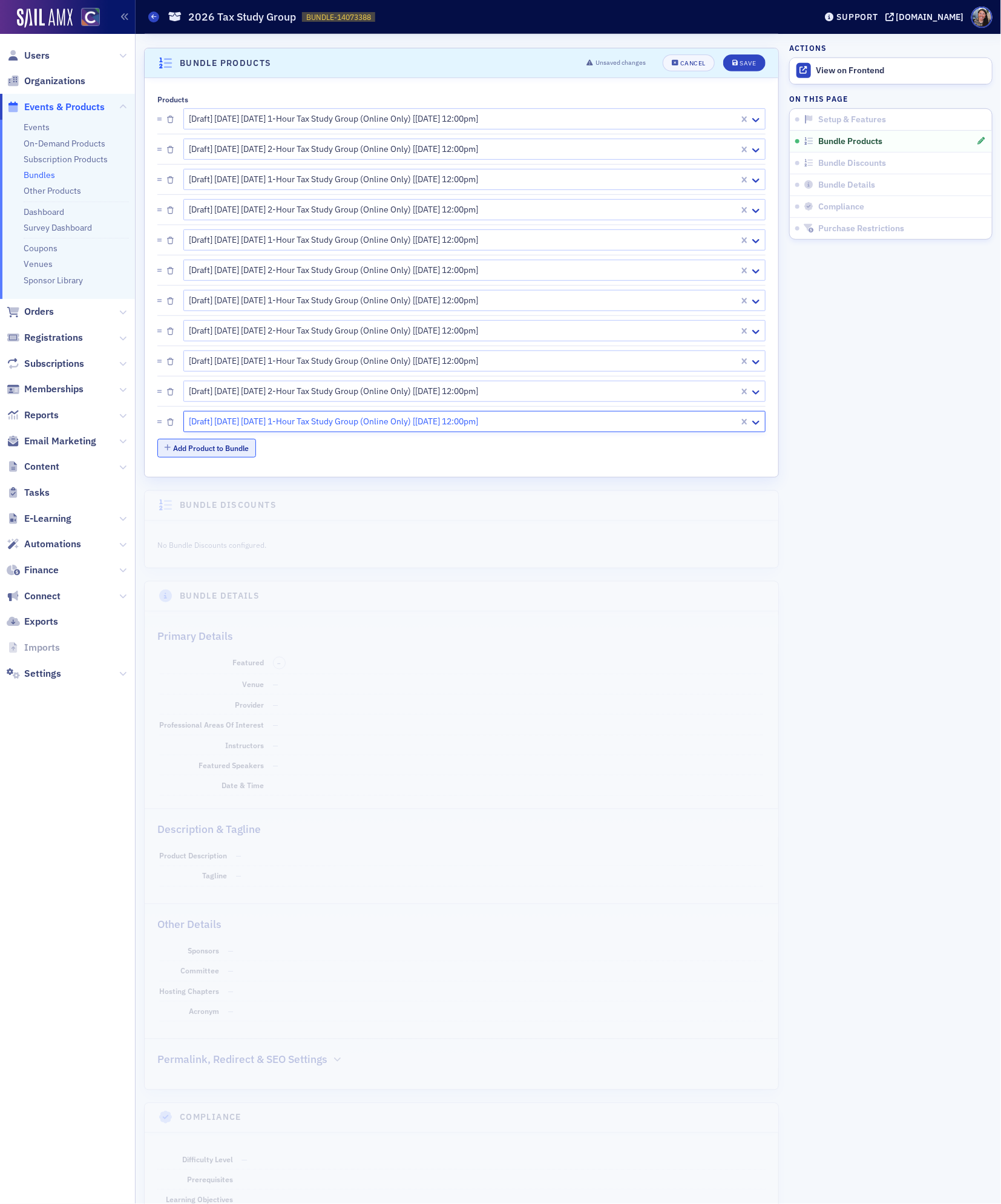
click at [228, 453] on button "Add Product to Bundle" at bounding box center [206, 448] width 98 height 19
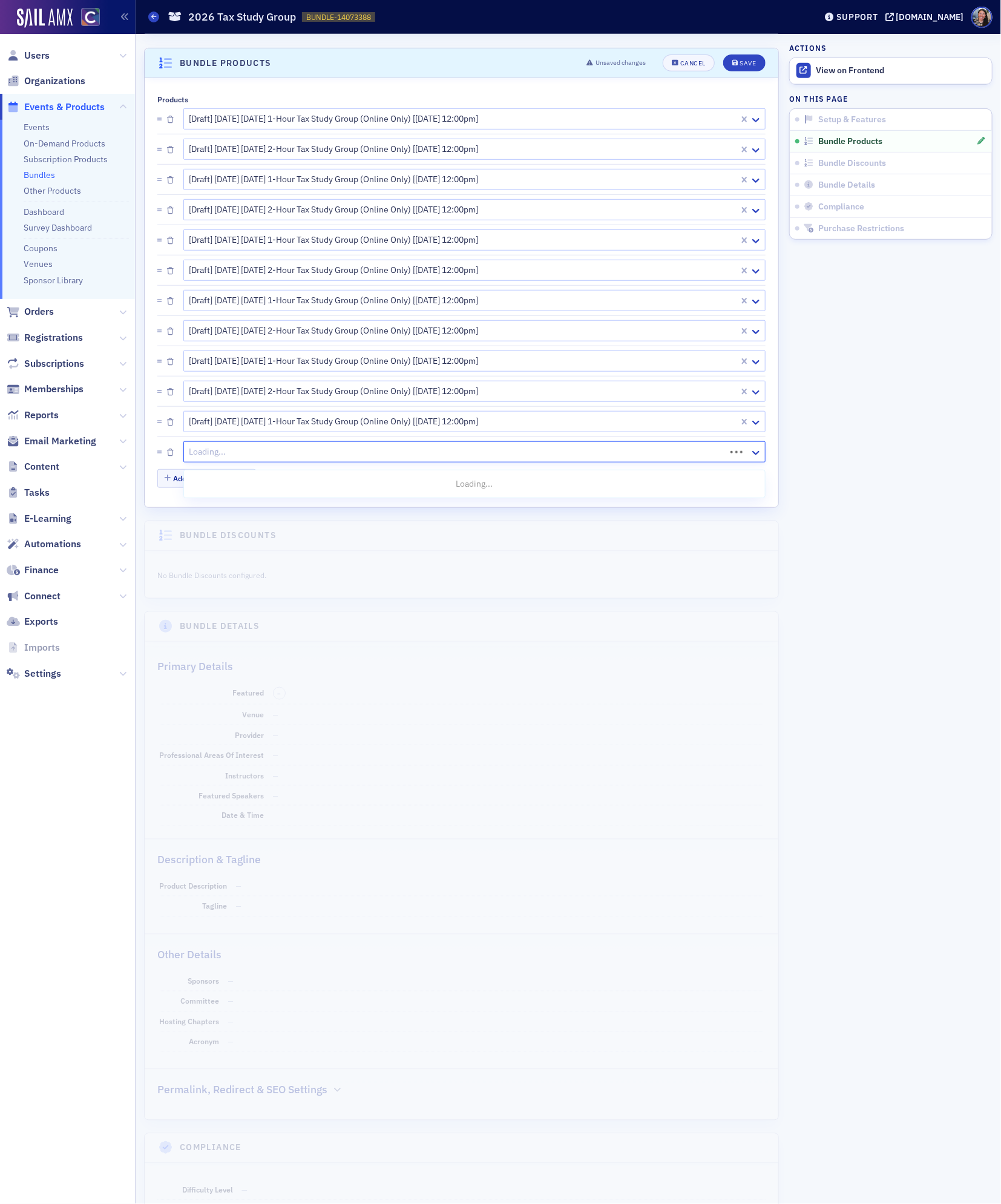
click at [229, 453] on div at bounding box center [456, 451] width 536 height 15
paste input "2026 tax study"
type input "2026 tax study"
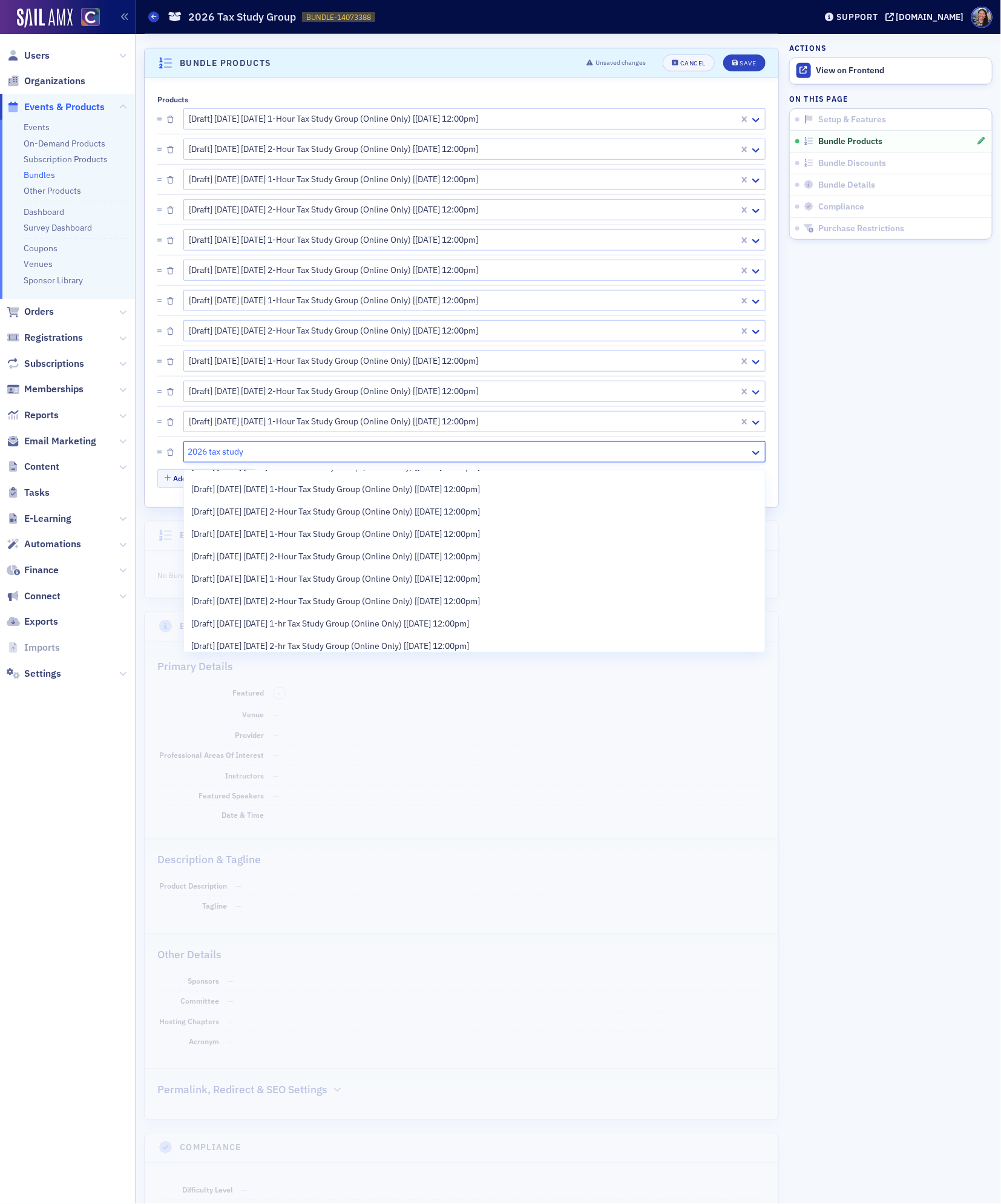
scroll to position [155, 0]
click at [261, 593] on span "[Draft] [DATE] [DATE] 2-Hour Tax Study Group (Online Only) [[DATE] 12:00pm]" at bounding box center [336, 598] width 290 height 13
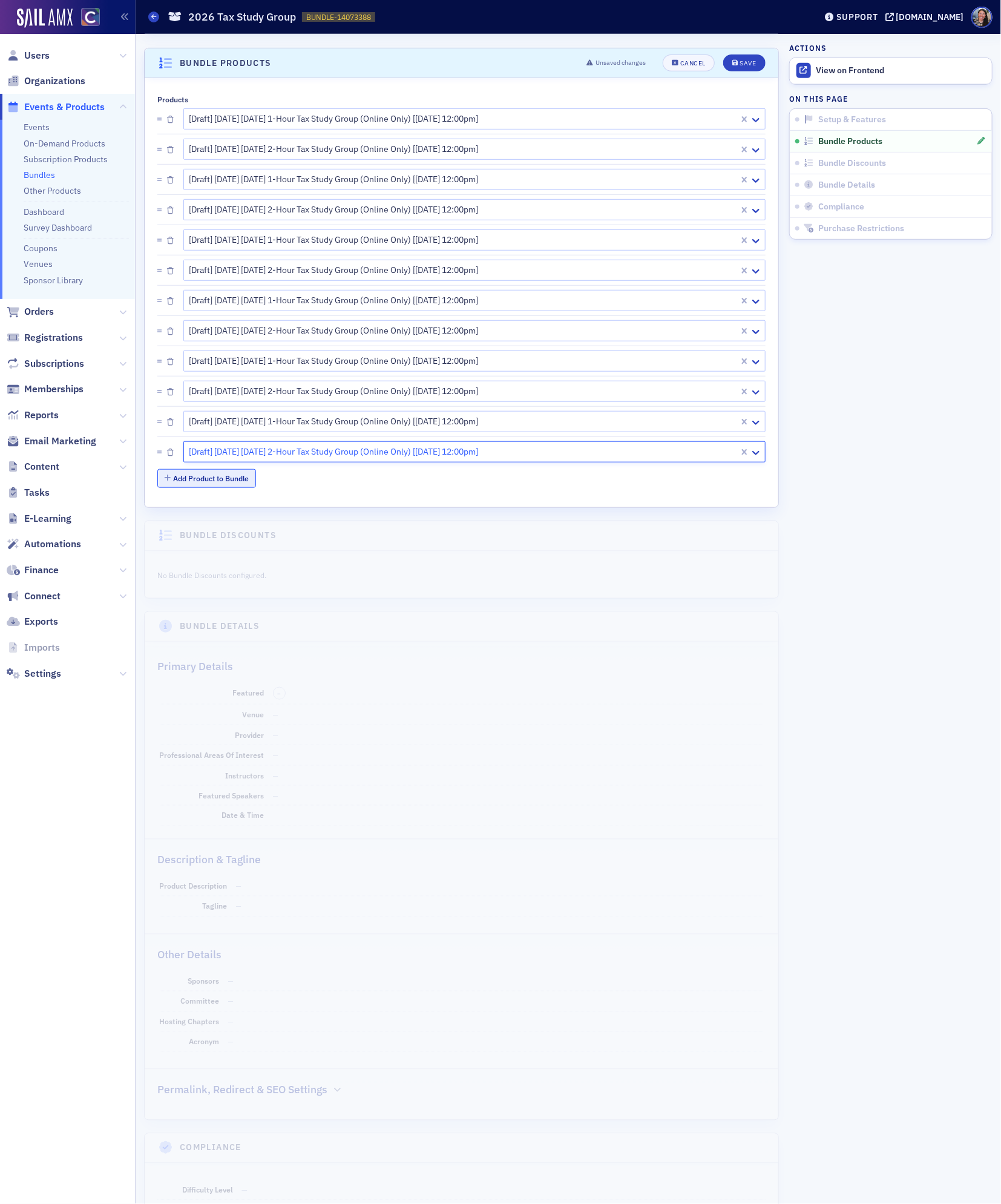
click at [233, 481] on button "Add Product to Bundle" at bounding box center [206, 478] width 98 height 19
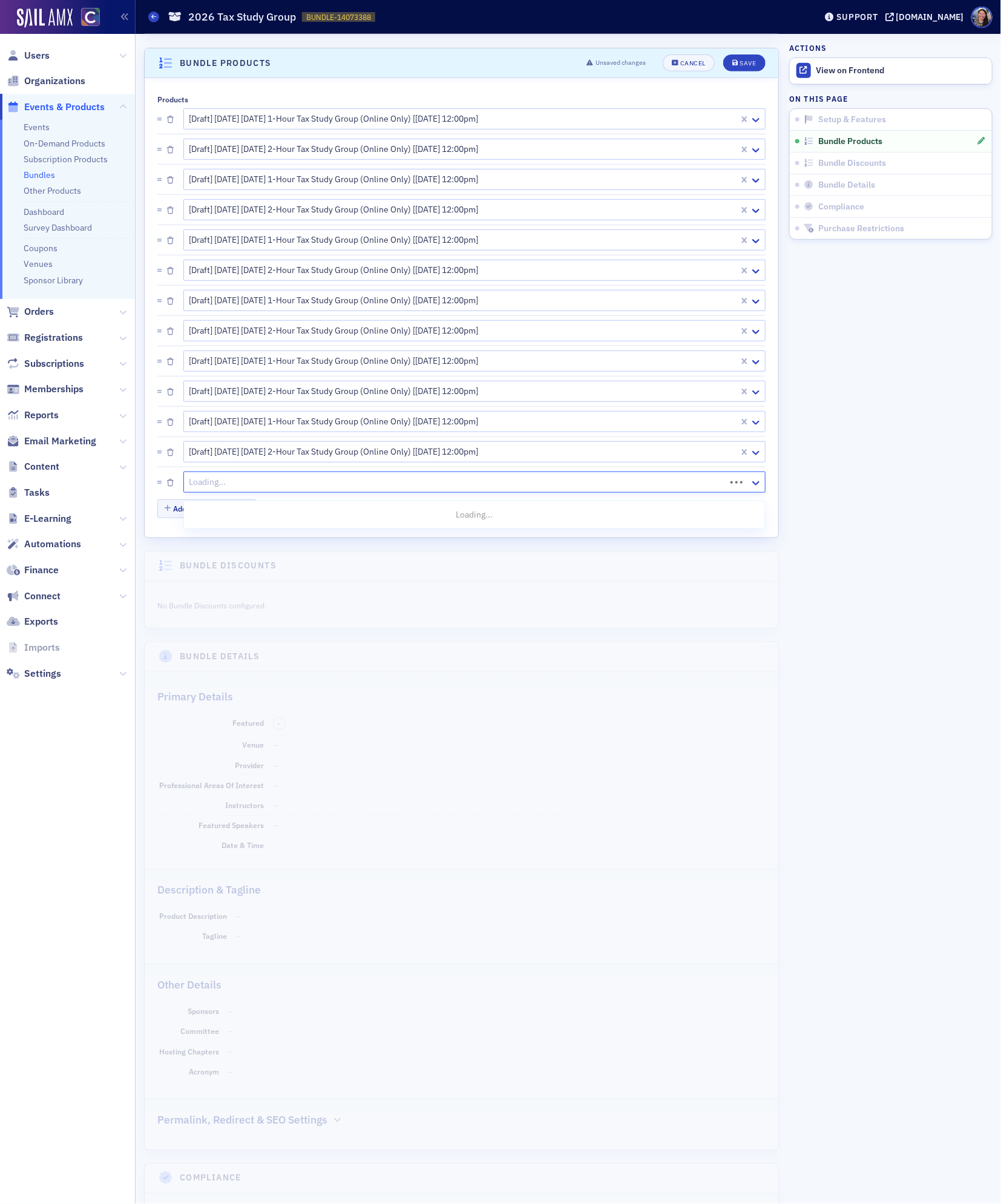
click at [233, 488] on div at bounding box center [456, 482] width 536 height 15
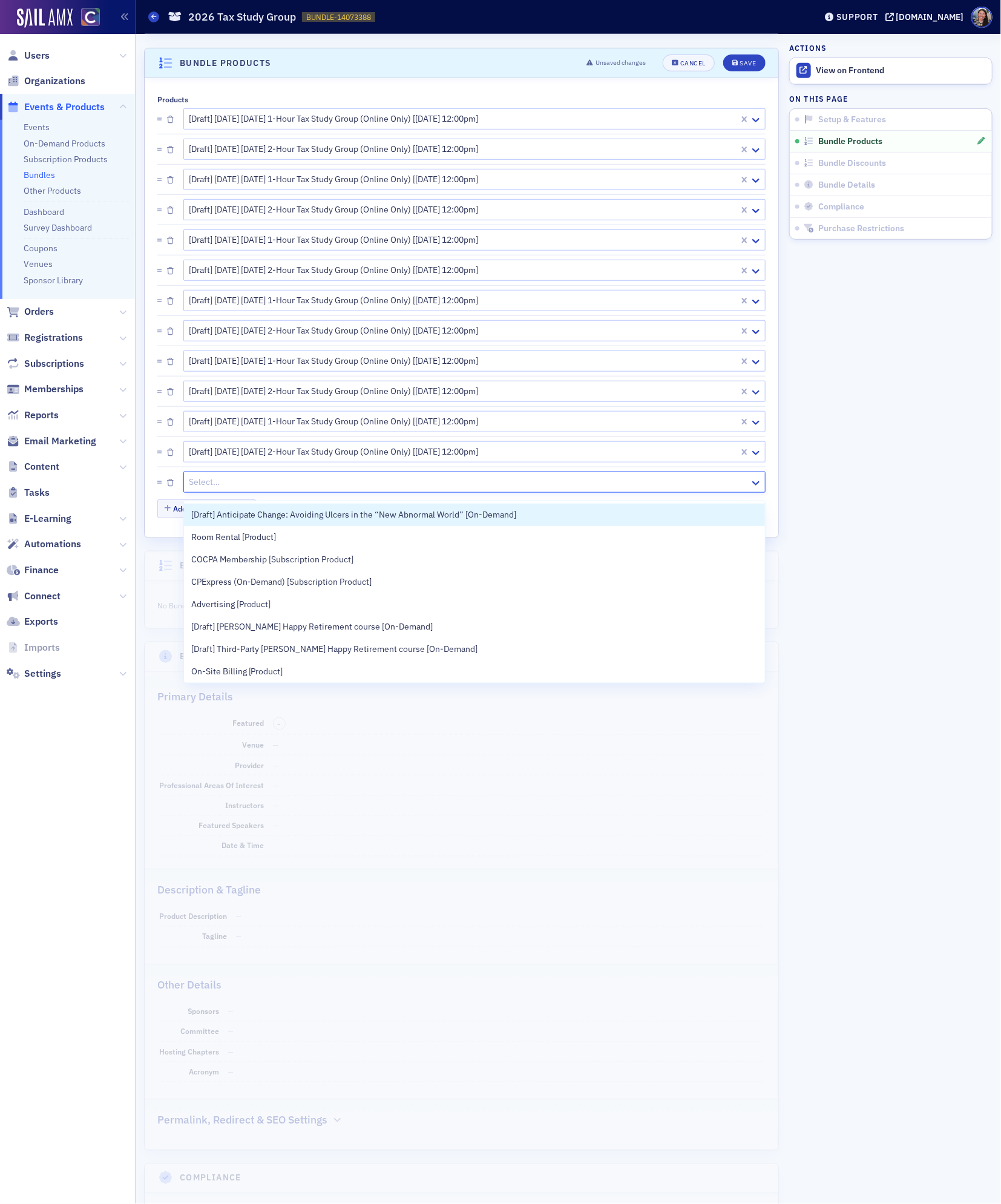
paste input "2026 tax study"
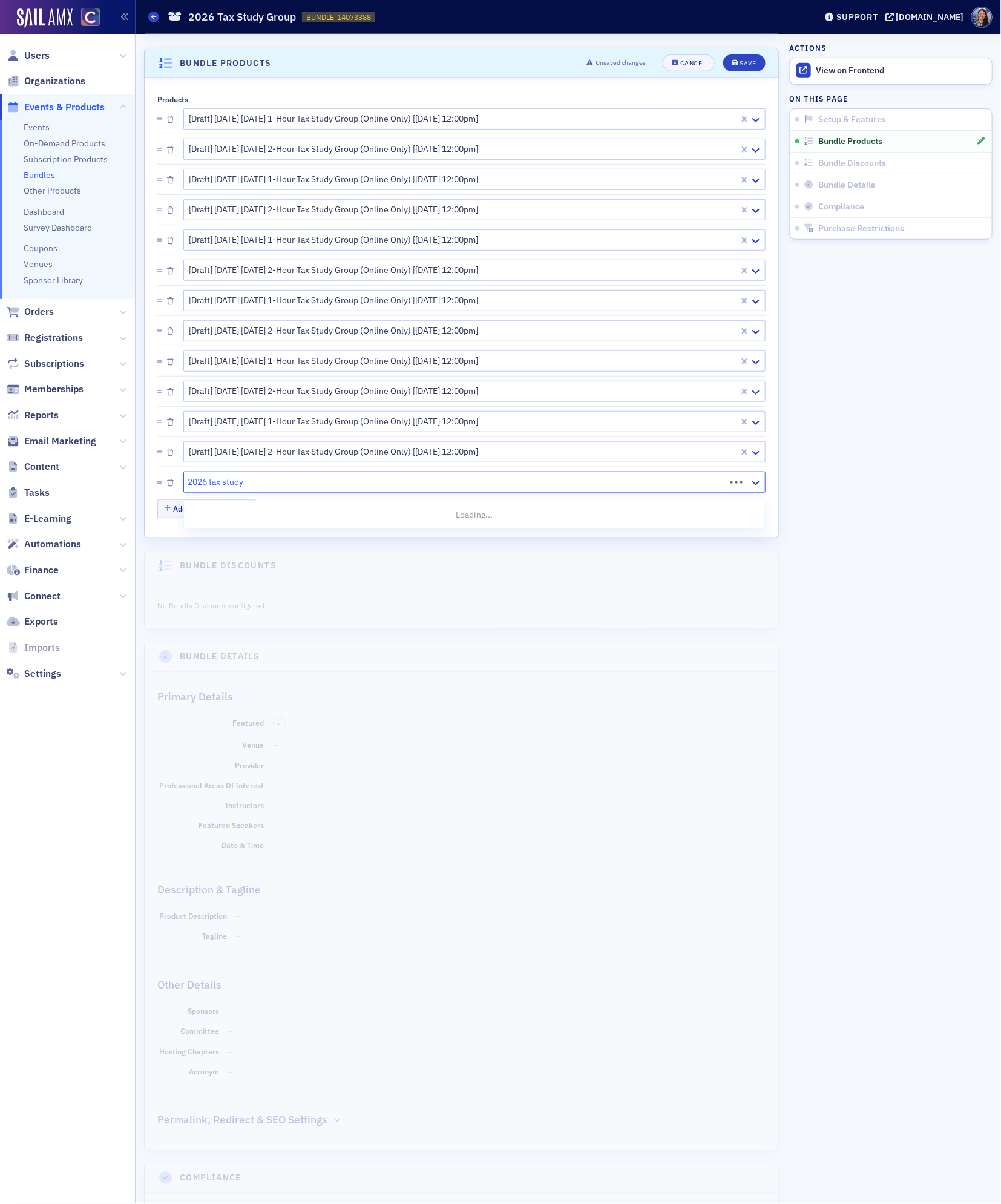
type input "2026 tax study"
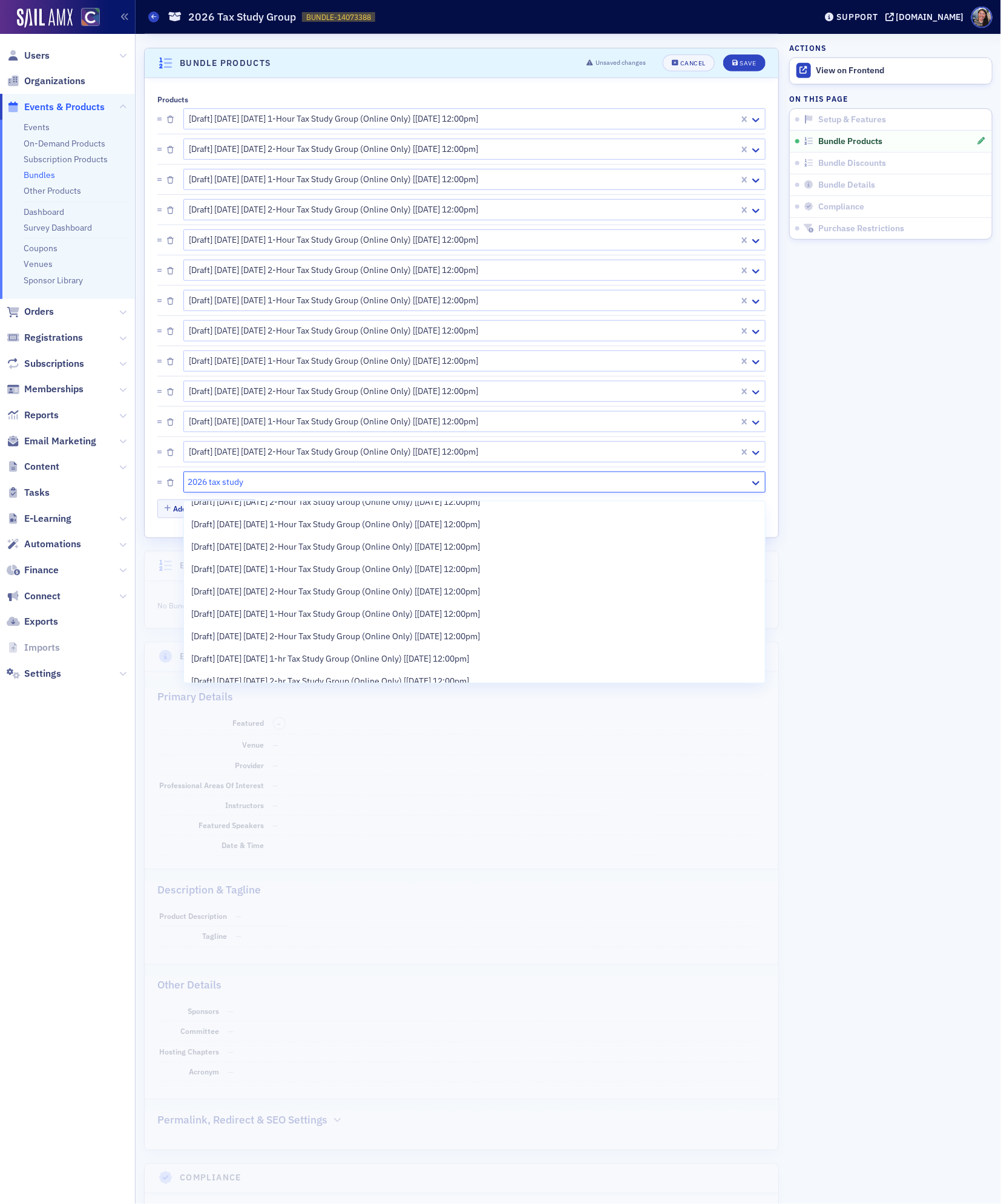
scroll to position [157, 0]
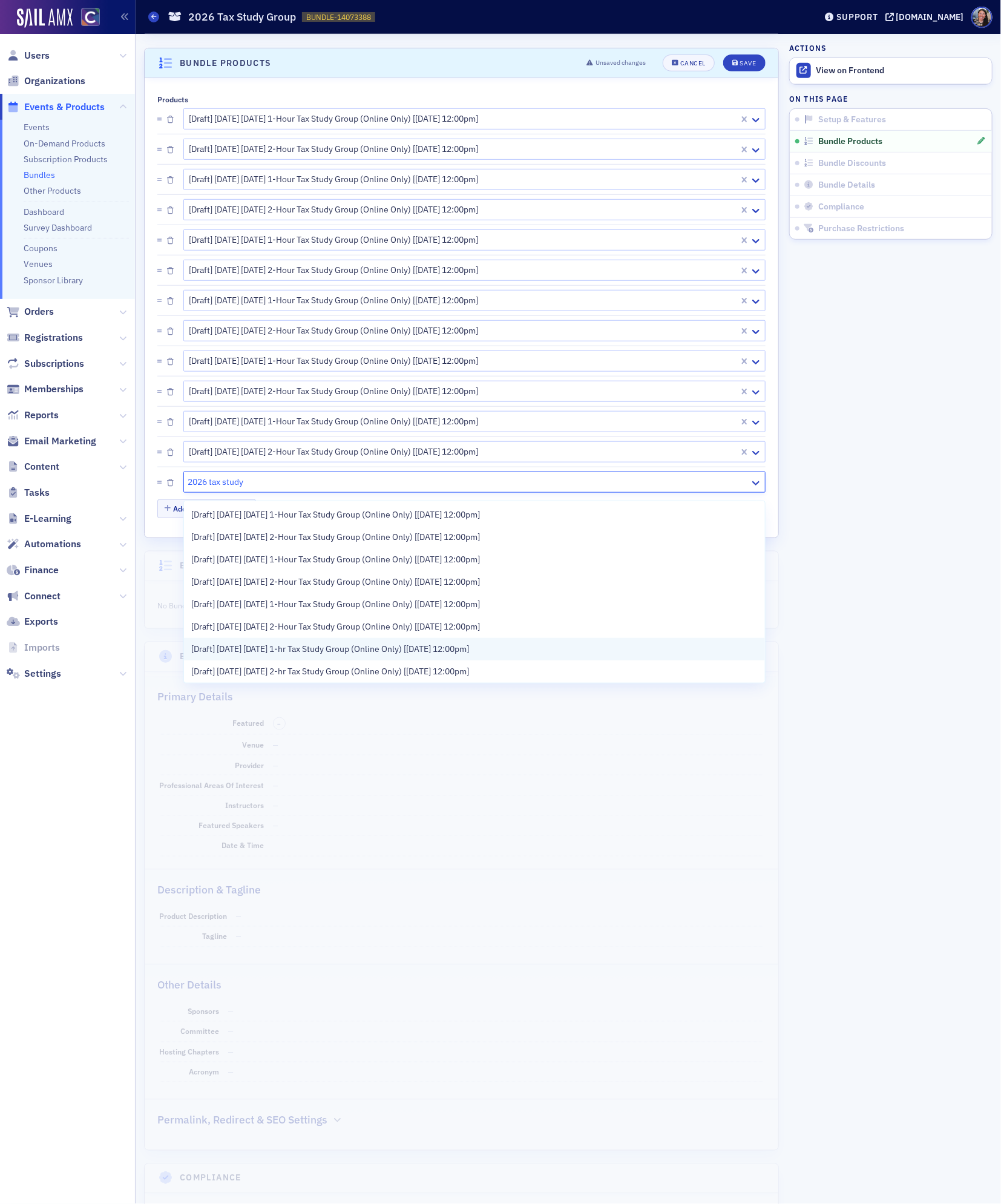
click at [278, 652] on span "[Draft] [DATE] [DATE] 1-hr Tax Study Group (Online Only) [[DATE] 12:00pm]" at bounding box center [331, 649] width 279 height 13
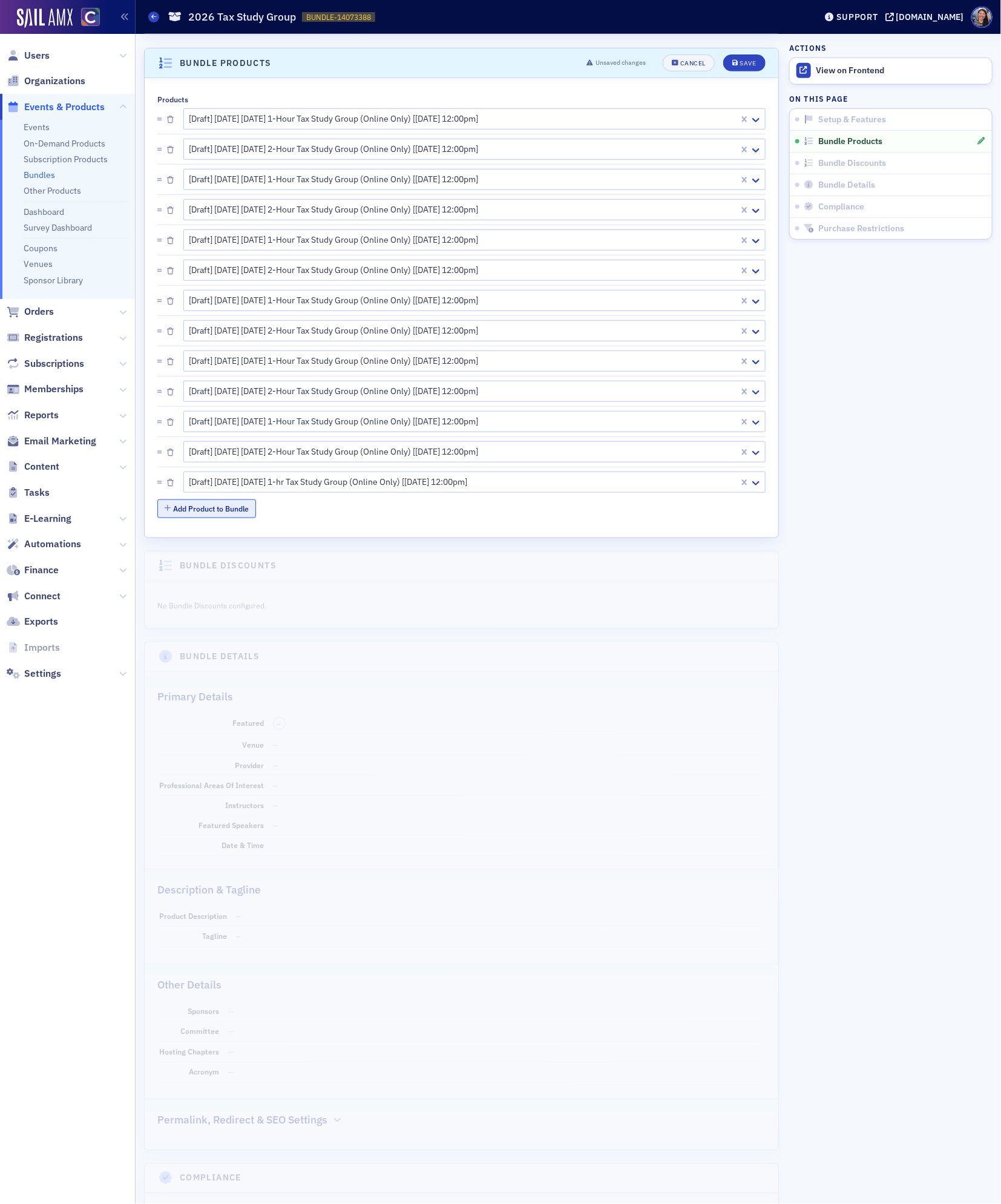
click at [240, 516] on button "Add Product to Bundle" at bounding box center [206, 509] width 98 height 19
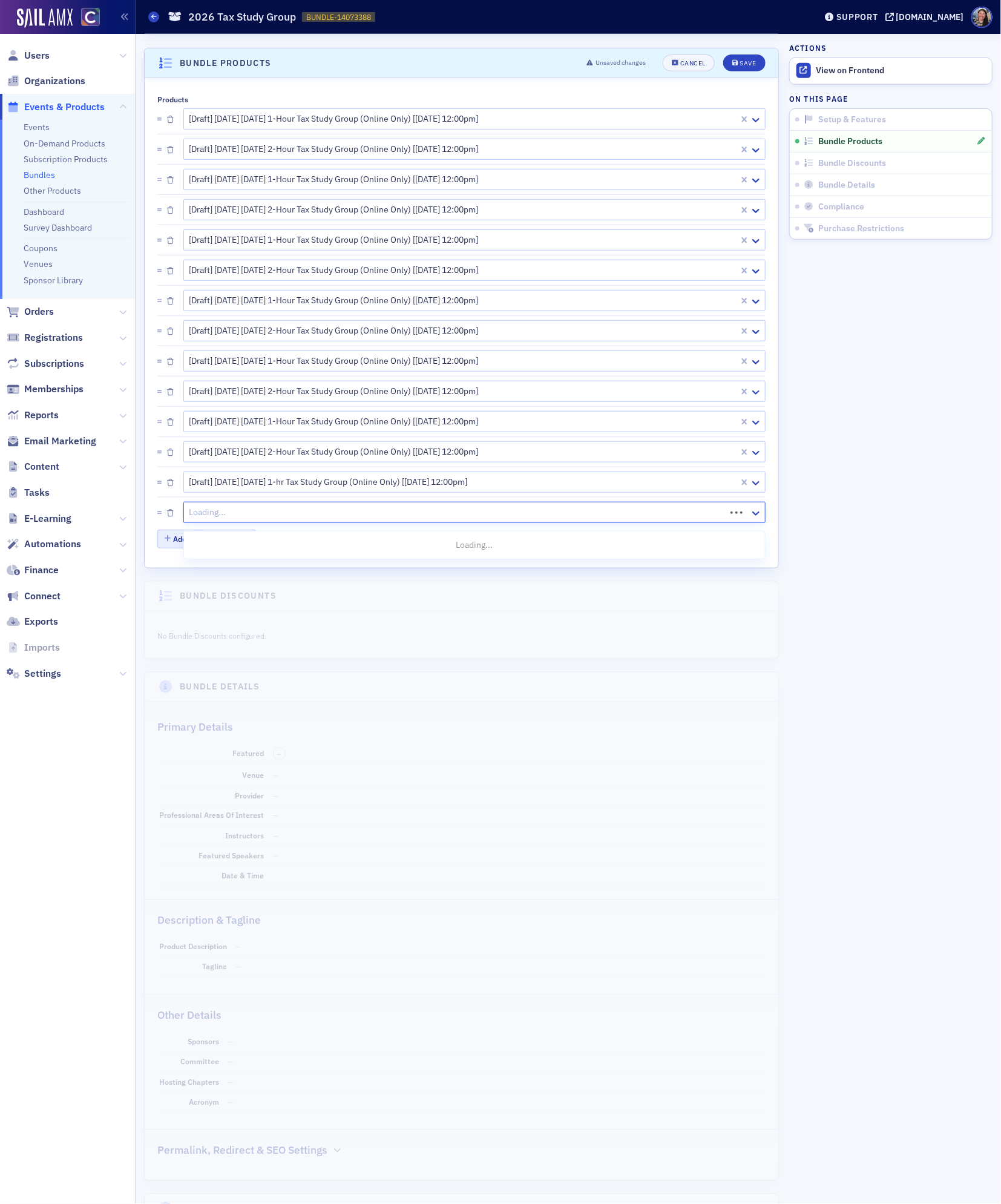
click at [240, 516] on div at bounding box center [456, 512] width 536 height 15
paste input "2026 tax study"
type input "2026 tax study"
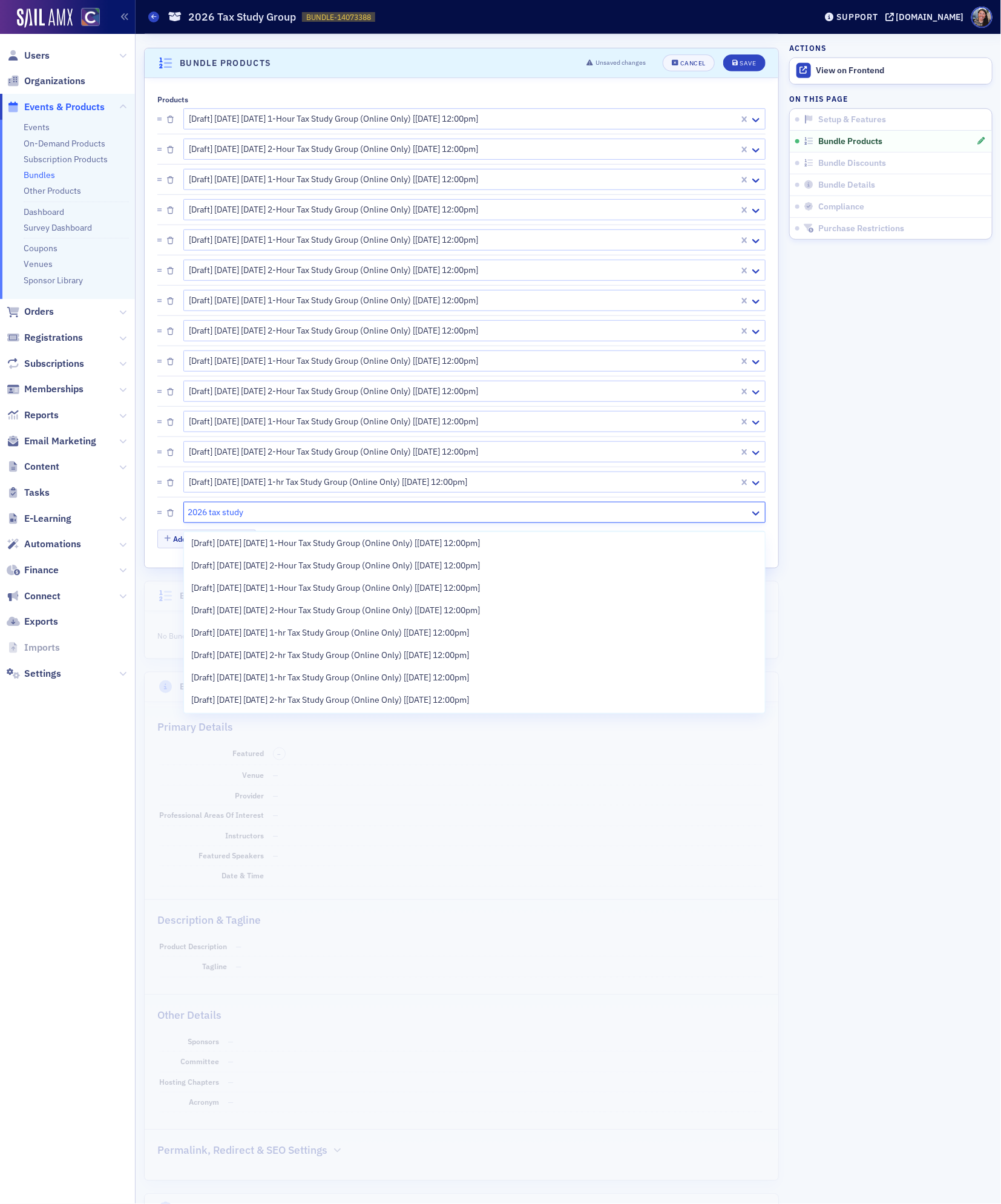
scroll to position [204, 0]
click at [320, 660] on div "[Draft] [DATE] [DATE] 2-hr Tax Study Group (Online Only) [[DATE] 12:00pm]" at bounding box center [474, 654] width 581 height 22
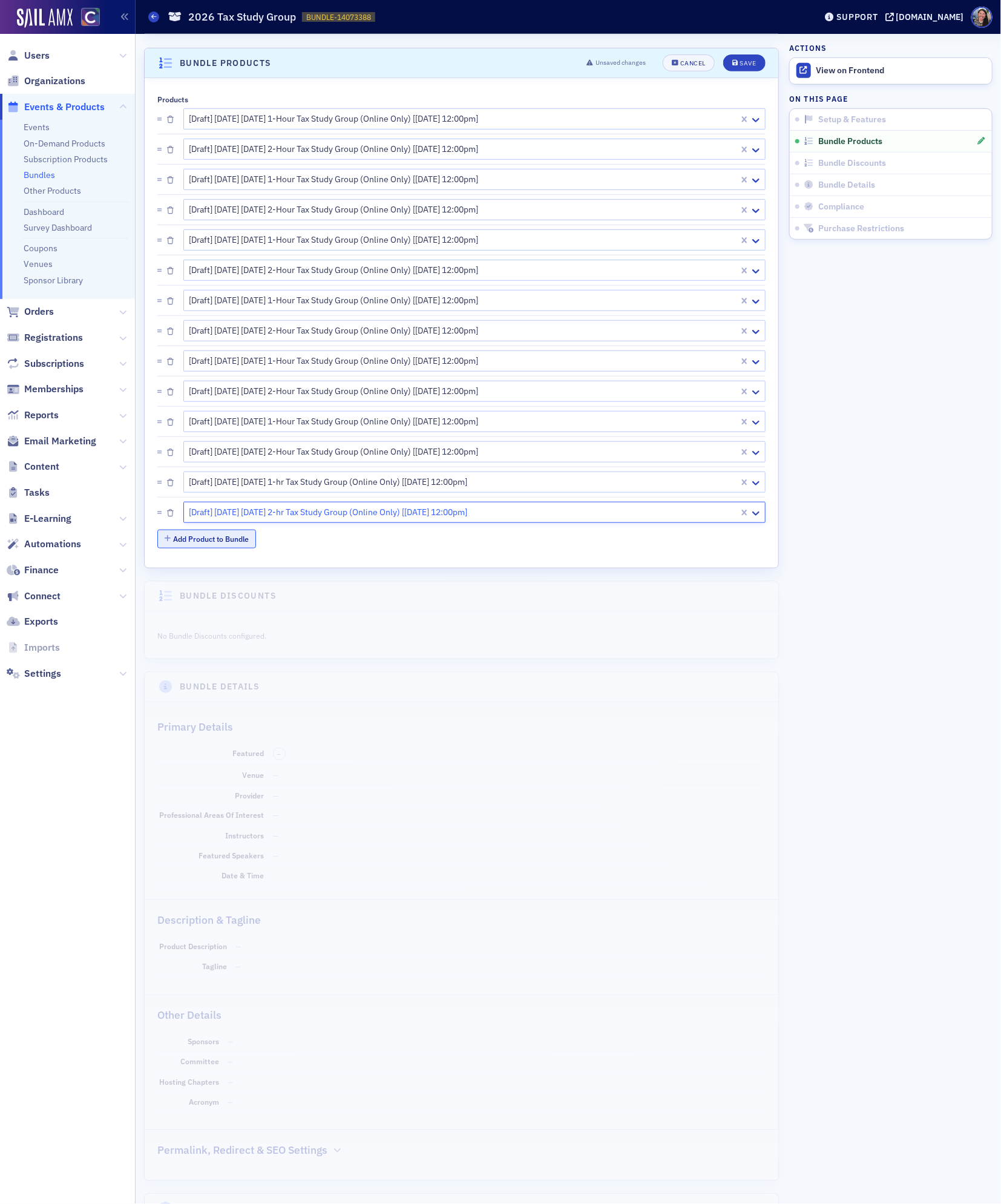
click at [229, 545] on button "Add Product to Bundle" at bounding box center [206, 539] width 98 height 19
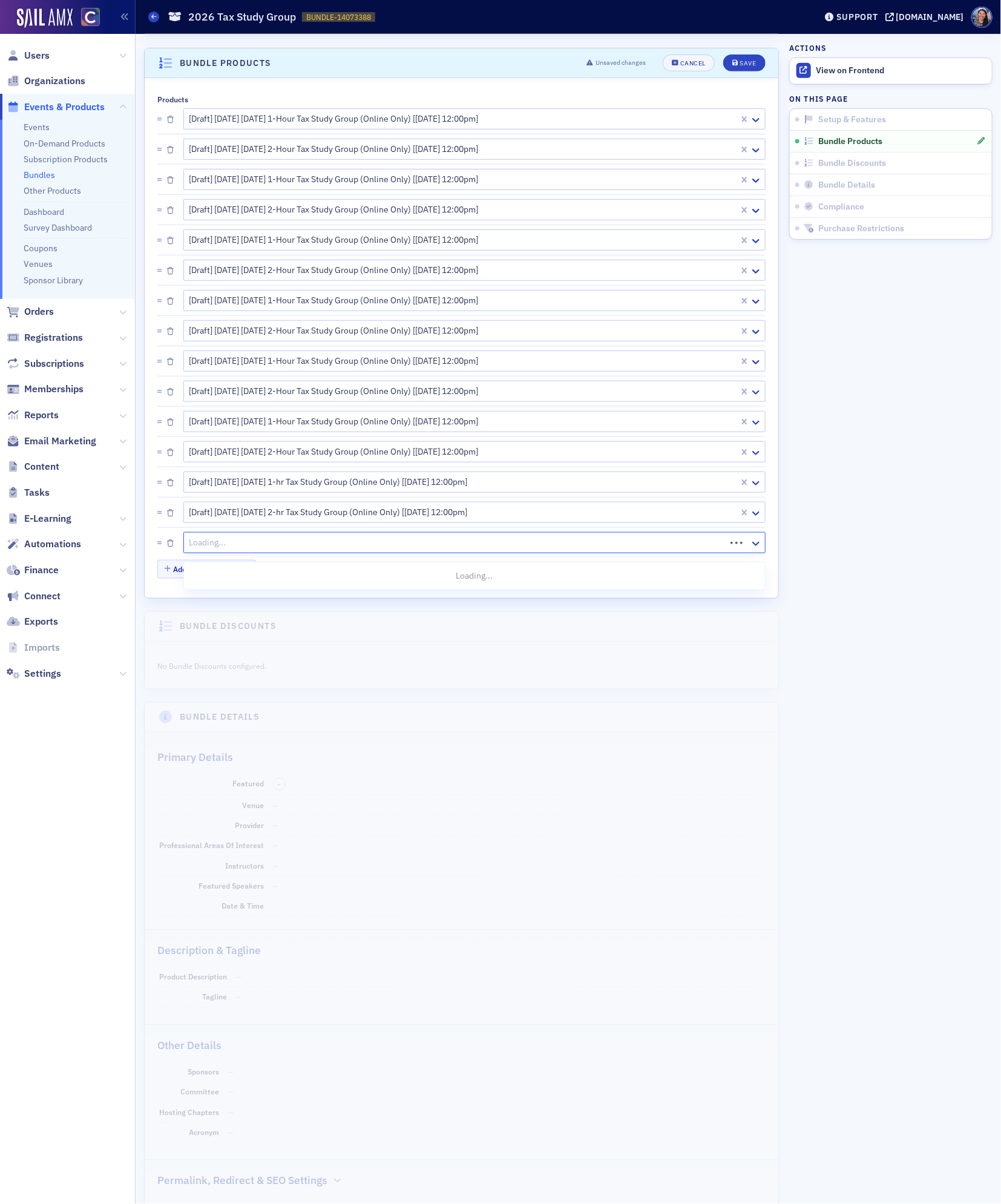
click at [236, 545] on div at bounding box center [456, 542] width 536 height 15
paste input "2026 tax study"
type input "2026 tax study"
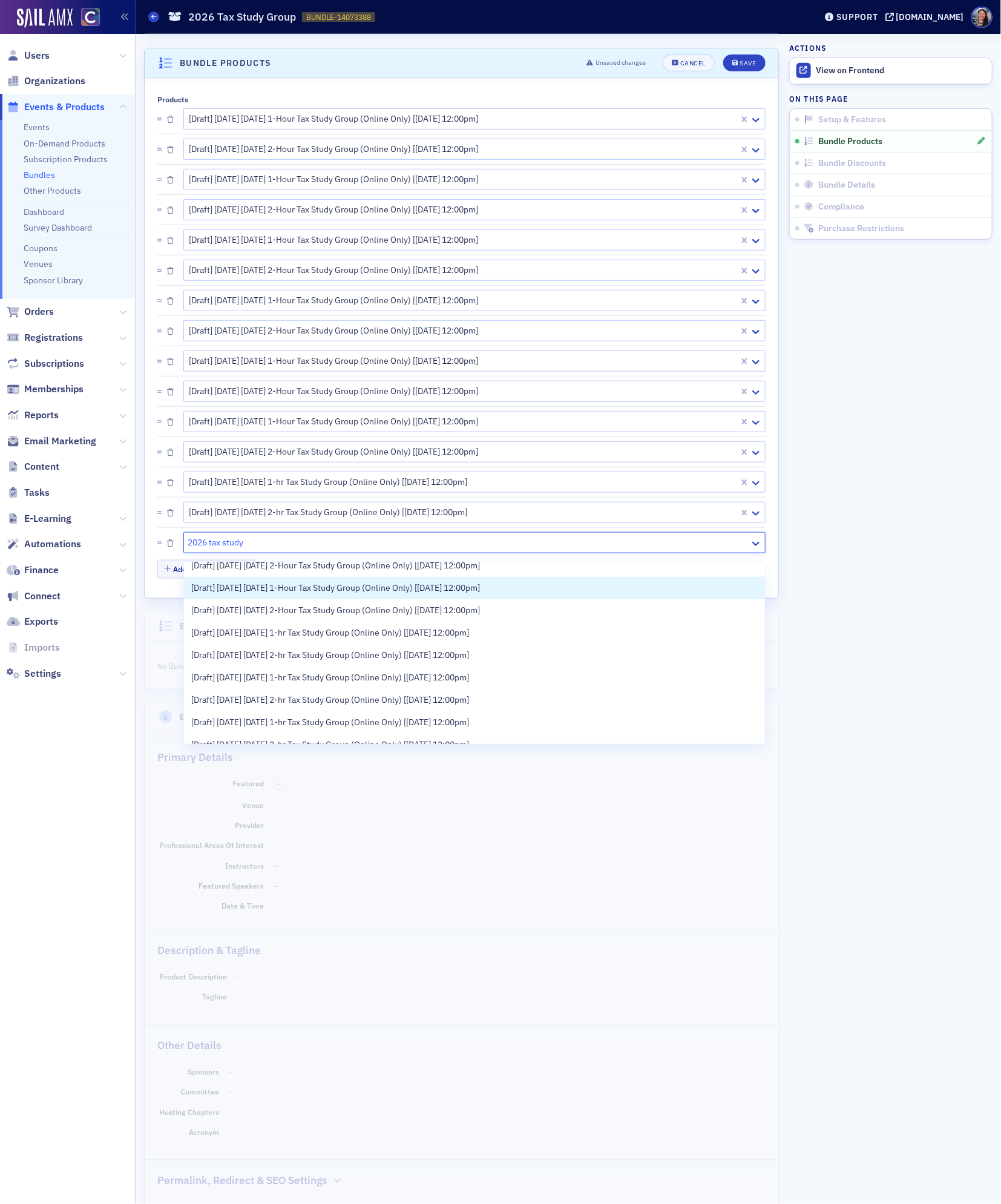
scroll to position [236, 0]
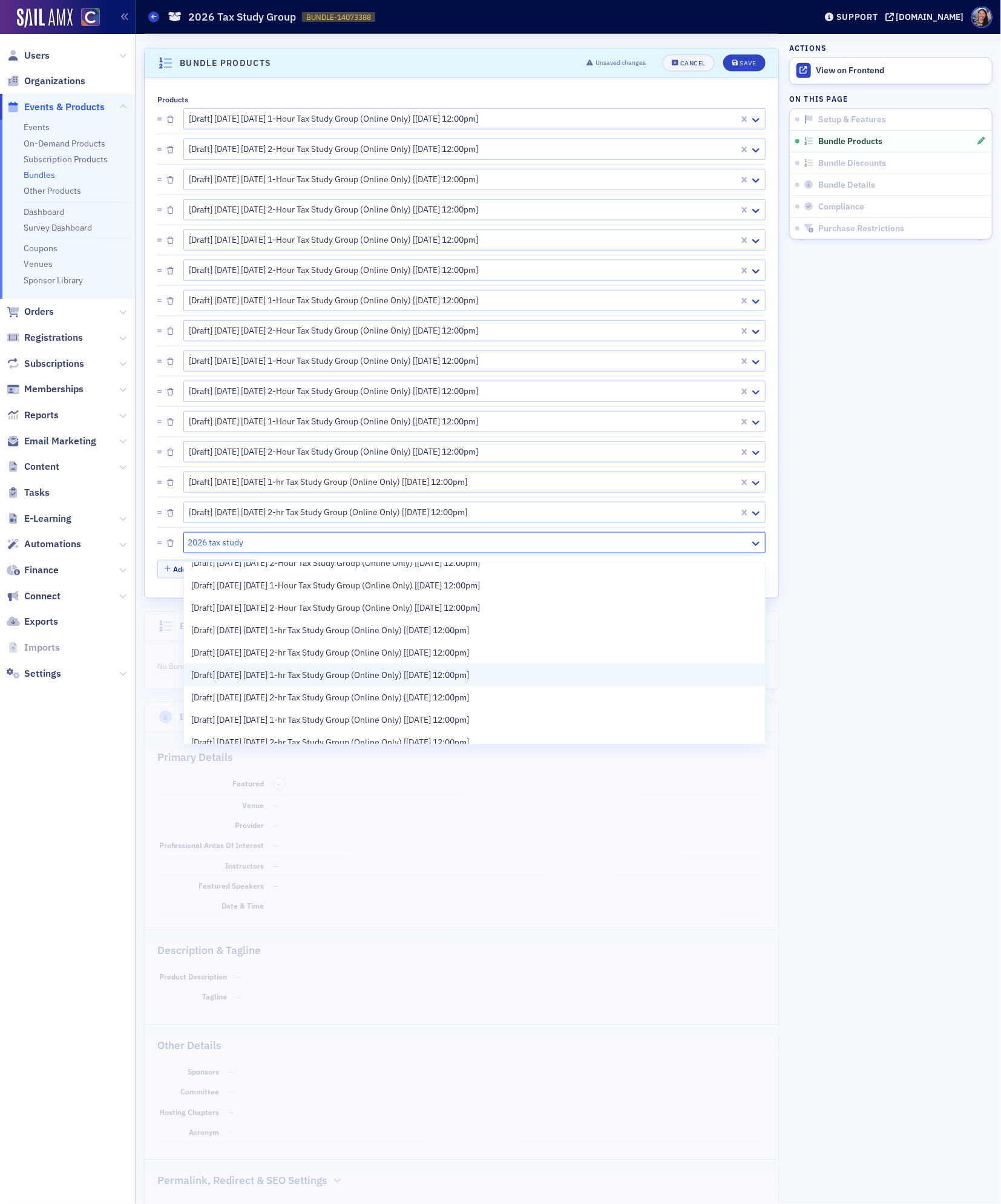
click at [295, 672] on span "[Draft] [DATE] [DATE] 1-hr Tax Study Group (Online Only) [[DATE] 12:00pm]" at bounding box center [331, 675] width 279 height 13
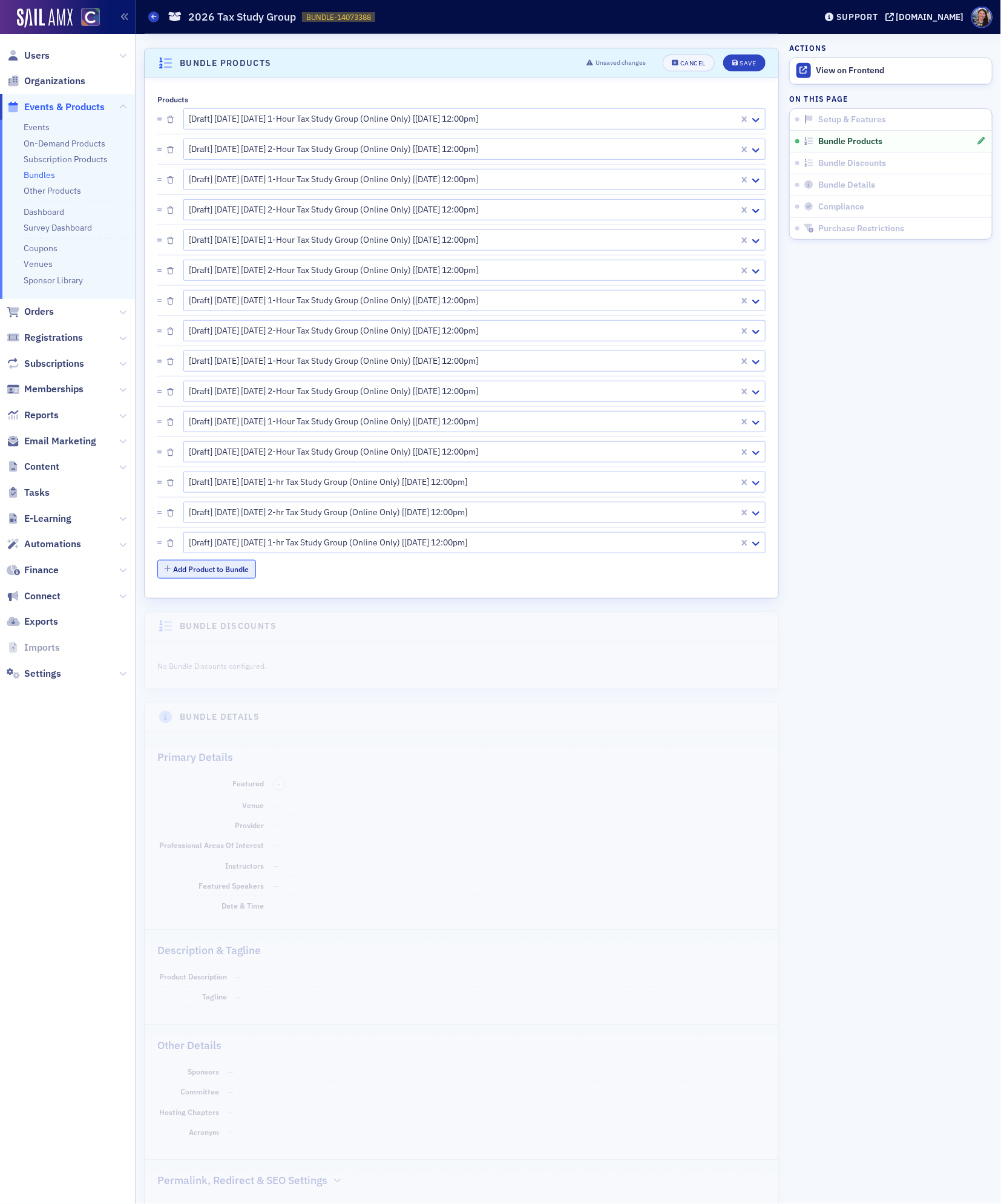
click at [239, 573] on button "Add Product to Bundle" at bounding box center [206, 569] width 98 height 19
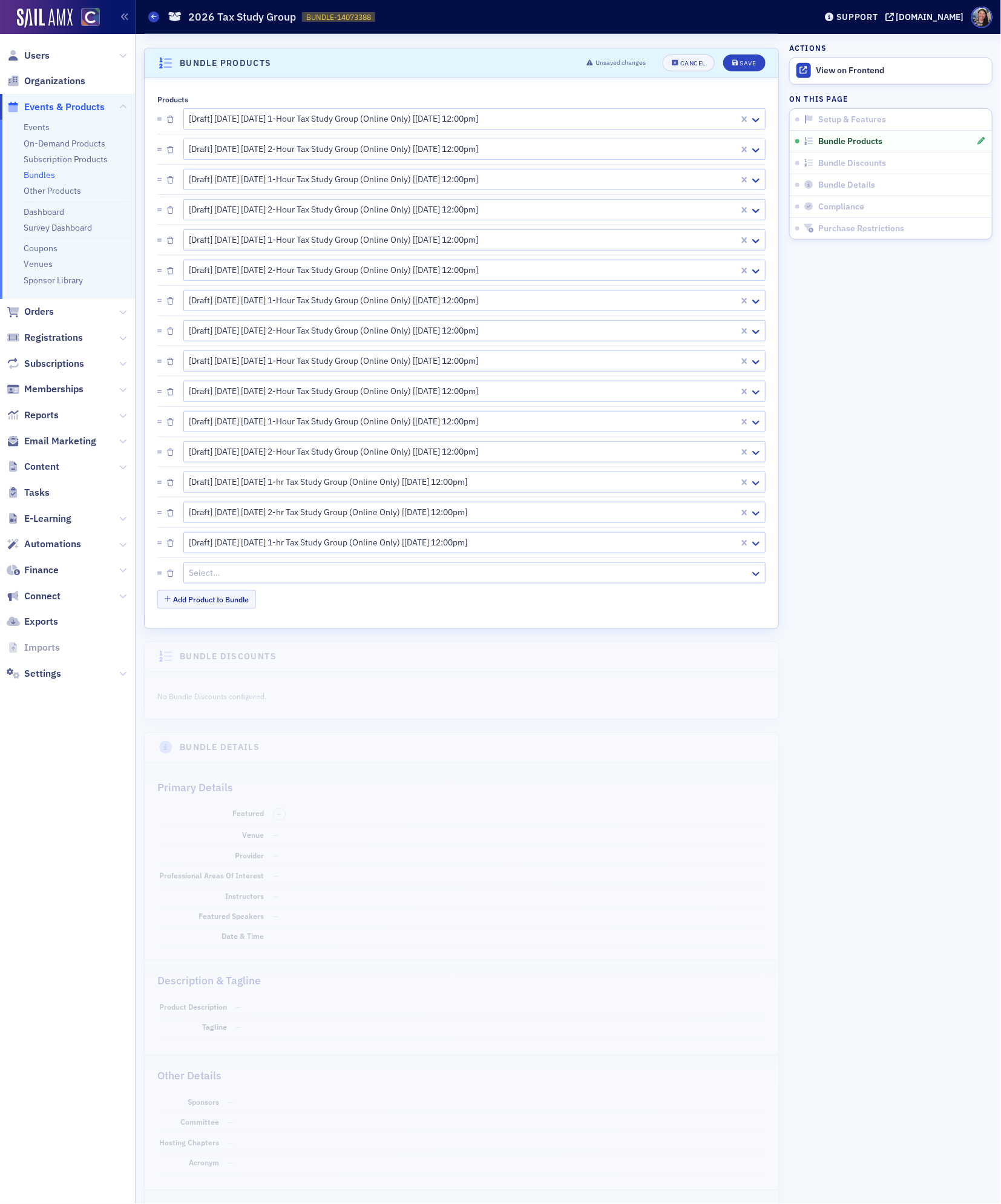
click at [239, 580] on div at bounding box center [469, 573] width 561 height 15
paste input "2026 tax study"
type input "2026 tax study"
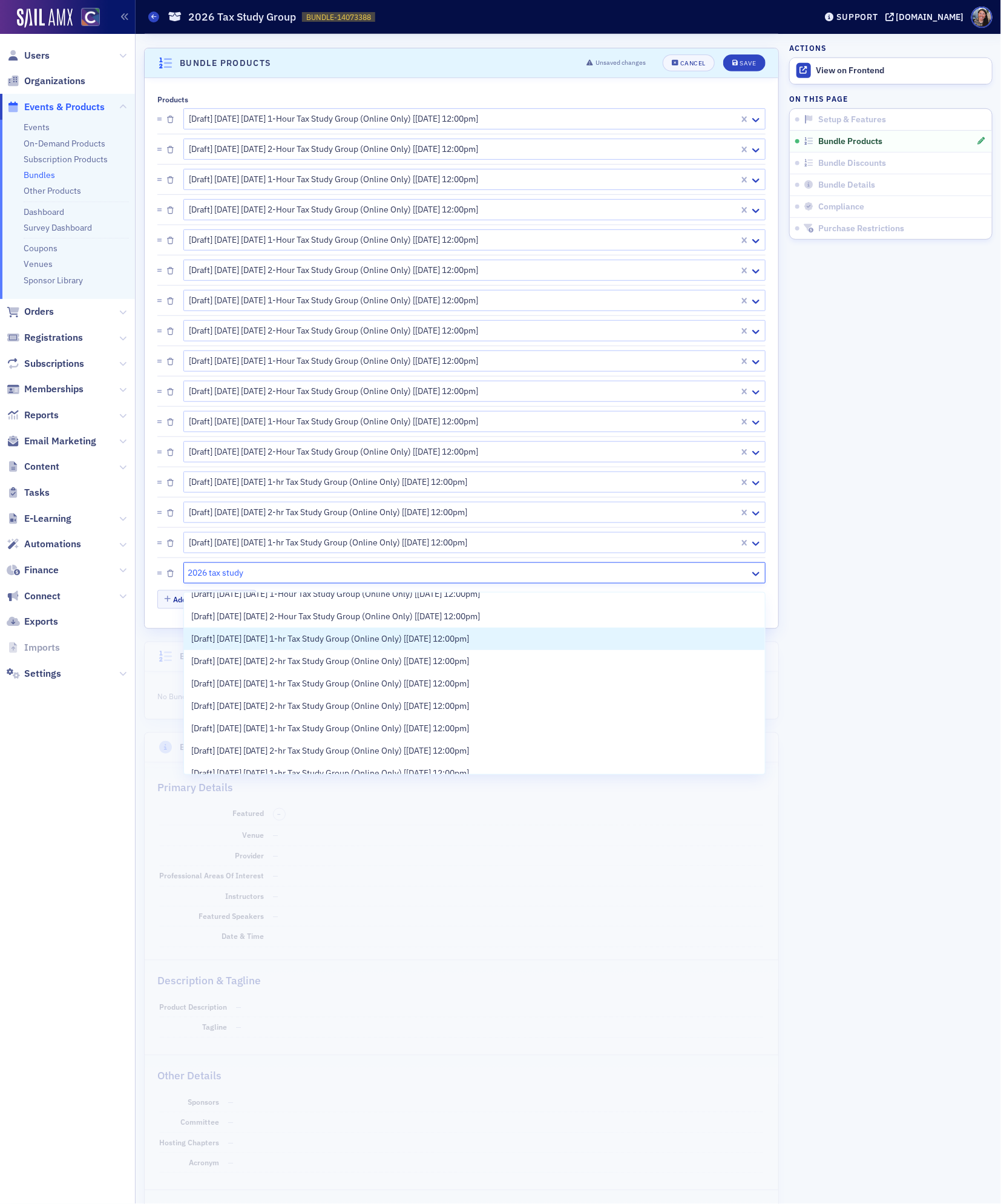
scroll to position [265, 0]
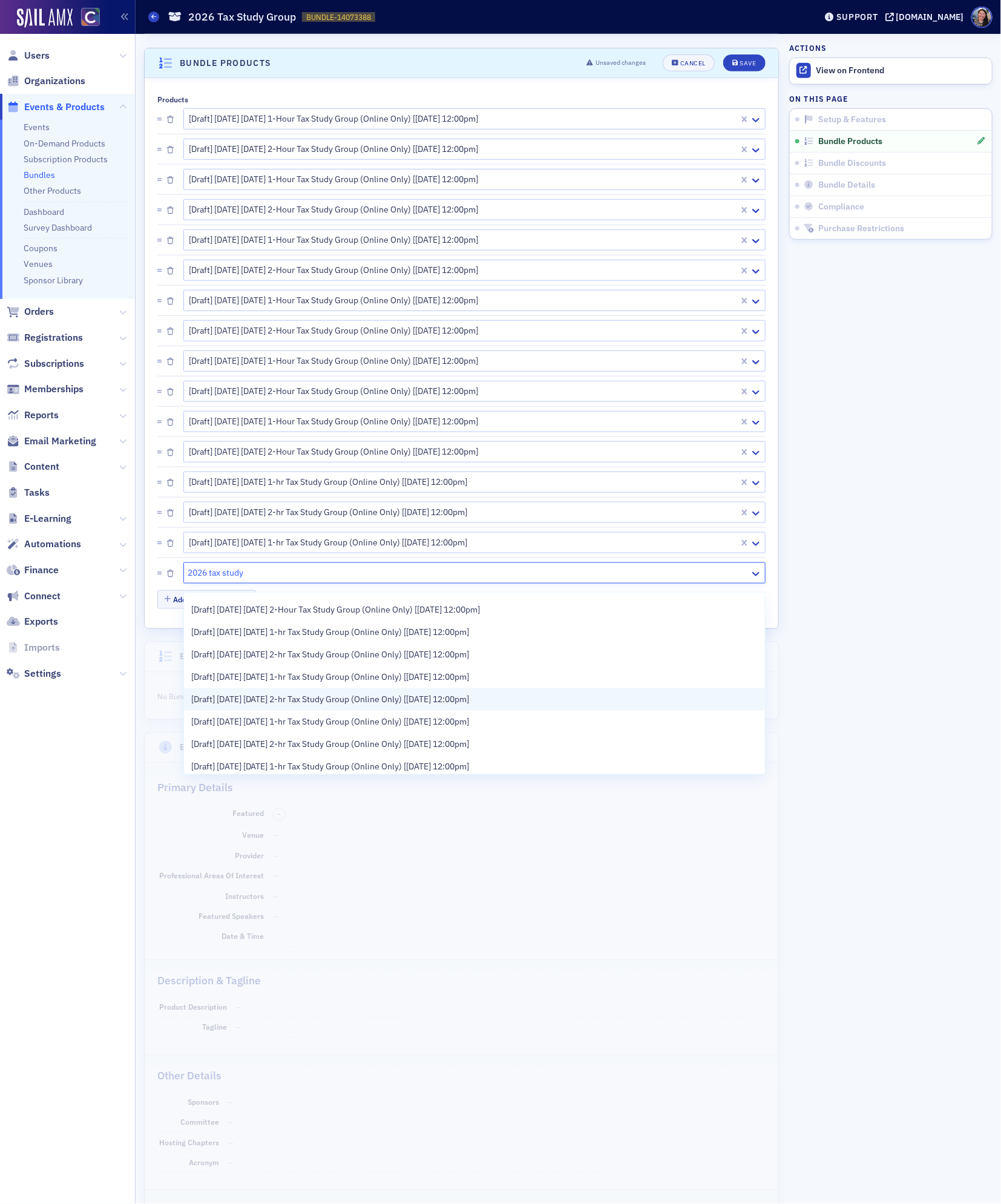
click at [277, 698] on span "[Draft] [DATE] [DATE] 2-hr Tax Study Group (Online Only) [[DATE] 12:00pm]" at bounding box center [331, 700] width 279 height 13
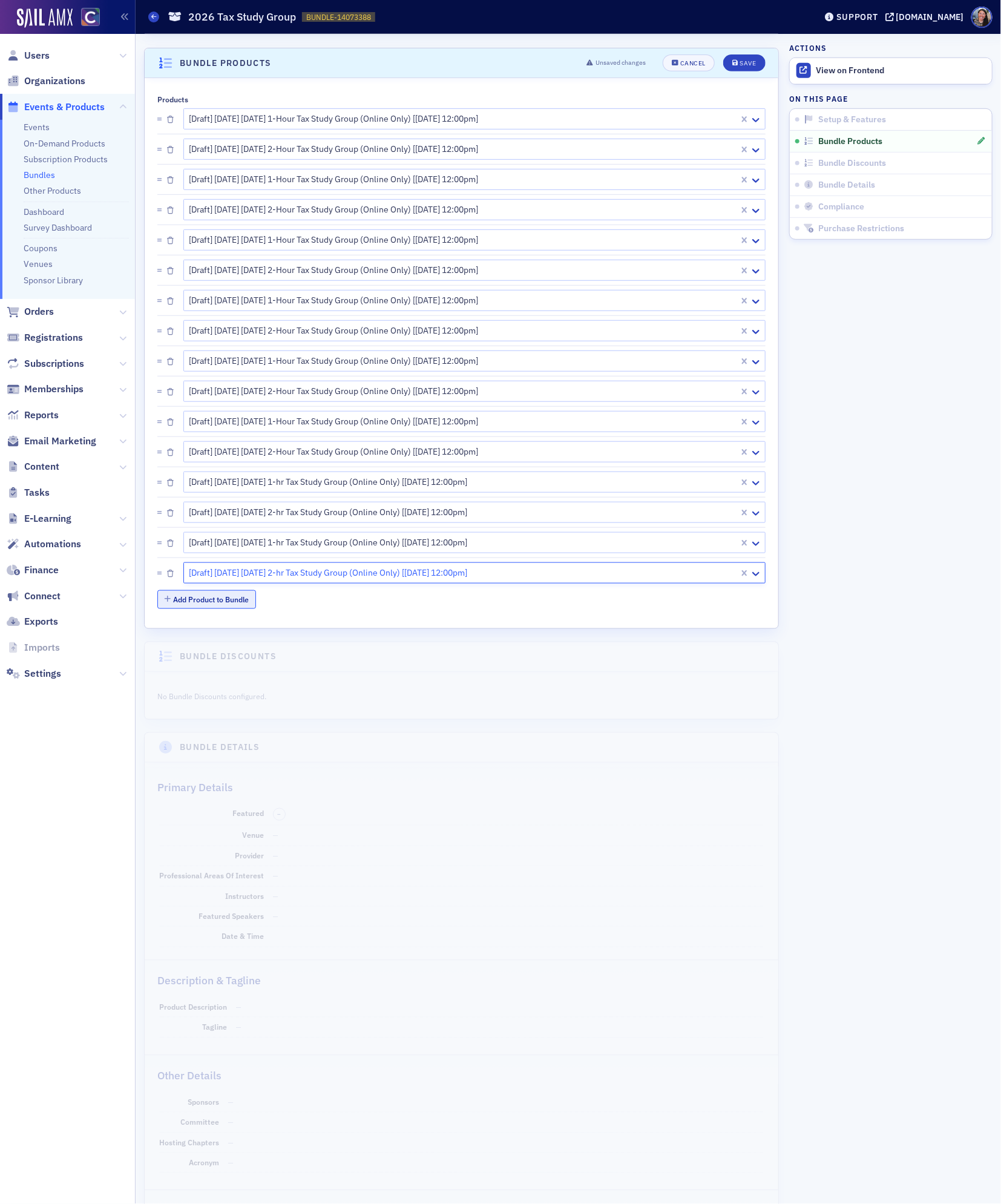
click at [233, 601] on button "Add Product to Bundle" at bounding box center [206, 599] width 98 height 19
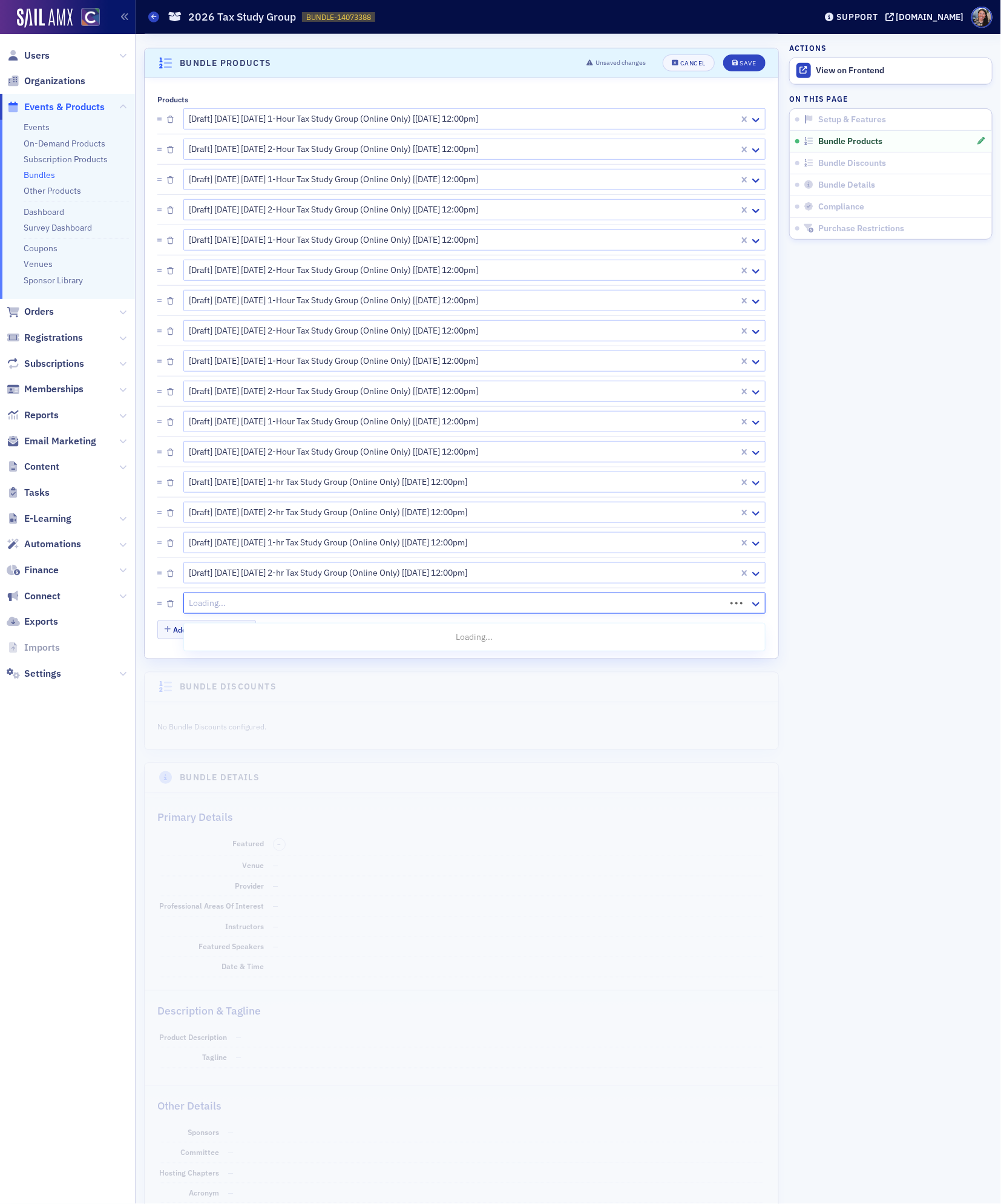
click at [231, 611] on div at bounding box center [456, 603] width 536 height 15
paste input "2026 tax study"
type input "2026 tax study"
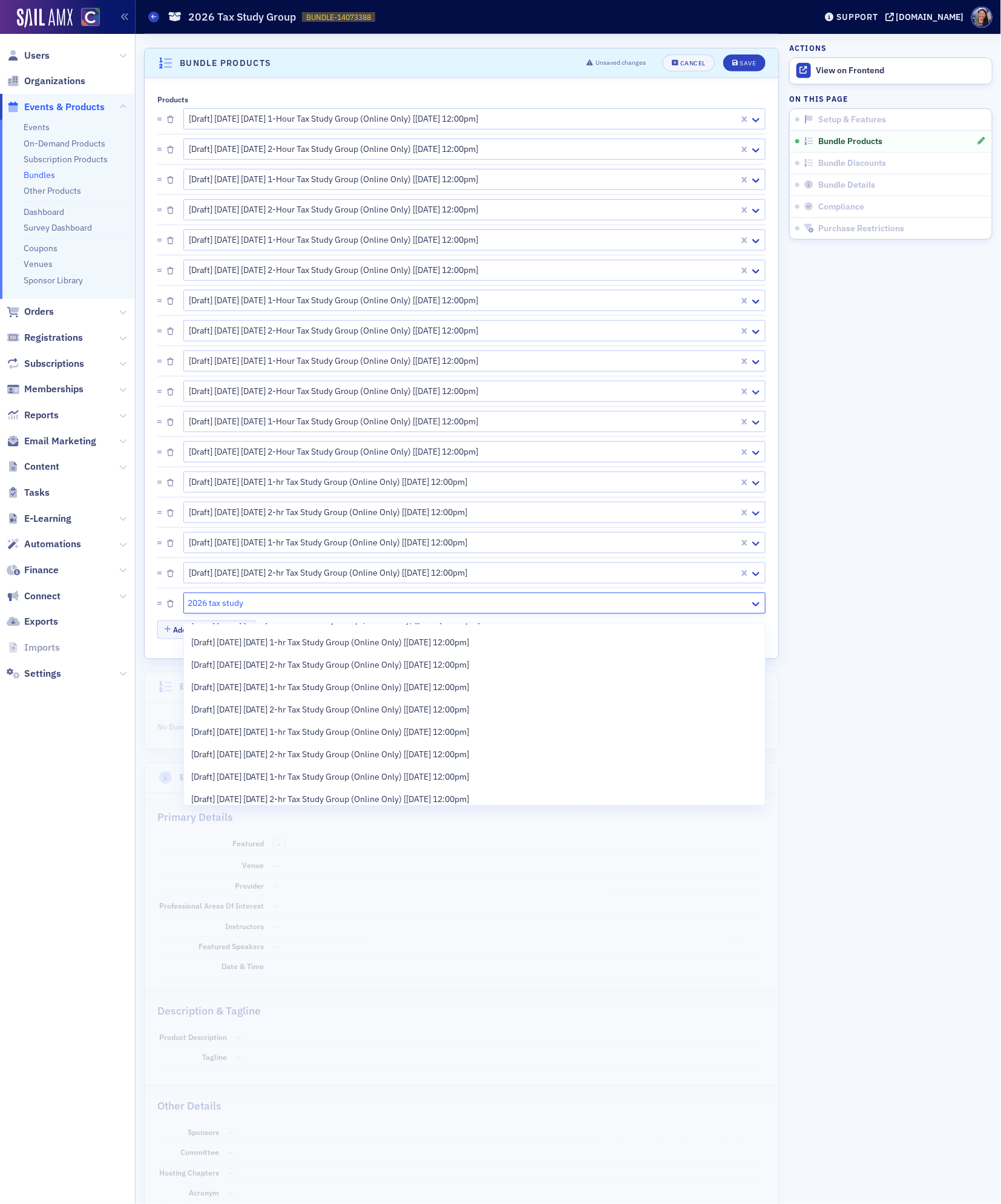
scroll to position [291, 0]
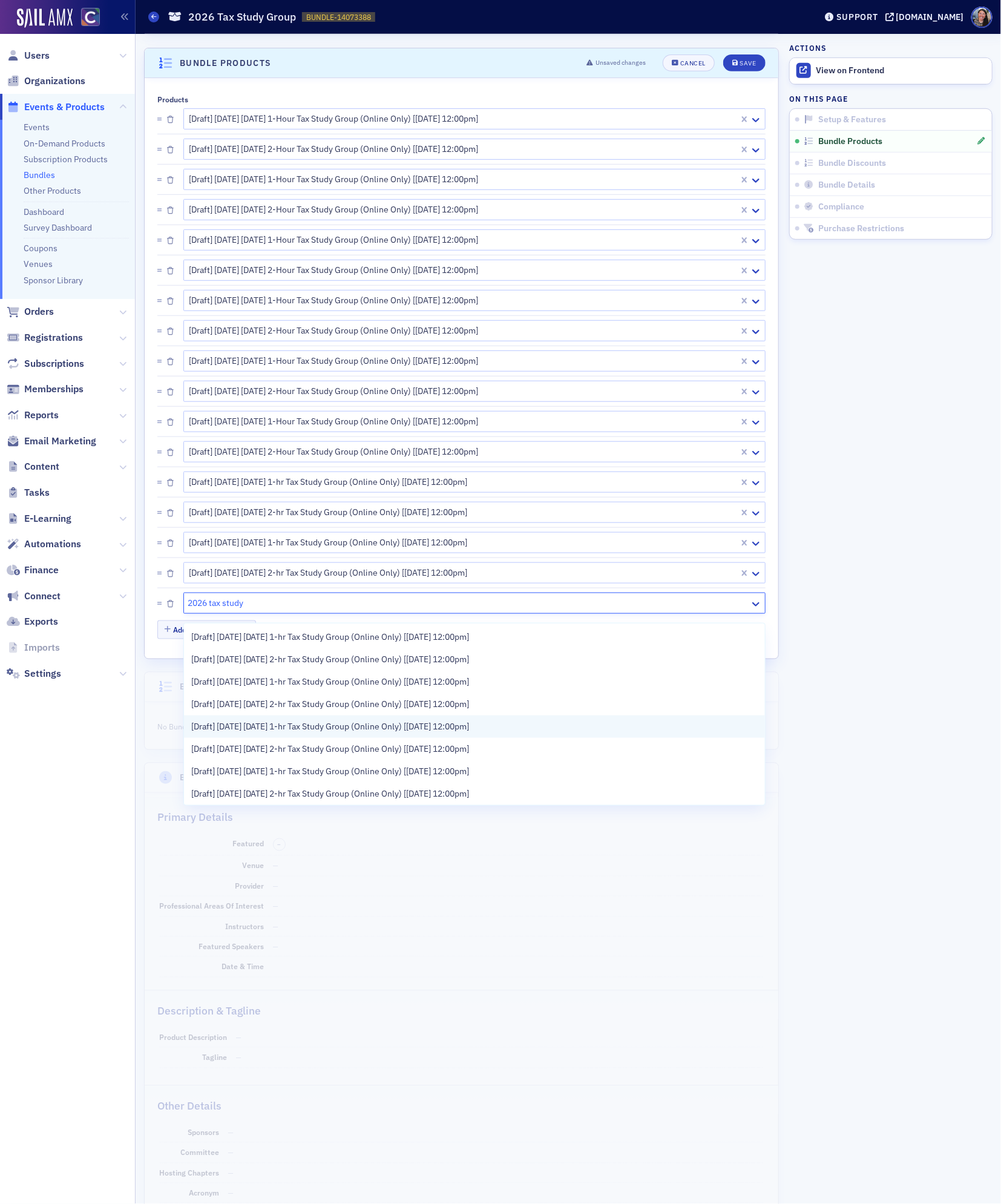
click at [260, 728] on span "[Draft] [DATE] [DATE] 1-hr Tax Study Group (Online Only) [[DATE] 12:00pm]" at bounding box center [331, 727] width 279 height 13
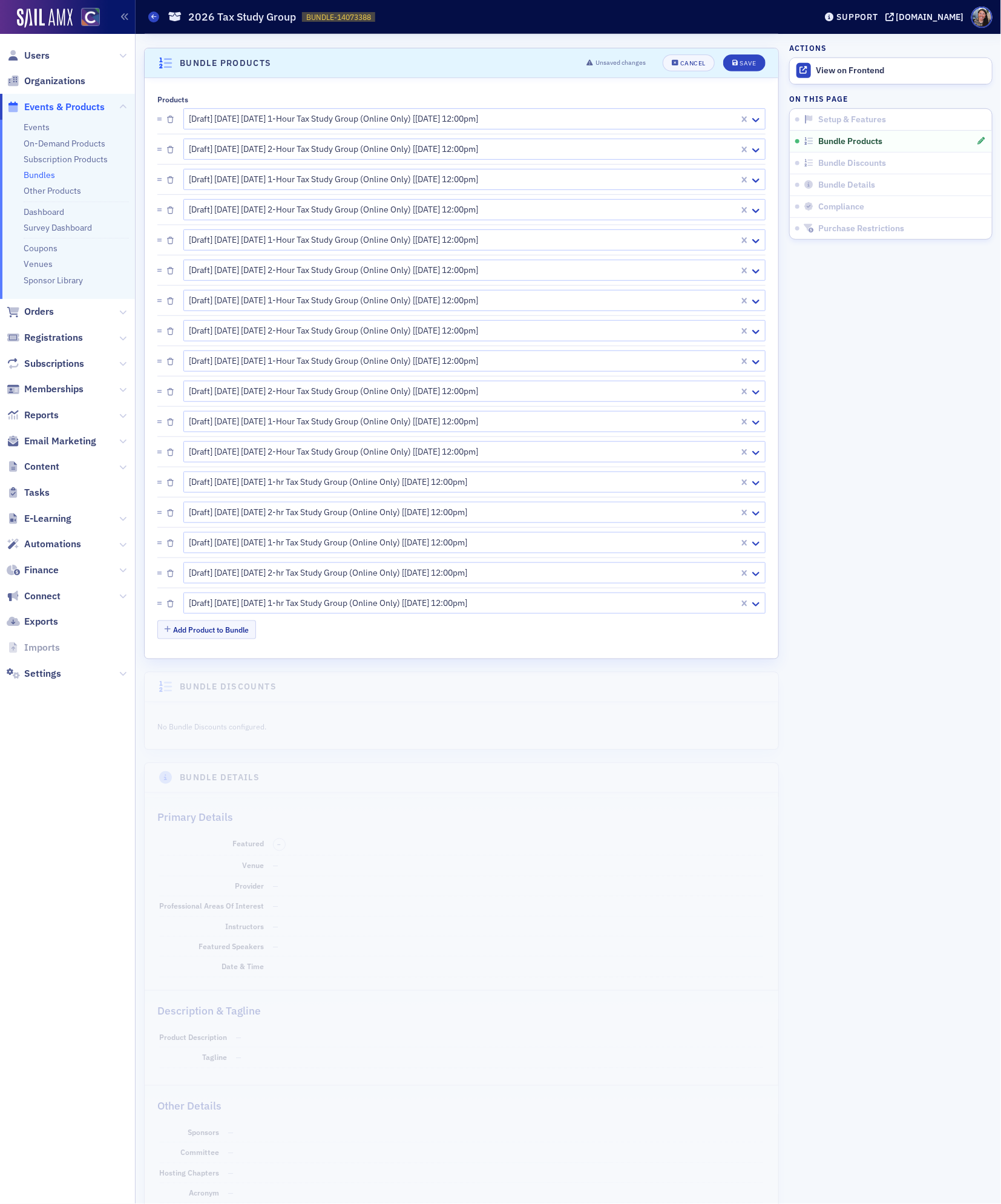
click at [230, 618] on li "[Draft] [DATE] [DATE] 1-hr Tax Study Group (Online Only) [[DATE] 12:00pm]" at bounding box center [461, 603] width 609 height 30
click at [231, 632] on button "Add Product to Bundle" at bounding box center [206, 630] width 98 height 19
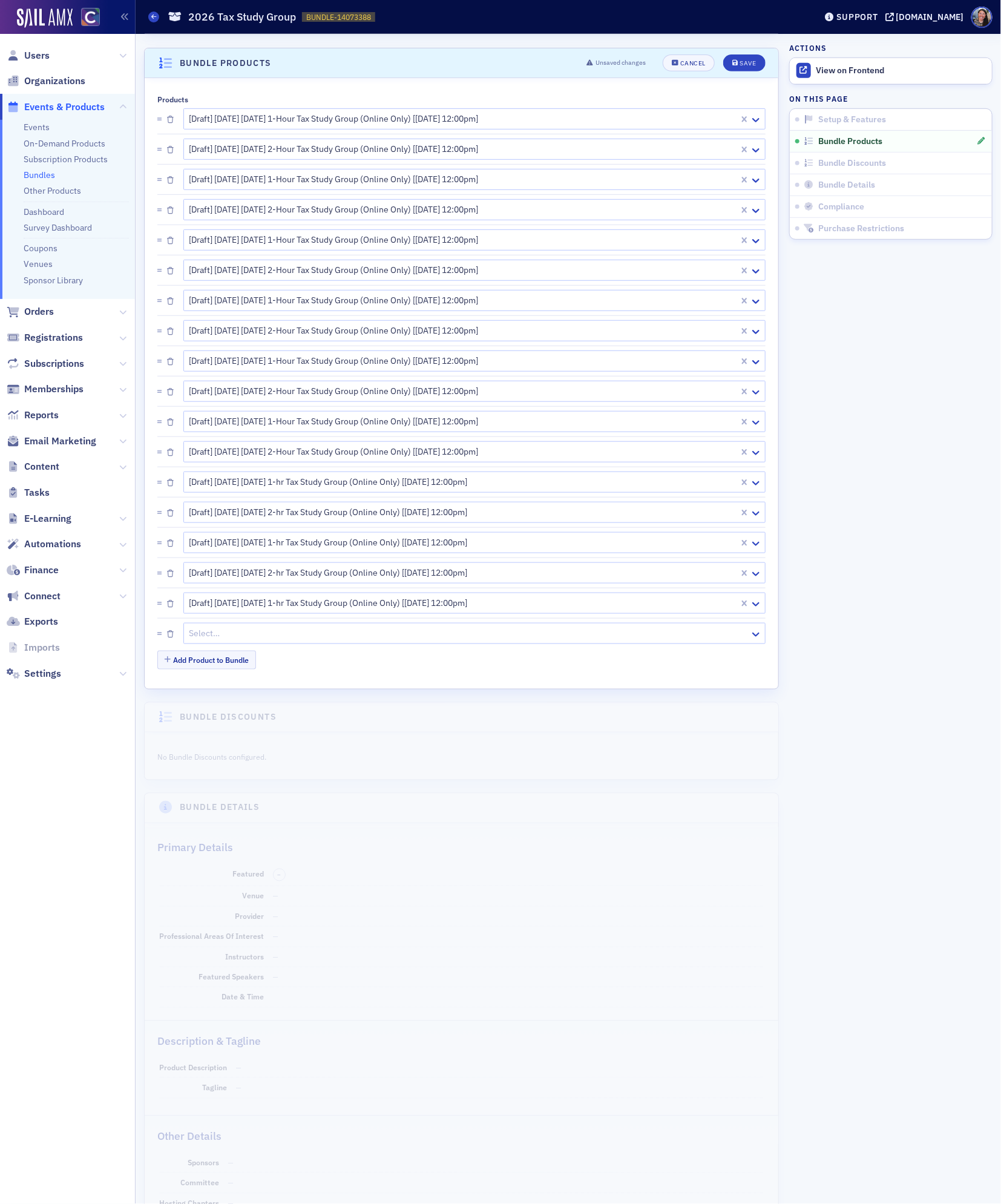
click at [248, 637] on div at bounding box center [469, 633] width 561 height 15
paste input "2026 tax study"
type input "2026 tax study"
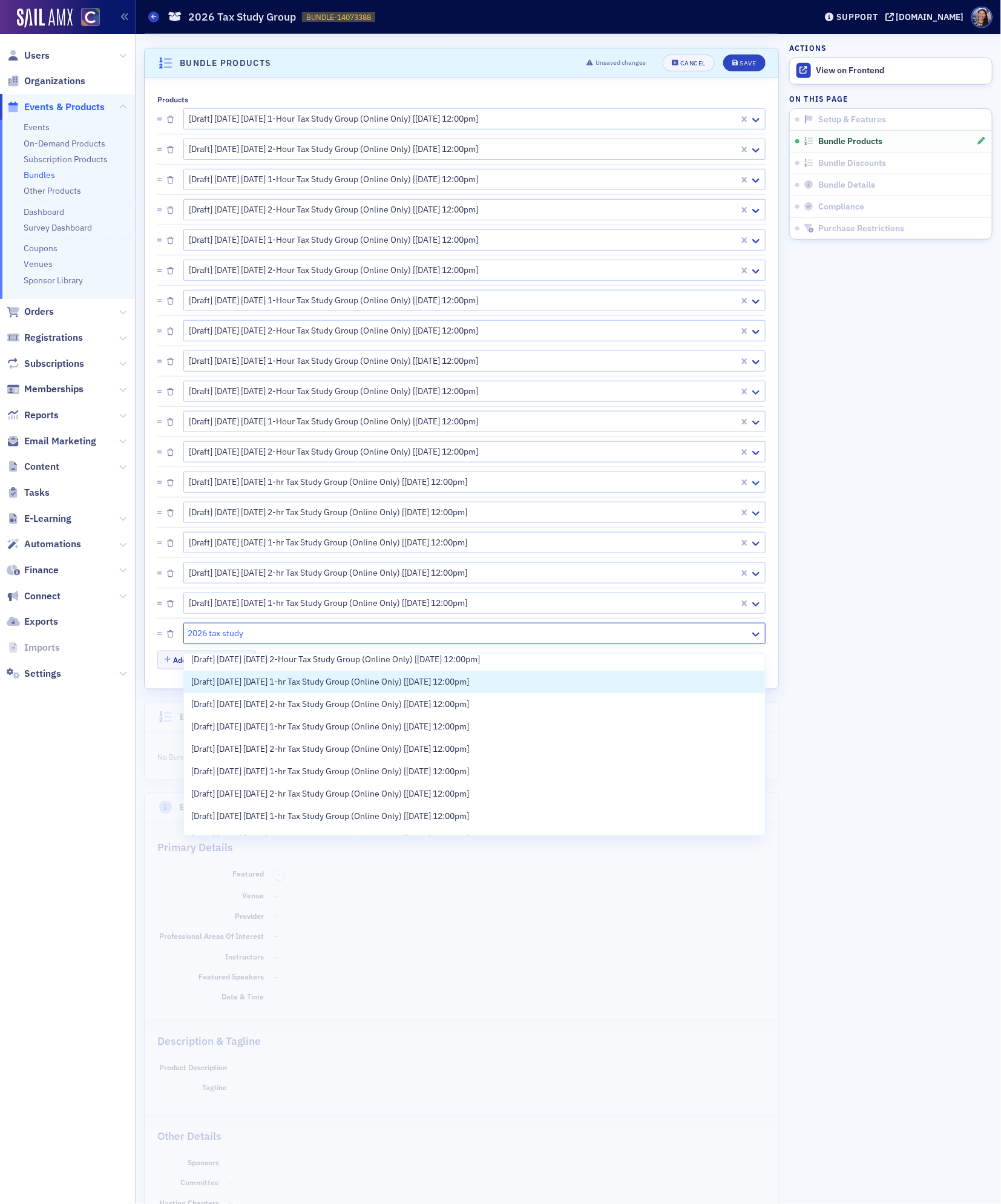
scroll to position [286, 0]
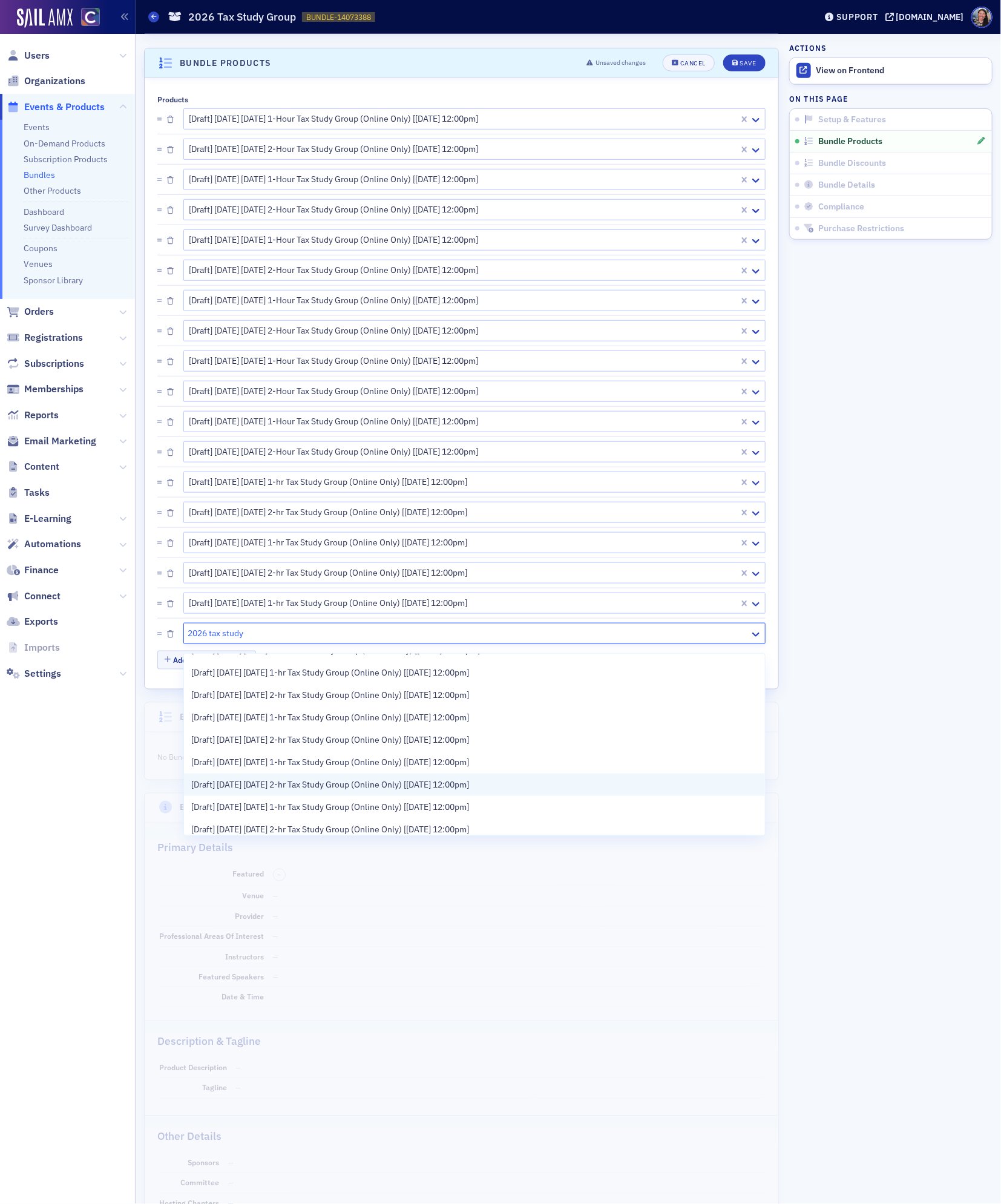
click at [308, 785] on span "[Draft] [DATE] [DATE] 2-hr Tax Study Group (Online Only) [[DATE] 12:00pm]" at bounding box center [331, 784] width 279 height 13
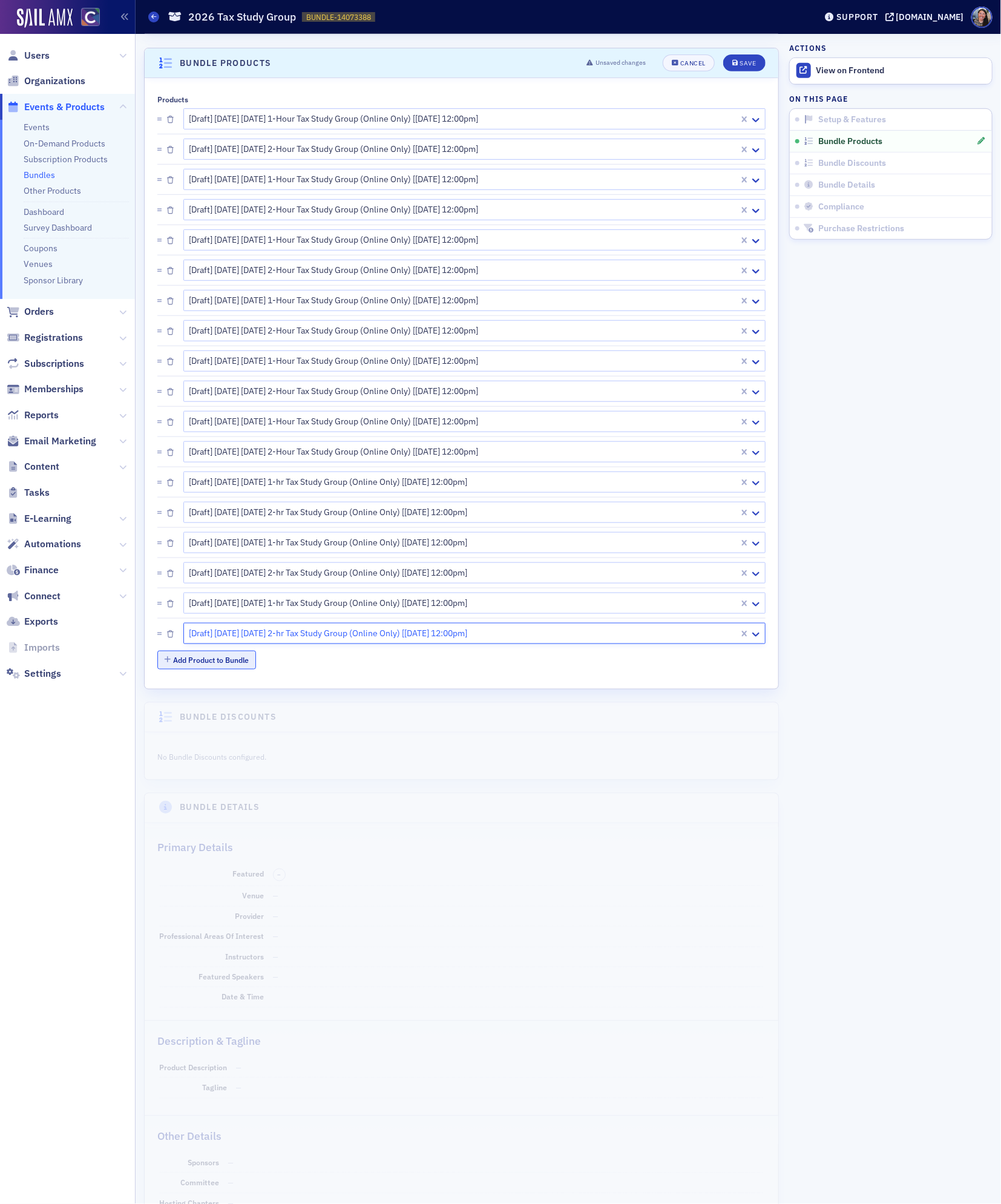
click at [244, 658] on button "Add Product to Bundle" at bounding box center [206, 660] width 98 height 19
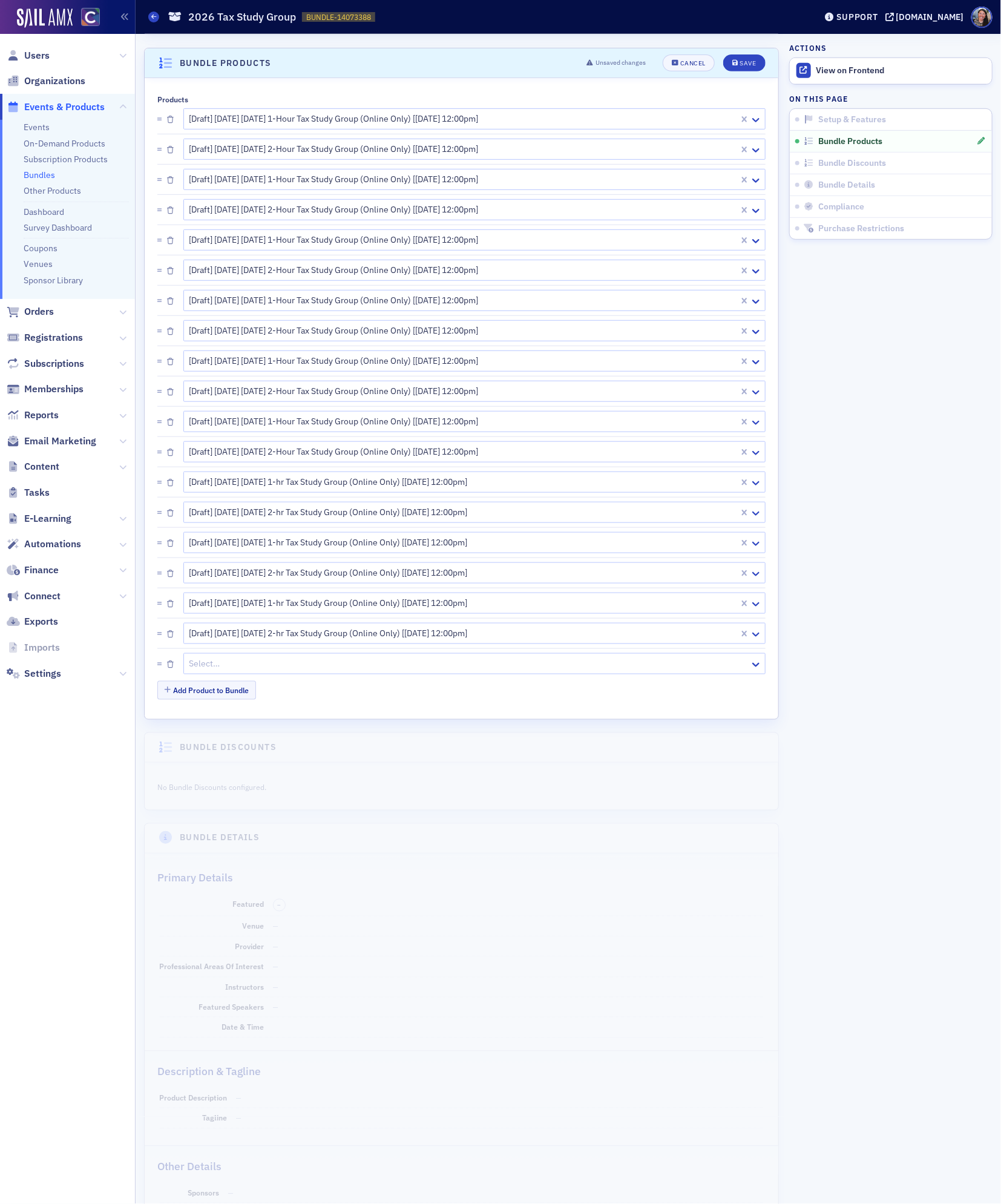
click at [253, 671] on div at bounding box center [469, 663] width 561 height 15
paste input "2026 tax study"
type input "2026 tax study"
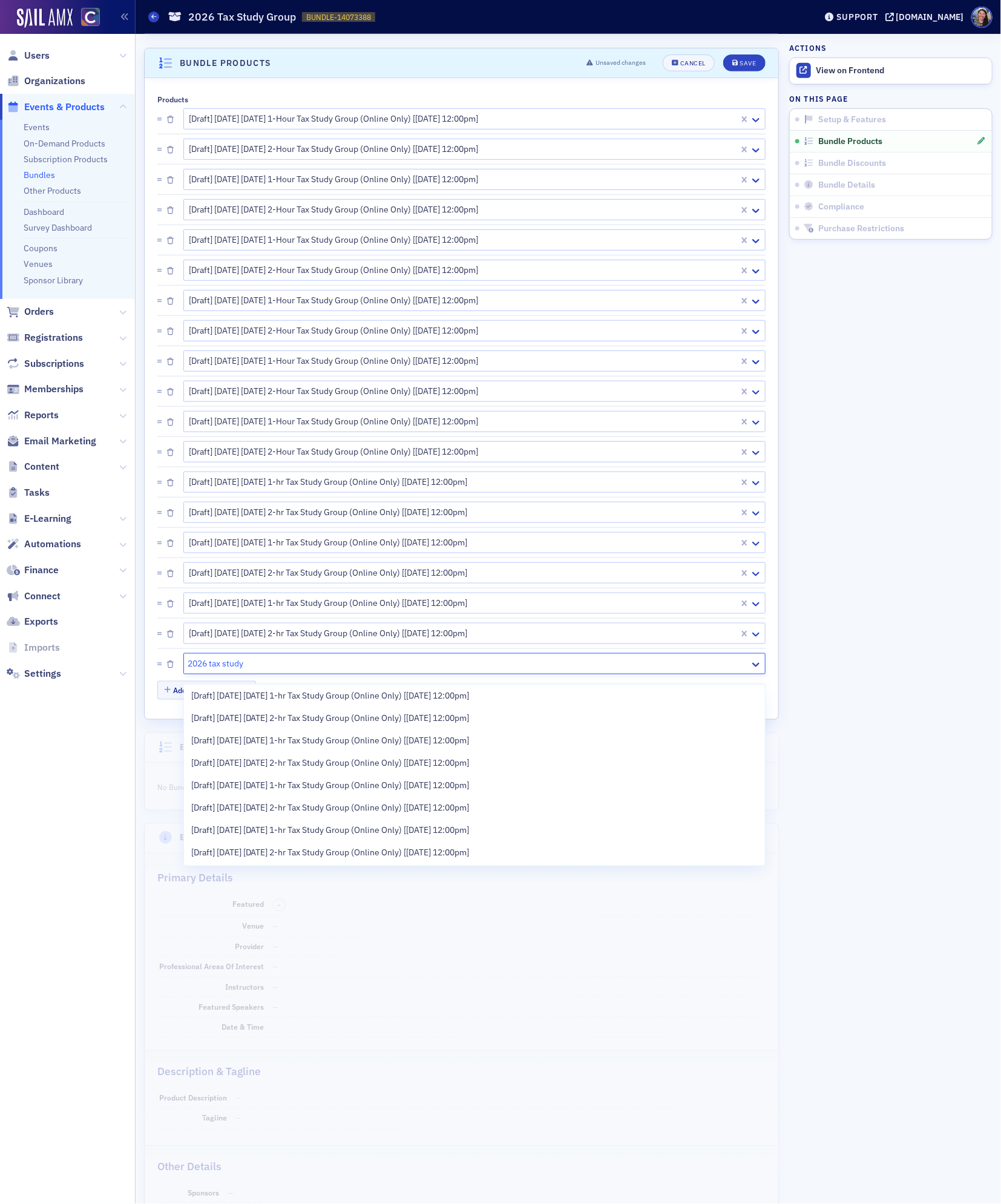
scroll to position [292, 0]
click at [276, 825] on span "[Draft] [DATE] [DATE] 1-hr Tax Study Group (Online Only) [[DATE] 12:00pm]" at bounding box center [331, 830] width 279 height 13
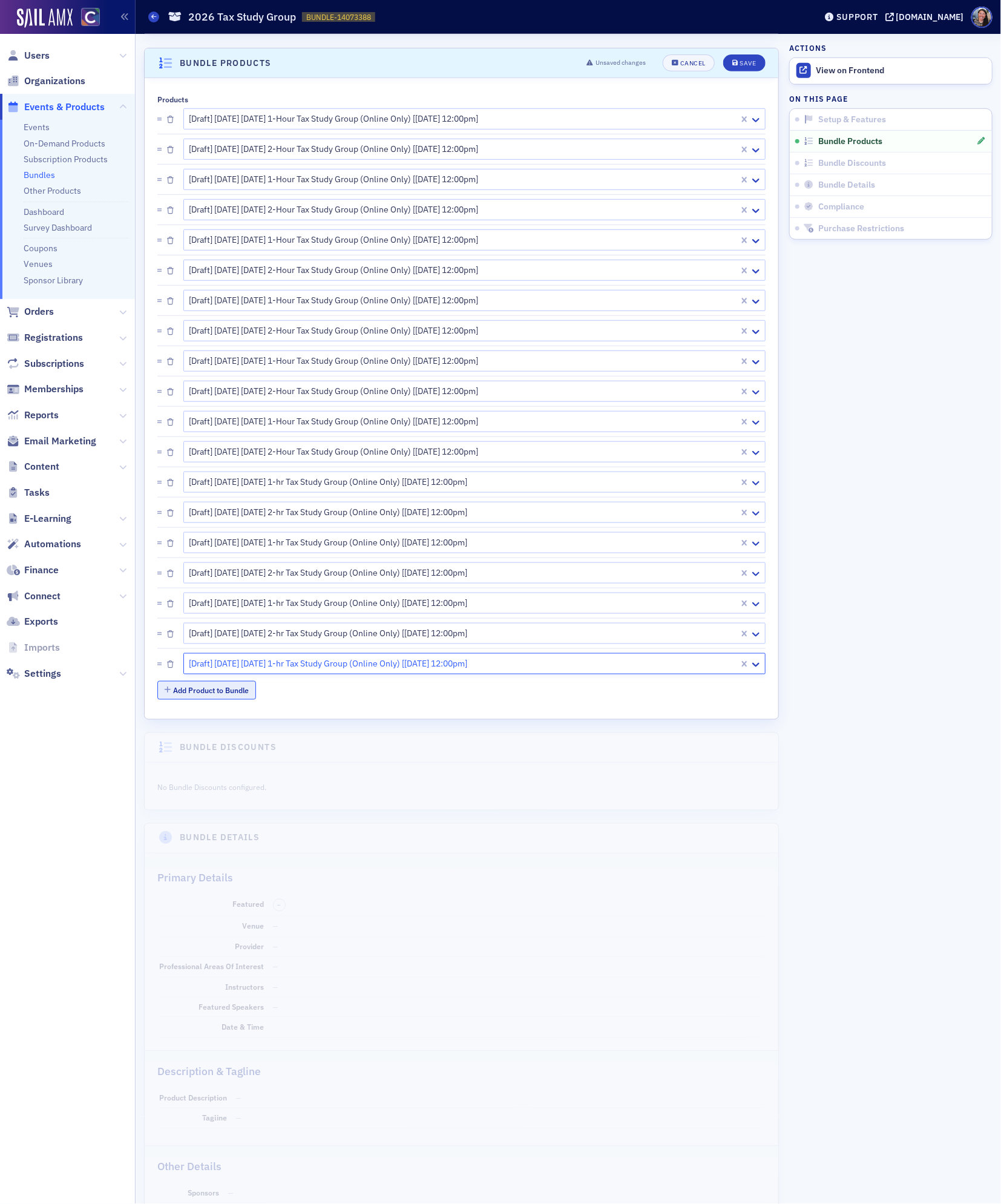
click at [239, 693] on button "Add Product to Bundle" at bounding box center [206, 690] width 98 height 19
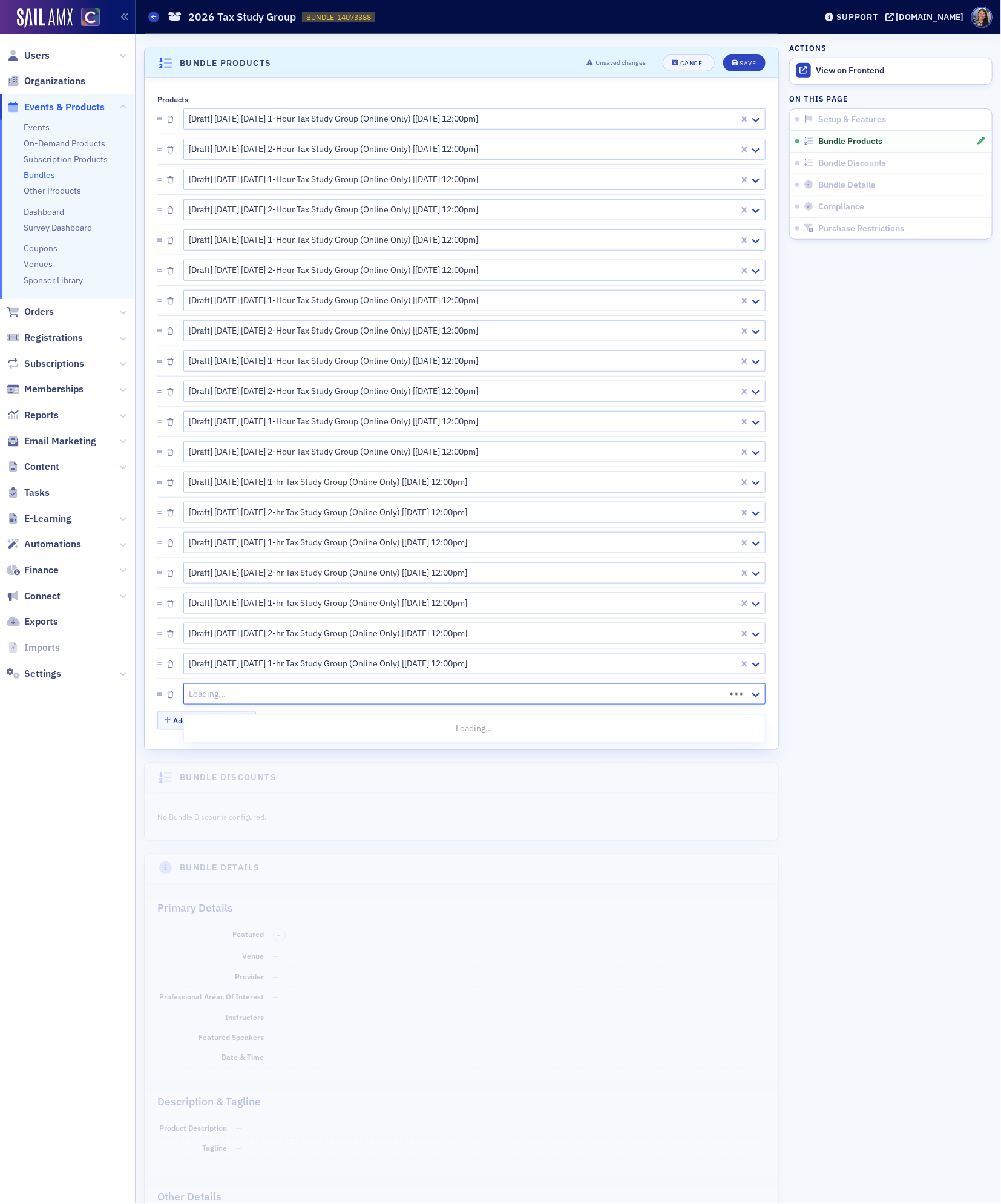
click at [239, 701] on div at bounding box center [456, 693] width 536 height 15
paste input "2026 tax study"
type input "2026 tax study"
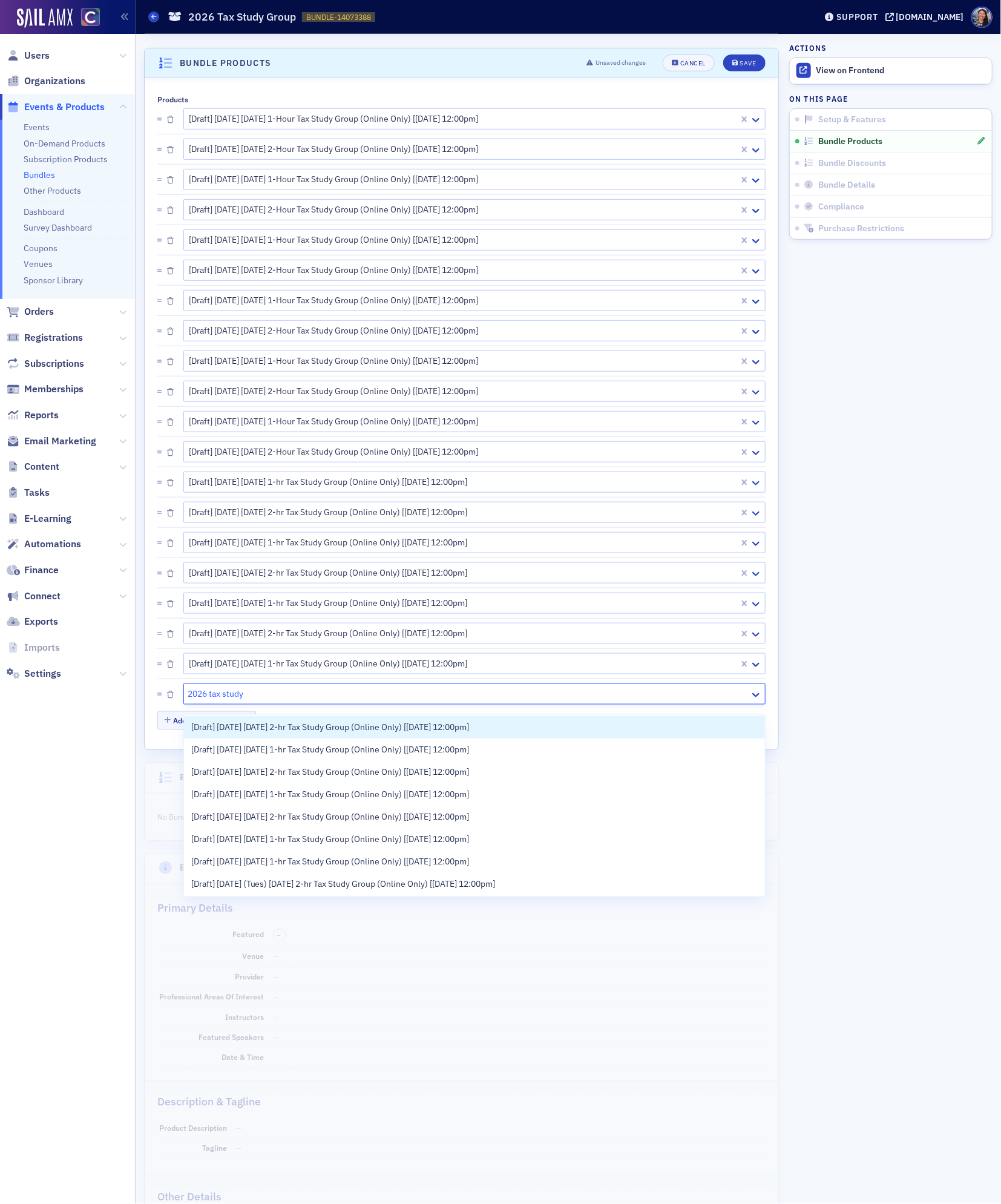
scroll to position [363, 0]
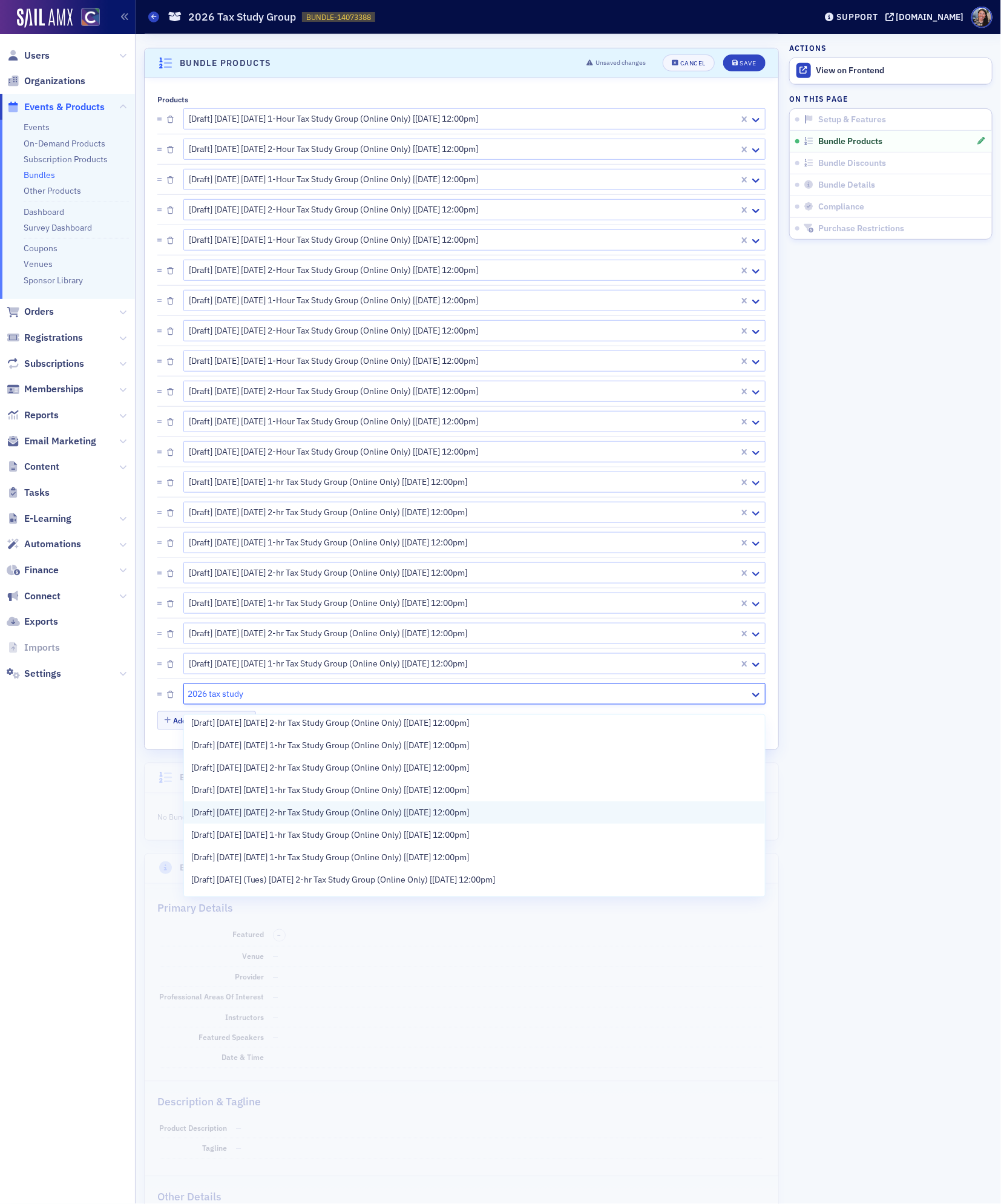
click at [260, 802] on div "[Draft] [DATE] [DATE] 2-hr Tax Study Group (Online Only) [[DATE] 12:00pm]" at bounding box center [474, 812] width 581 height 22
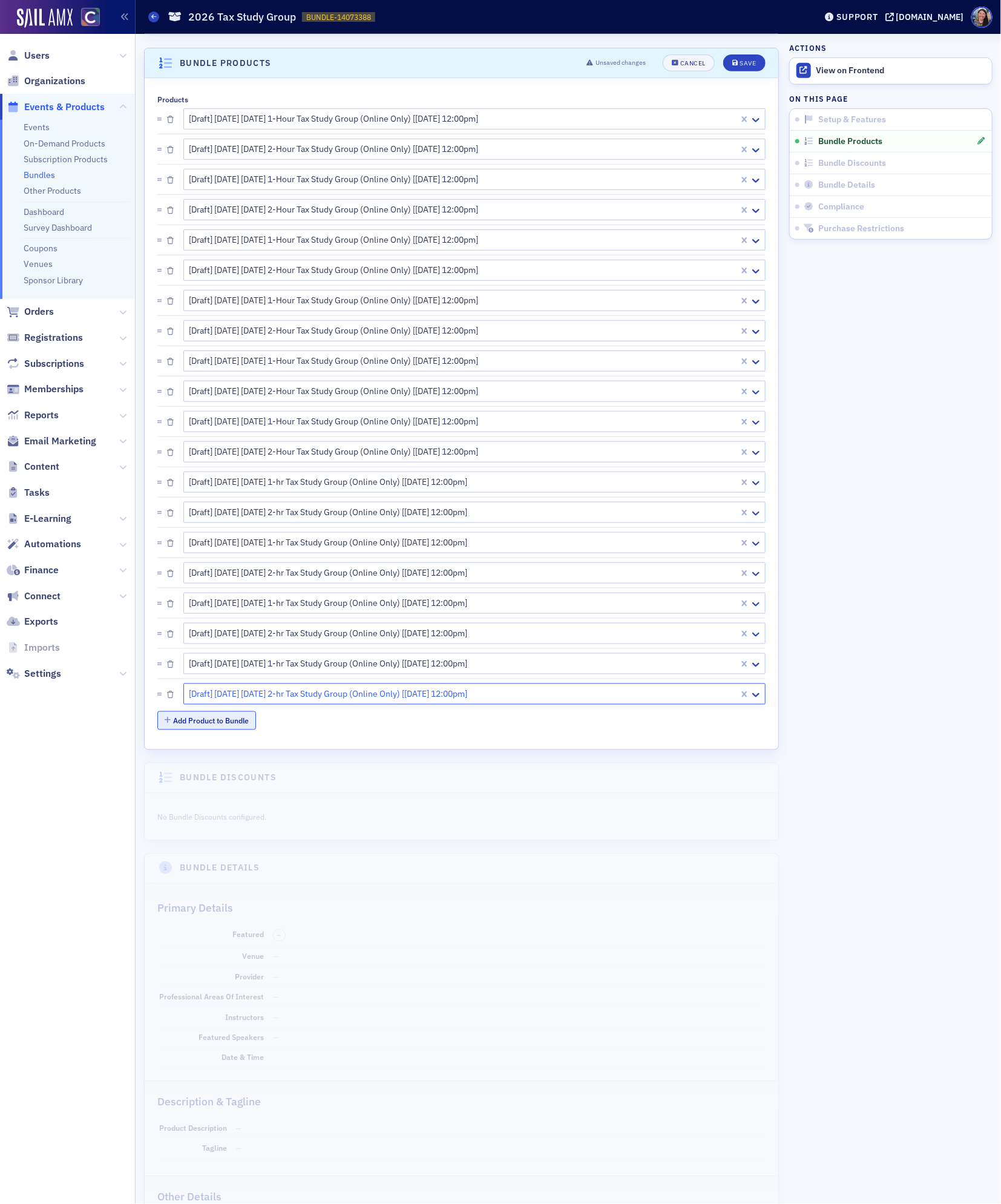
click at [239, 728] on button "Add Product to Bundle" at bounding box center [206, 721] width 98 height 19
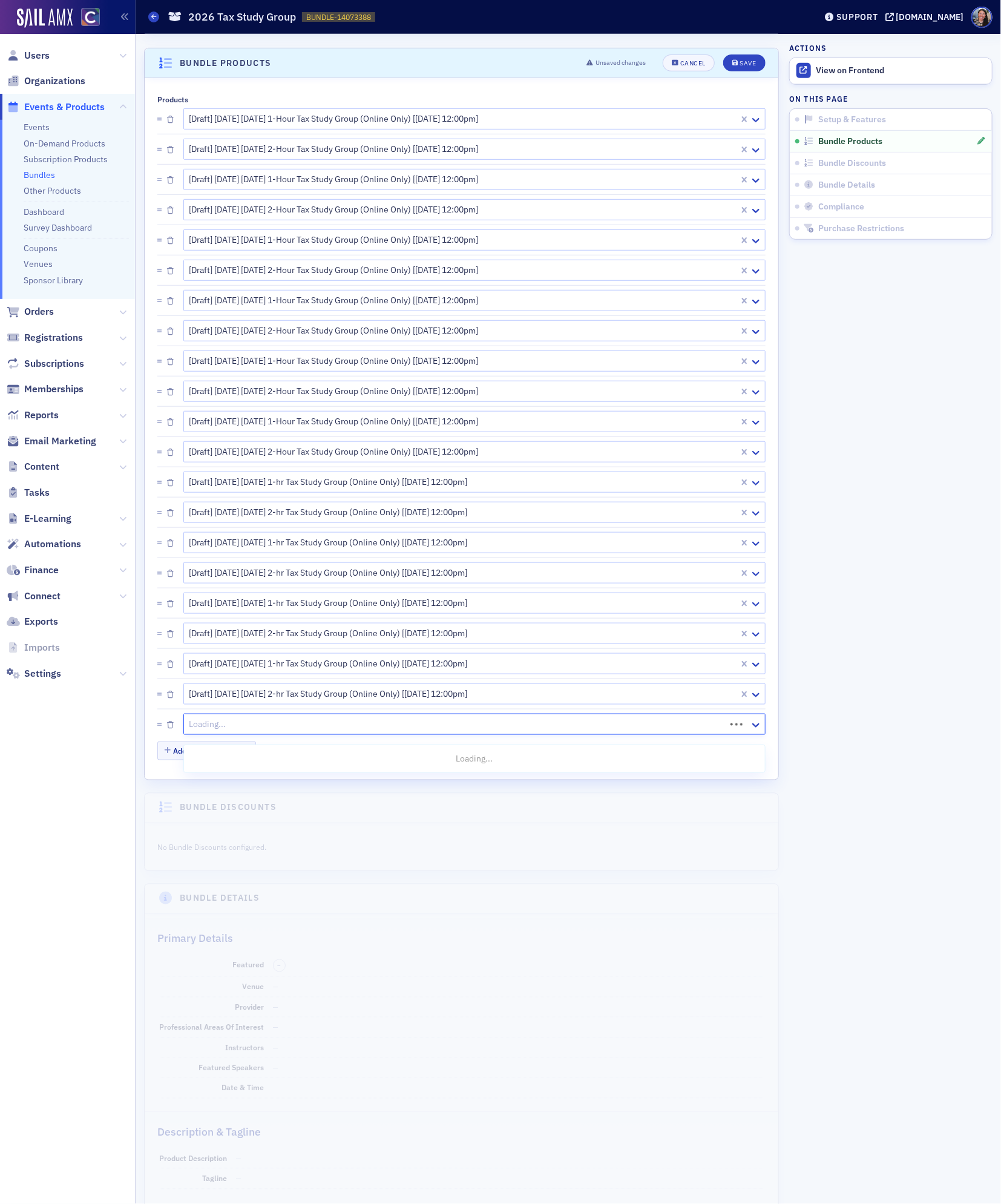
click at [236, 732] on div at bounding box center [456, 723] width 536 height 15
paste input "2026 tax study"
type input "2026 tax study"
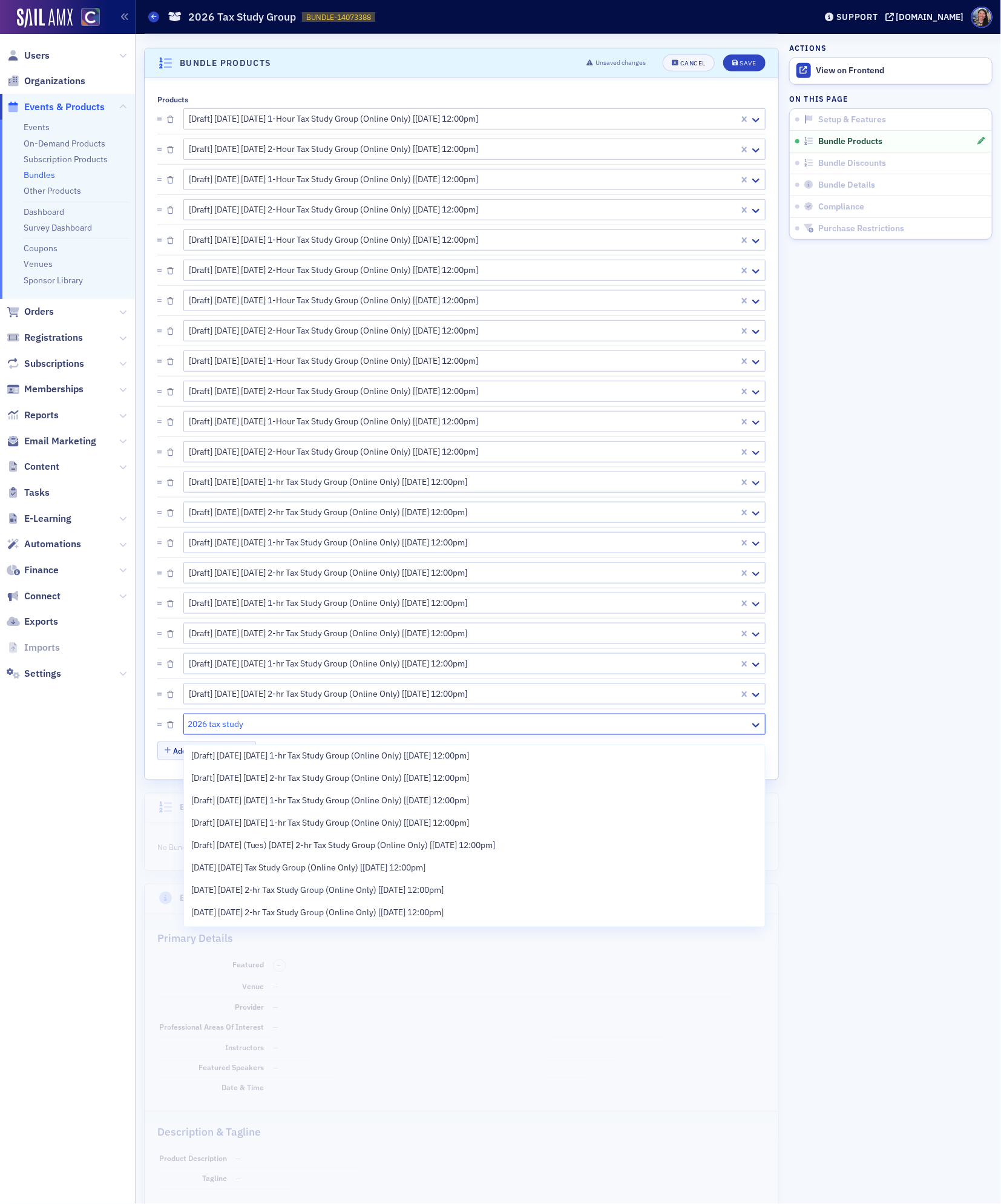
scroll to position [437, 0]
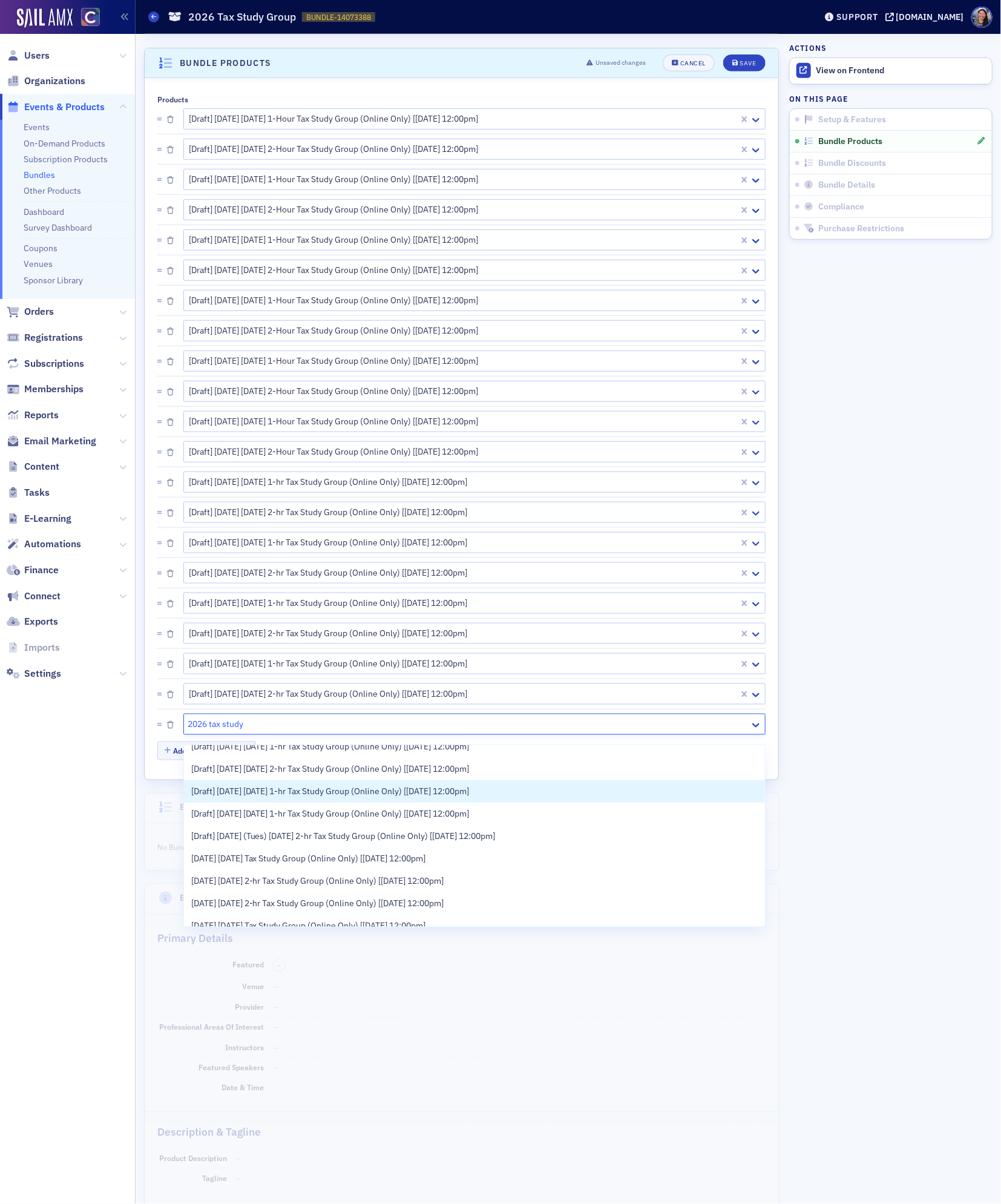
click at [263, 792] on span "[Draft] [DATE] [DATE] 1-hr Tax Study Group (Online Only) [[DATE] 12:00pm]" at bounding box center [331, 792] width 279 height 13
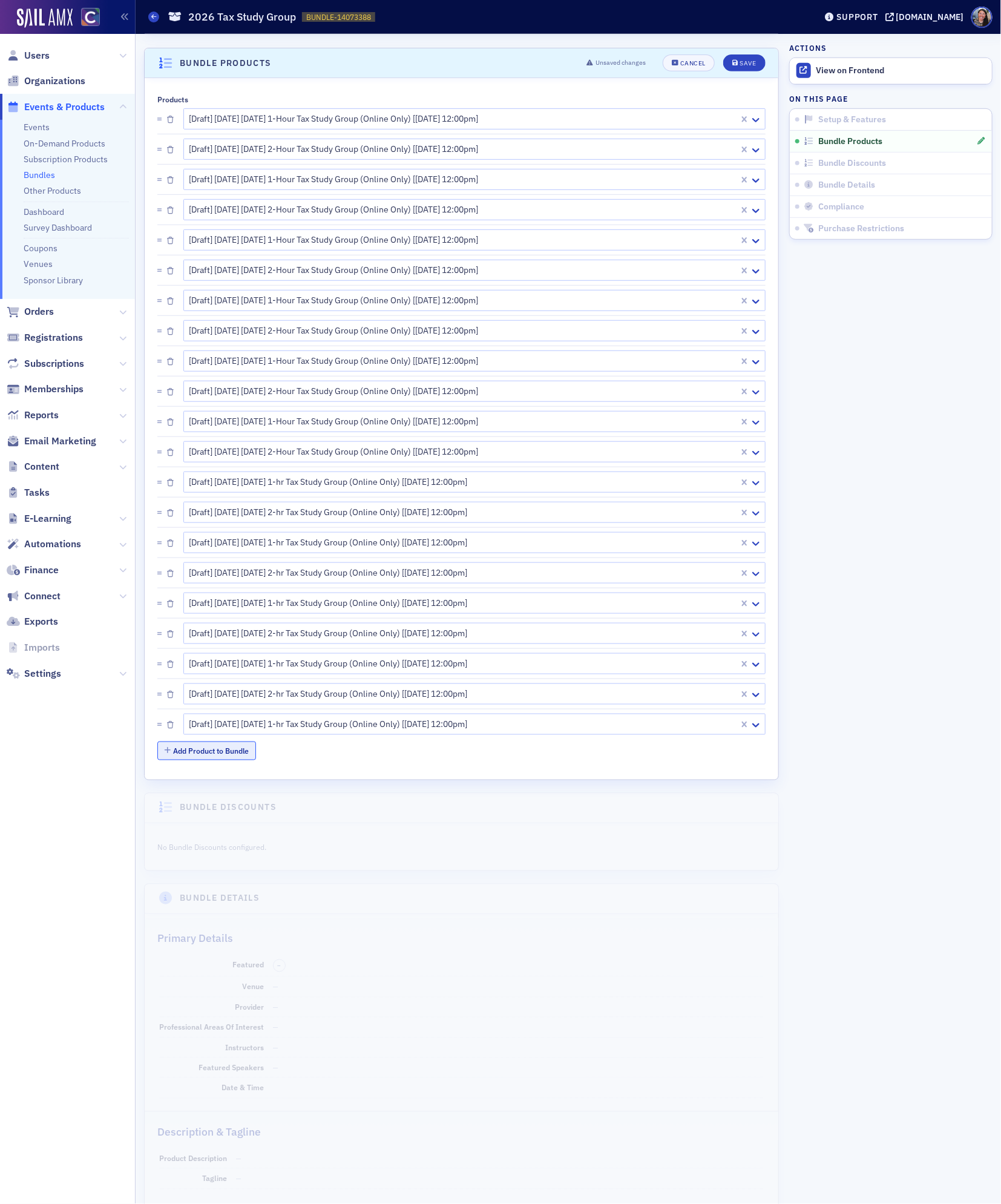
click at [234, 754] on button "Add Product to Bundle" at bounding box center [206, 751] width 98 height 19
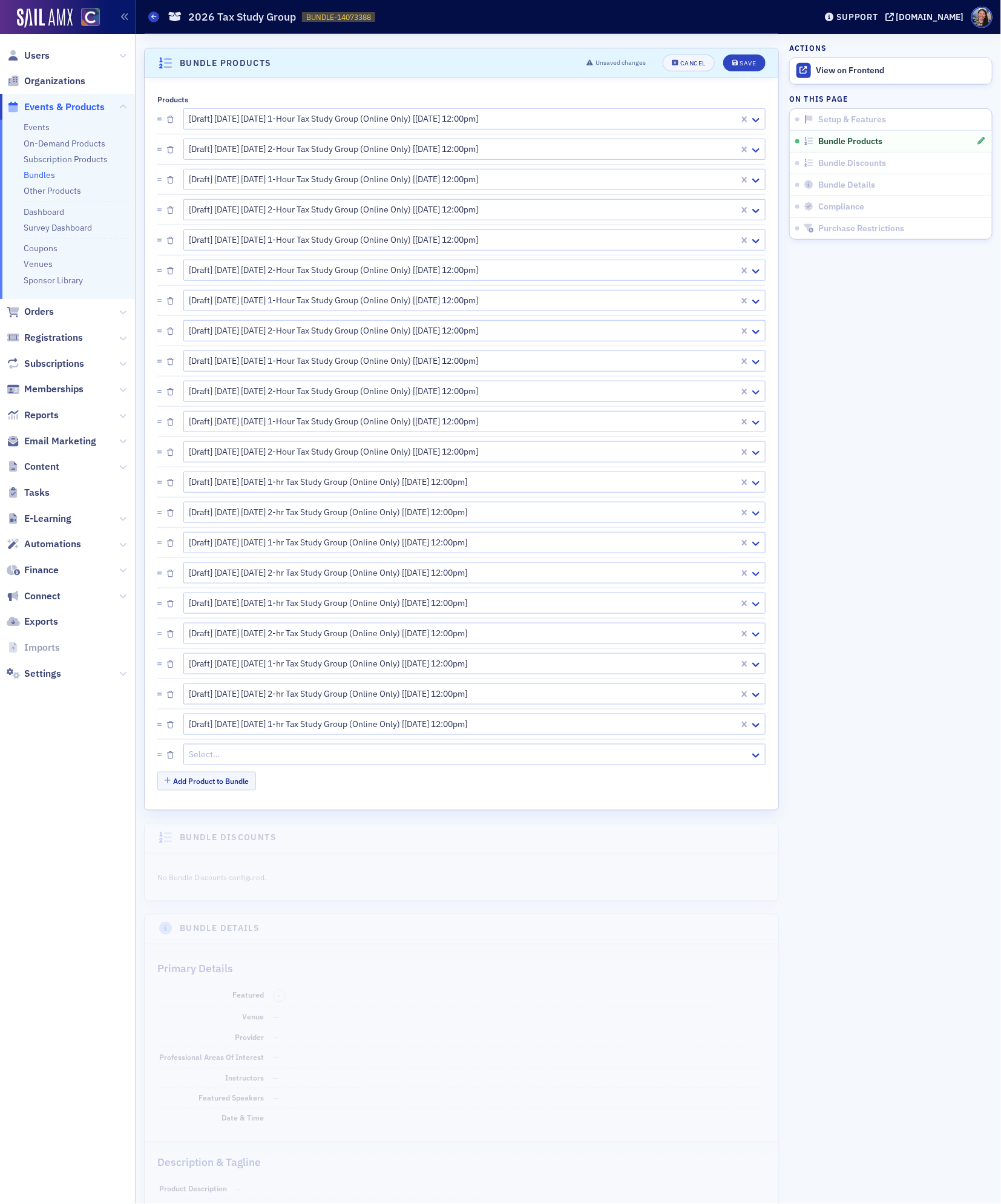
click at [236, 759] on div at bounding box center [469, 754] width 561 height 15
paste input "2026 tax study"
type input "2026 tax study"
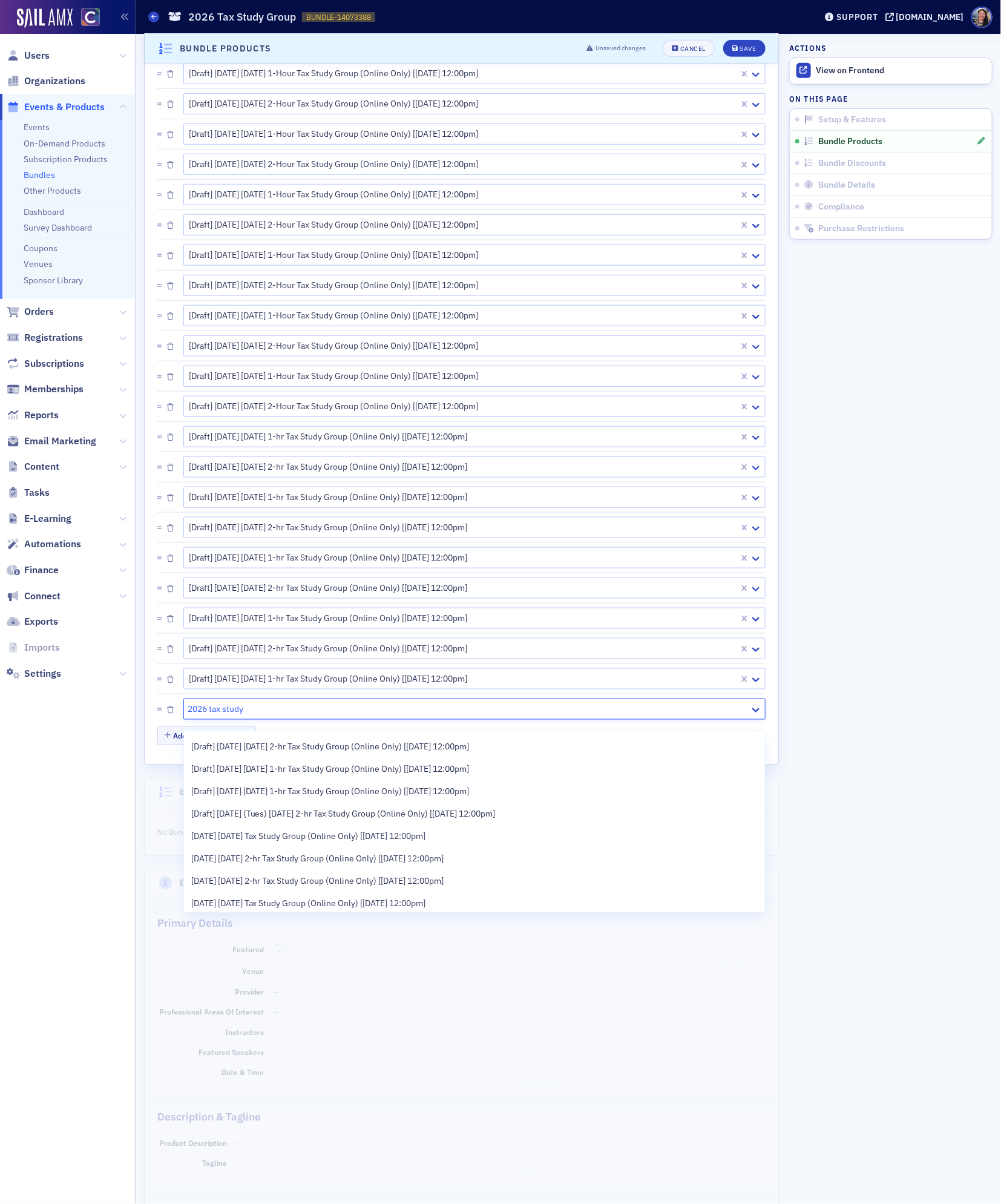
scroll to position [450, 0]
click at [248, 789] on span "[Draft] [DATE] [DATE] 1-hr Tax Study Group (Online Only) [[DATE] 12:00pm]" at bounding box center [331, 787] width 279 height 13
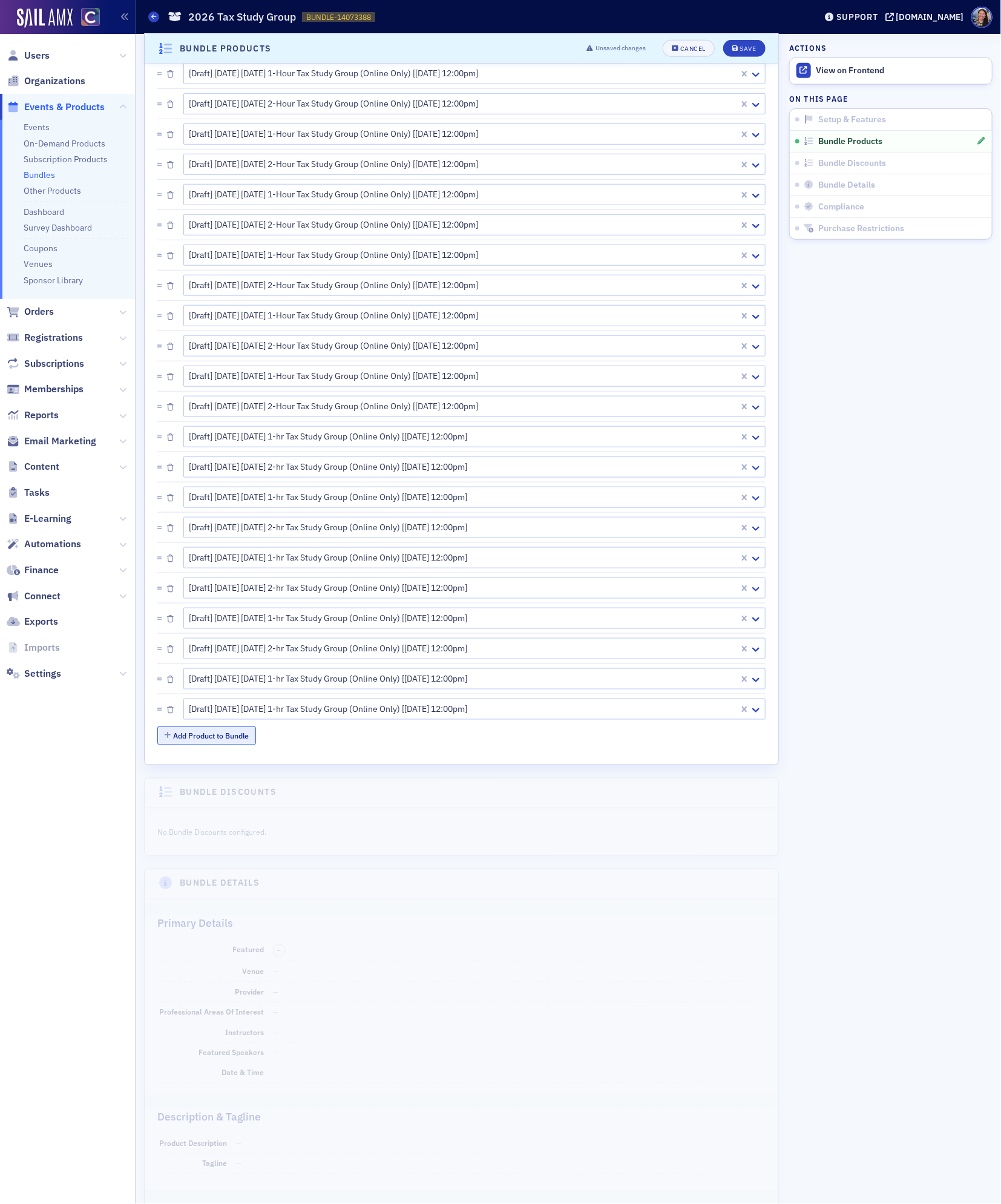
click at [226, 741] on button "Add Product to Bundle" at bounding box center [206, 736] width 98 height 19
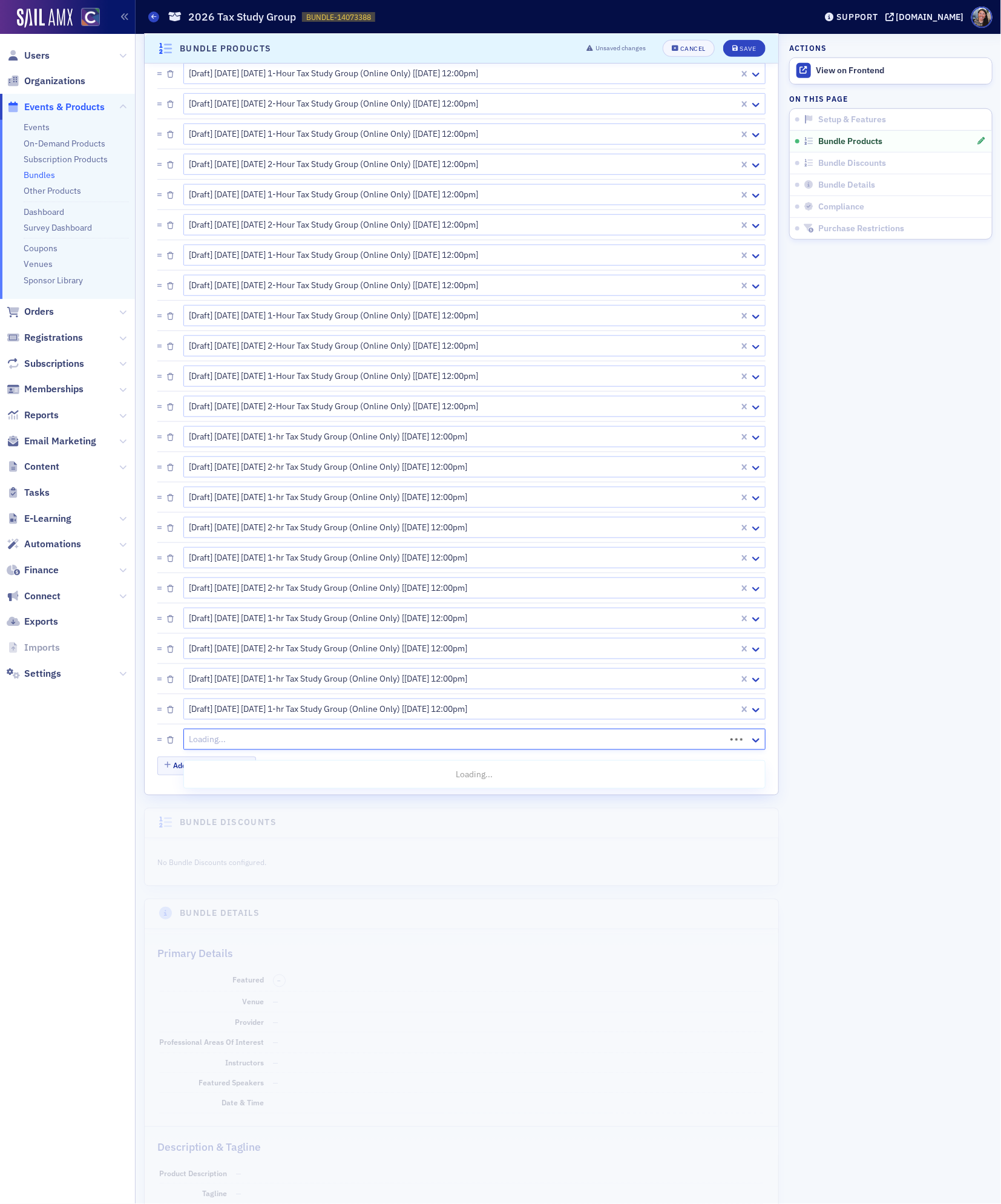
click at [234, 746] on div at bounding box center [456, 739] width 536 height 15
paste input "2026 tax study"
type input "2026 tax study"
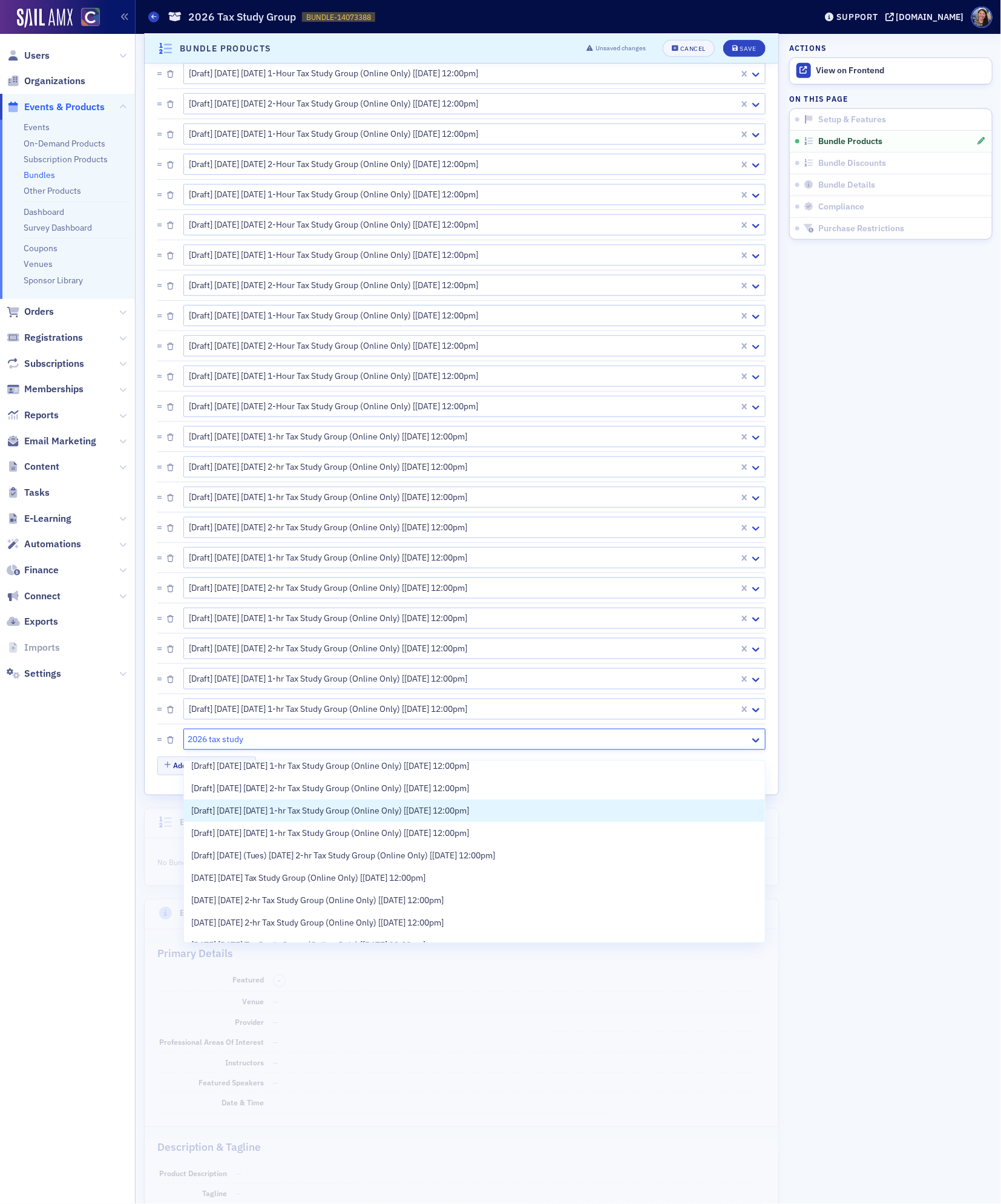
scroll to position [436, 0]
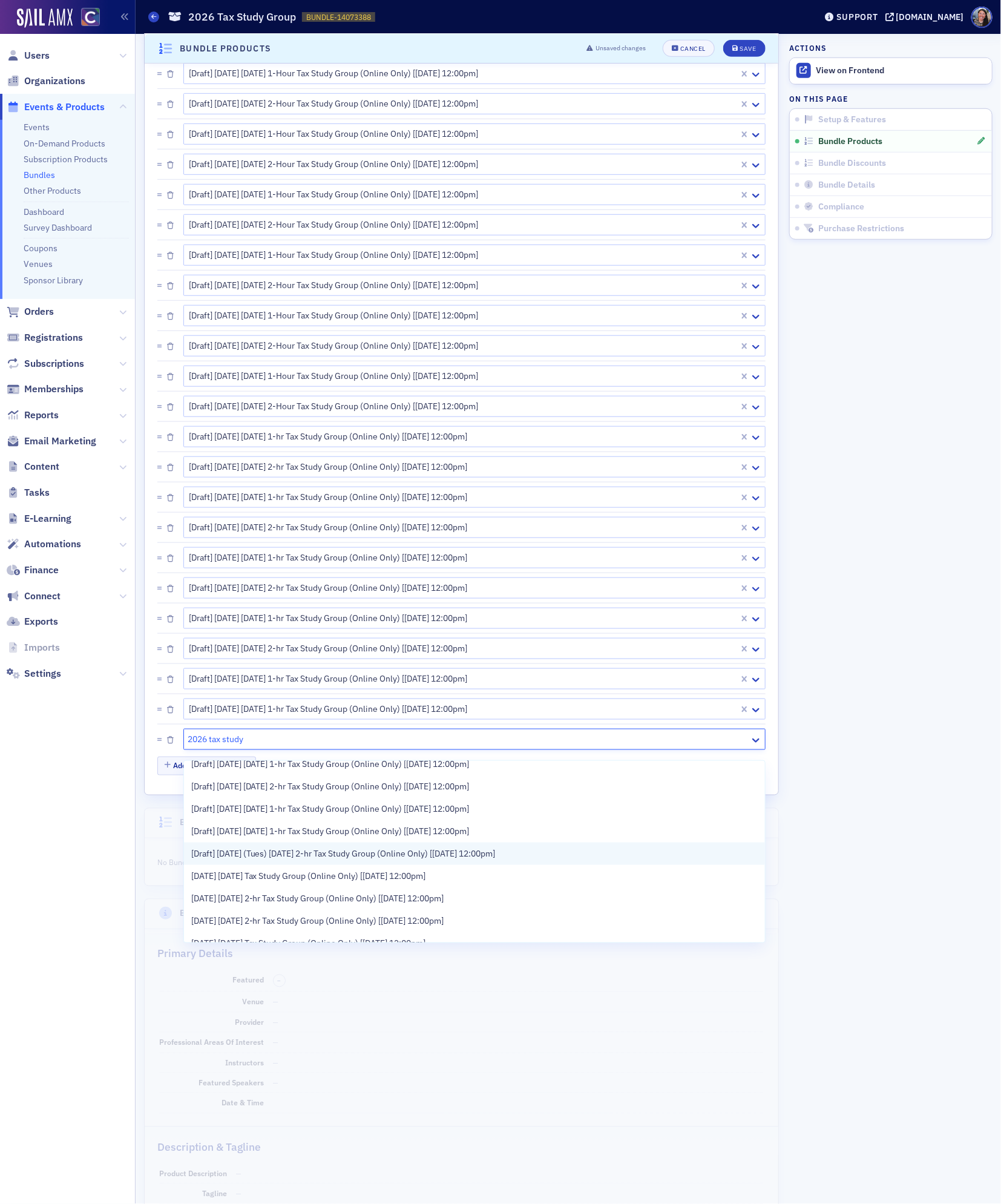
click at [253, 846] on div "[Draft] [DATE] (Tues) [DATE] 2-hr Tax Study Group (Online Only) [[DATE] 12:00pm]" at bounding box center [474, 853] width 581 height 22
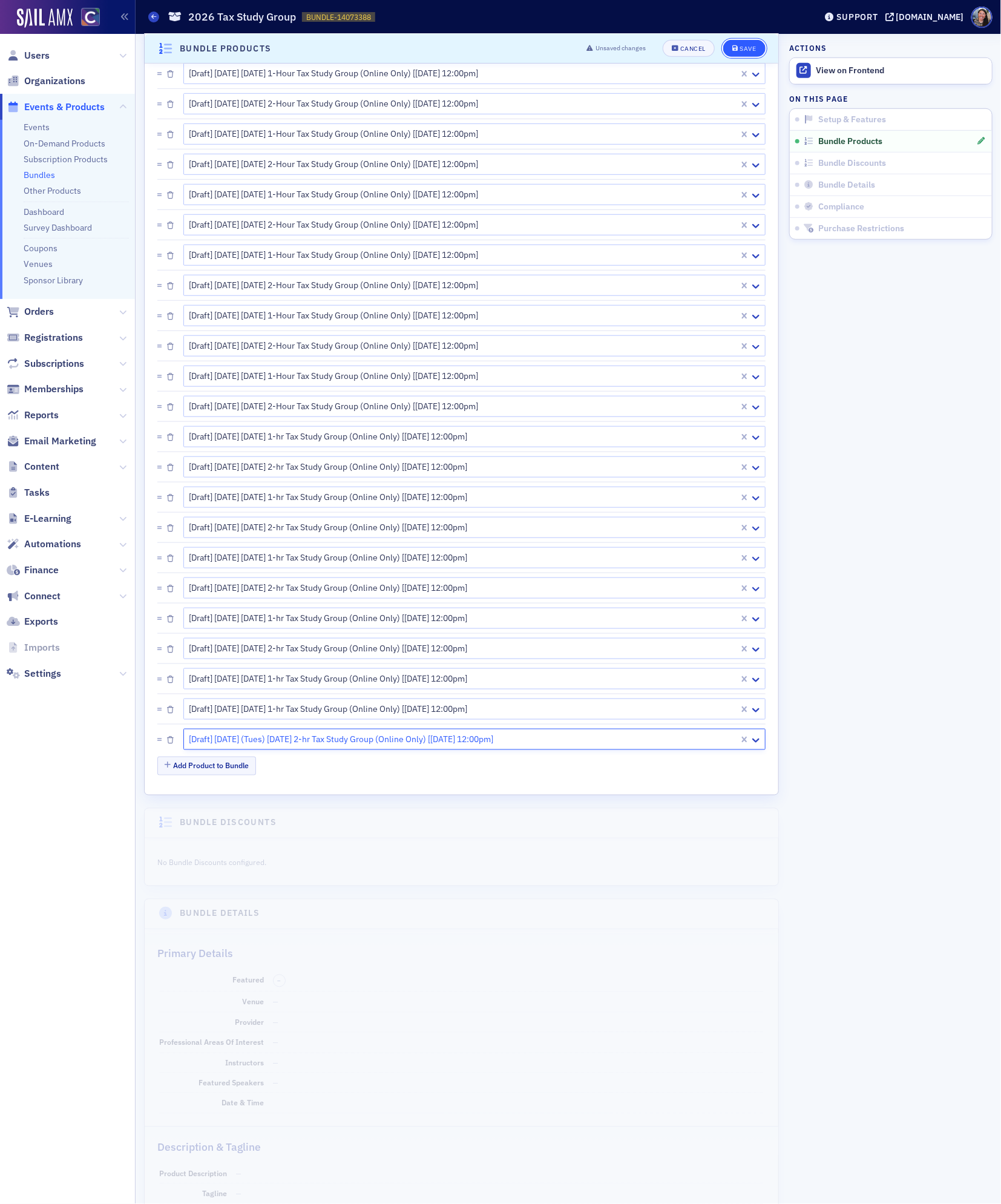
click at [749, 45] on div "Save" at bounding box center [748, 48] width 17 height 6
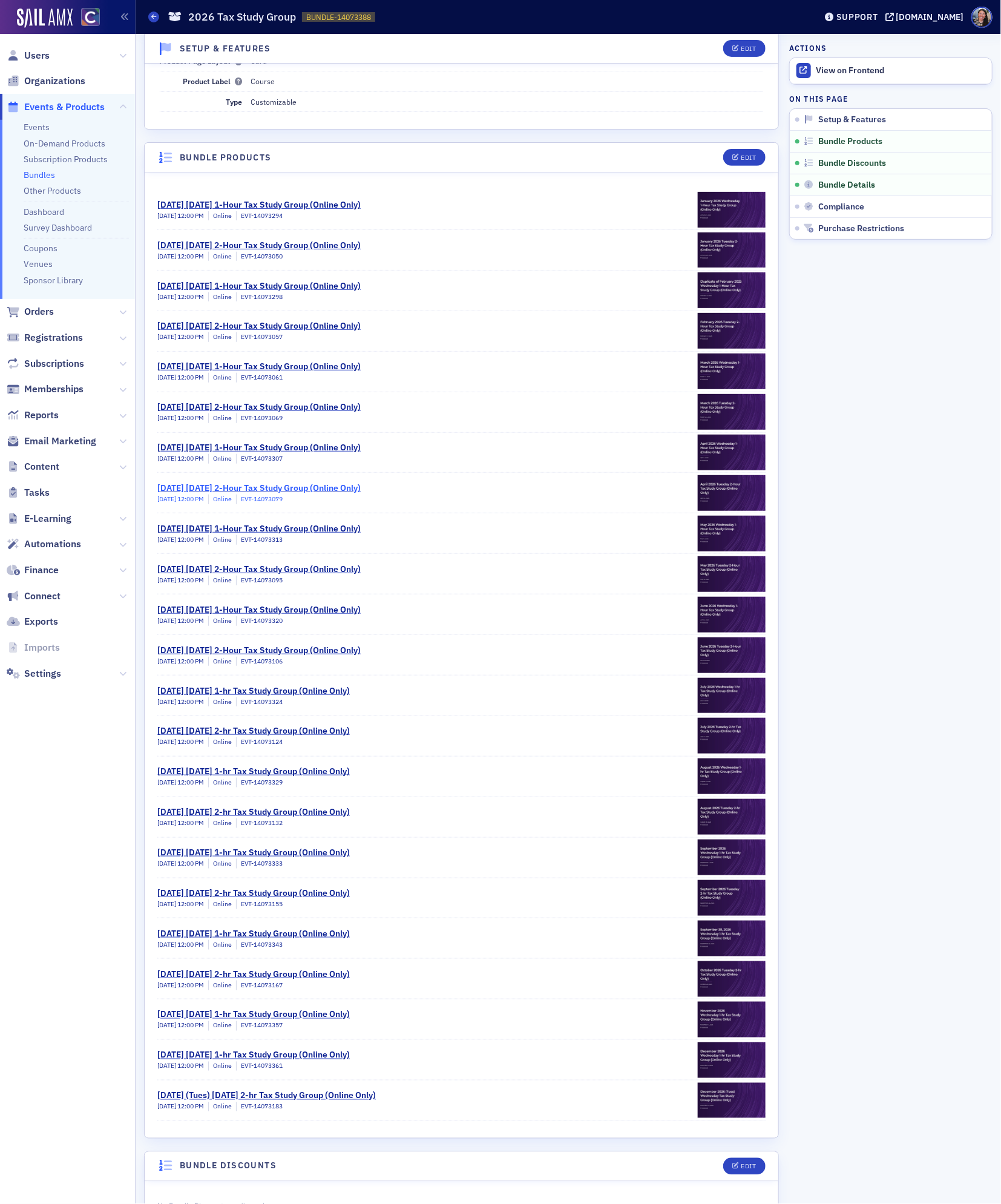
scroll to position [0, 0]
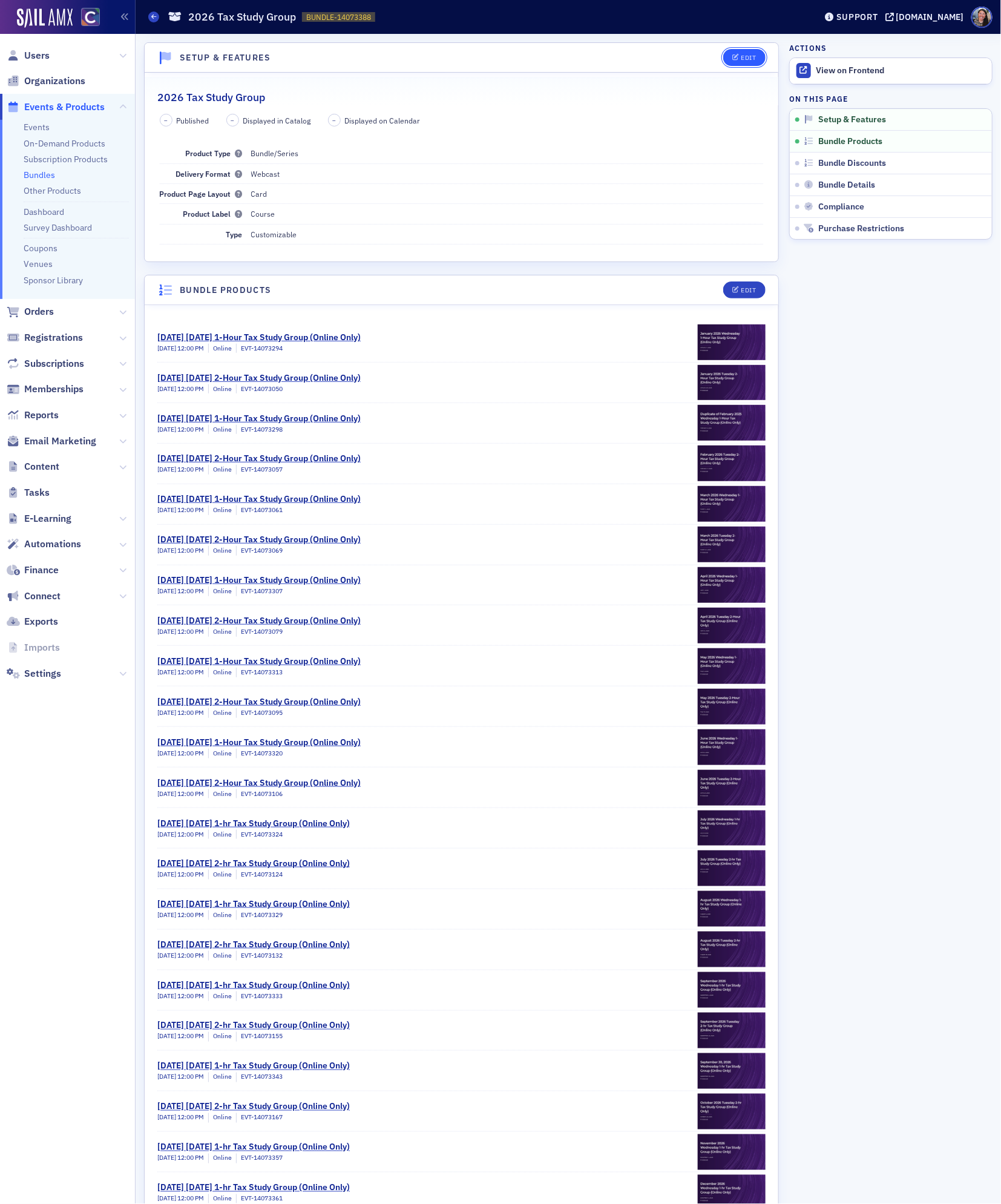
click at [745, 62] on button "Edit" at bounding box center [744, 57] width 42 height 17
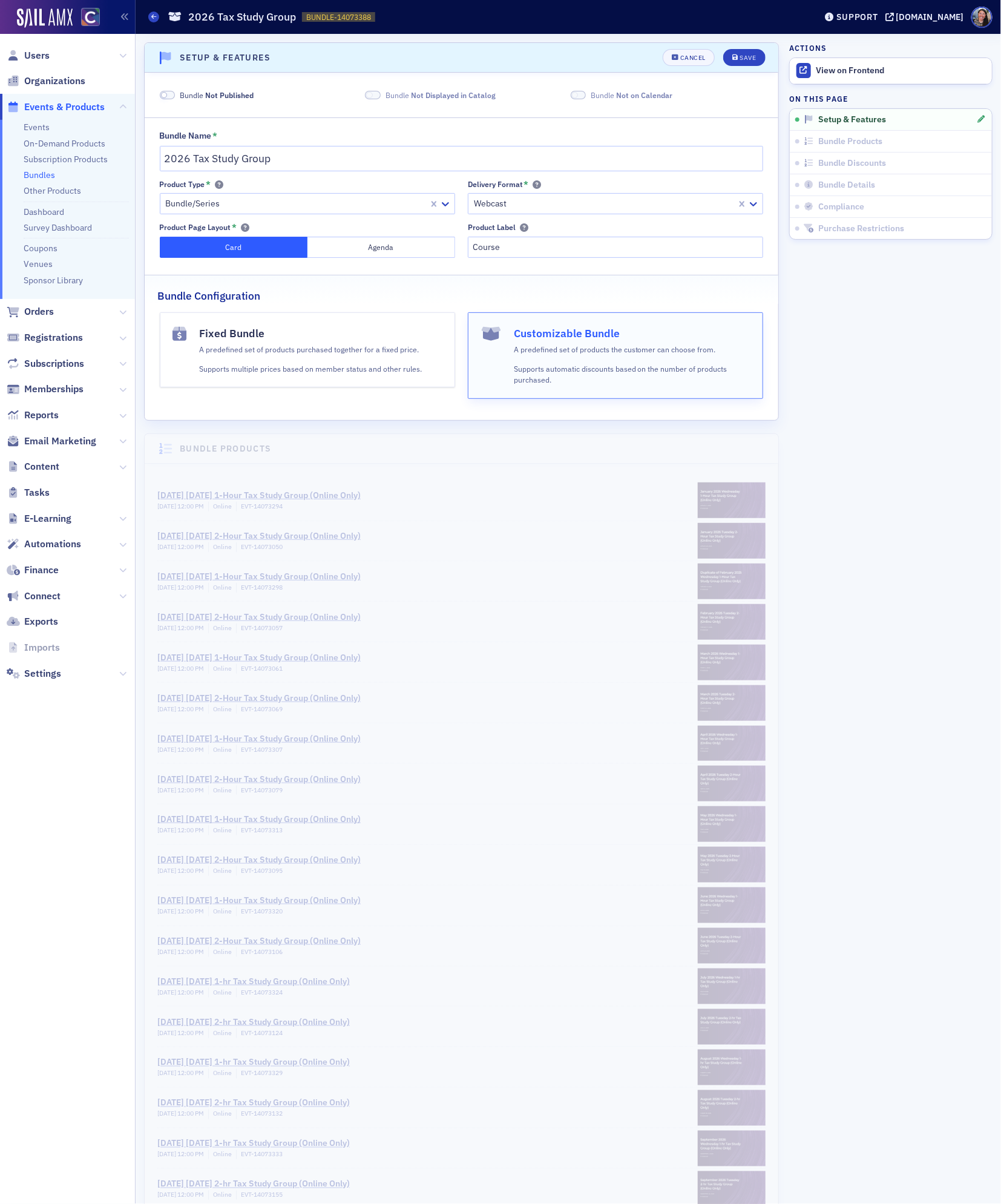
scroll to position [2, 0]
click at [740, 56] on div "Save" at bounding box center [748, 55] width 17 height 6
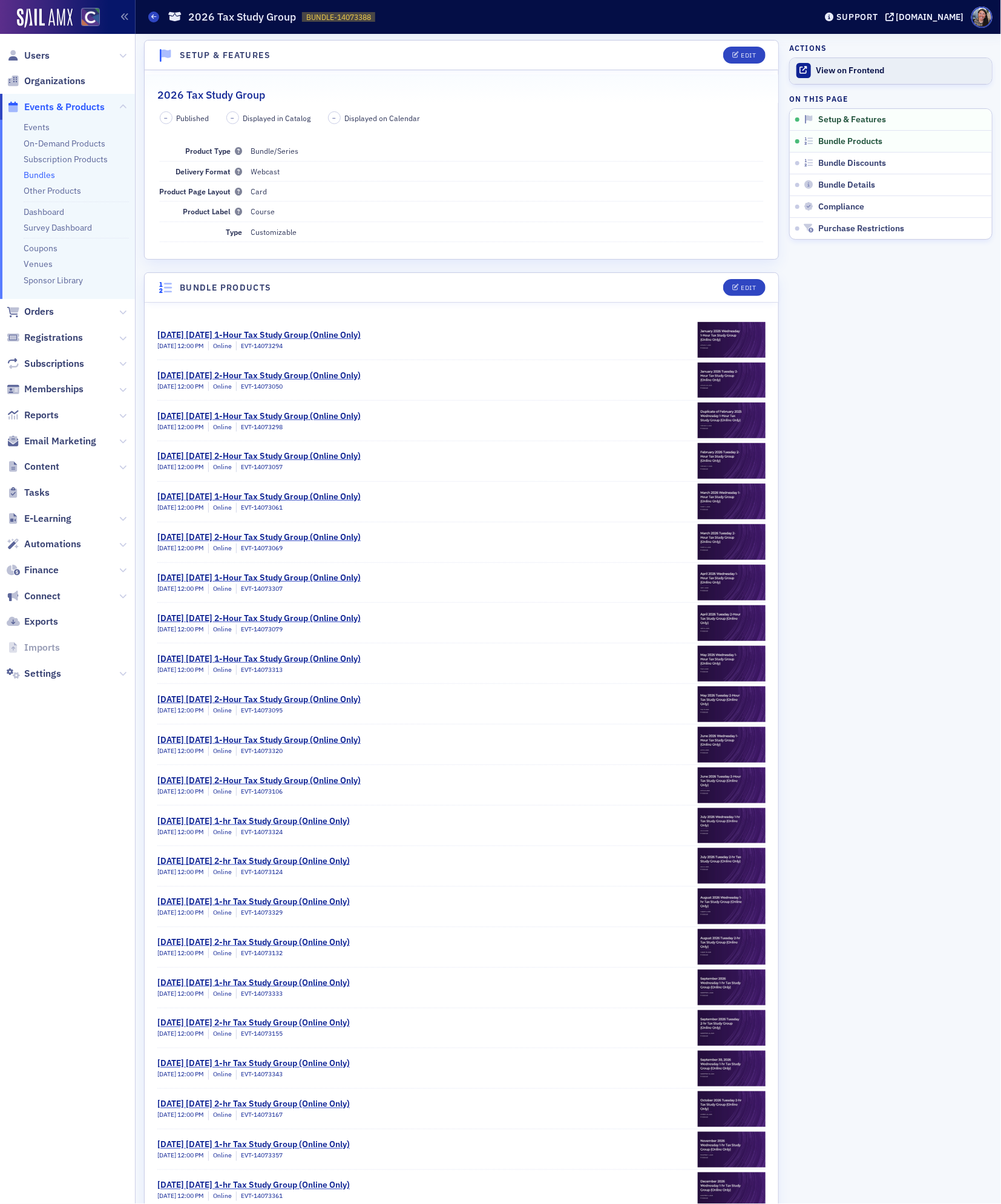
click at [868, 71] on div "View on Frontend" at bounding box center [902, 70] width 170 height 11
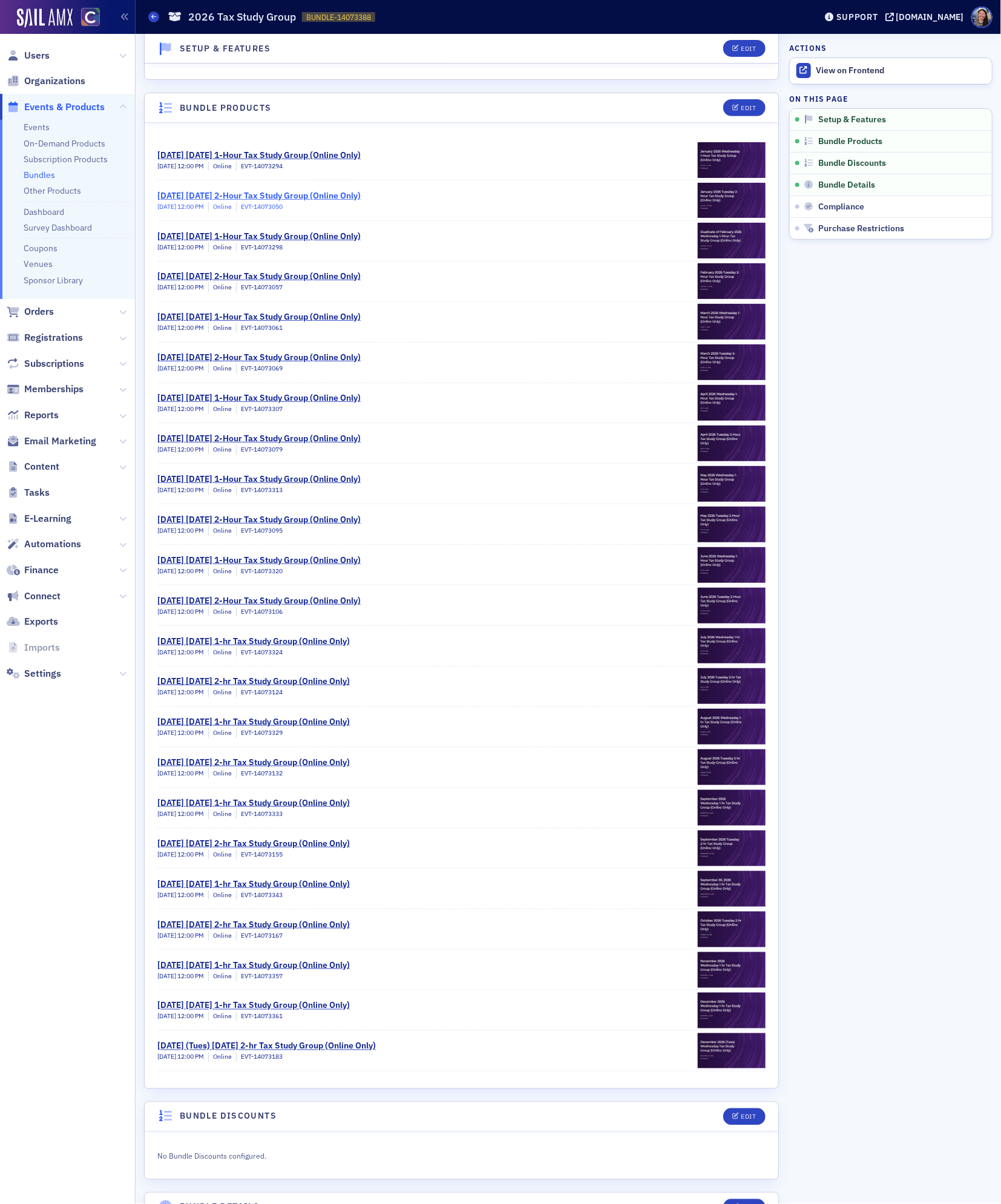
scroll to position [0, 0]
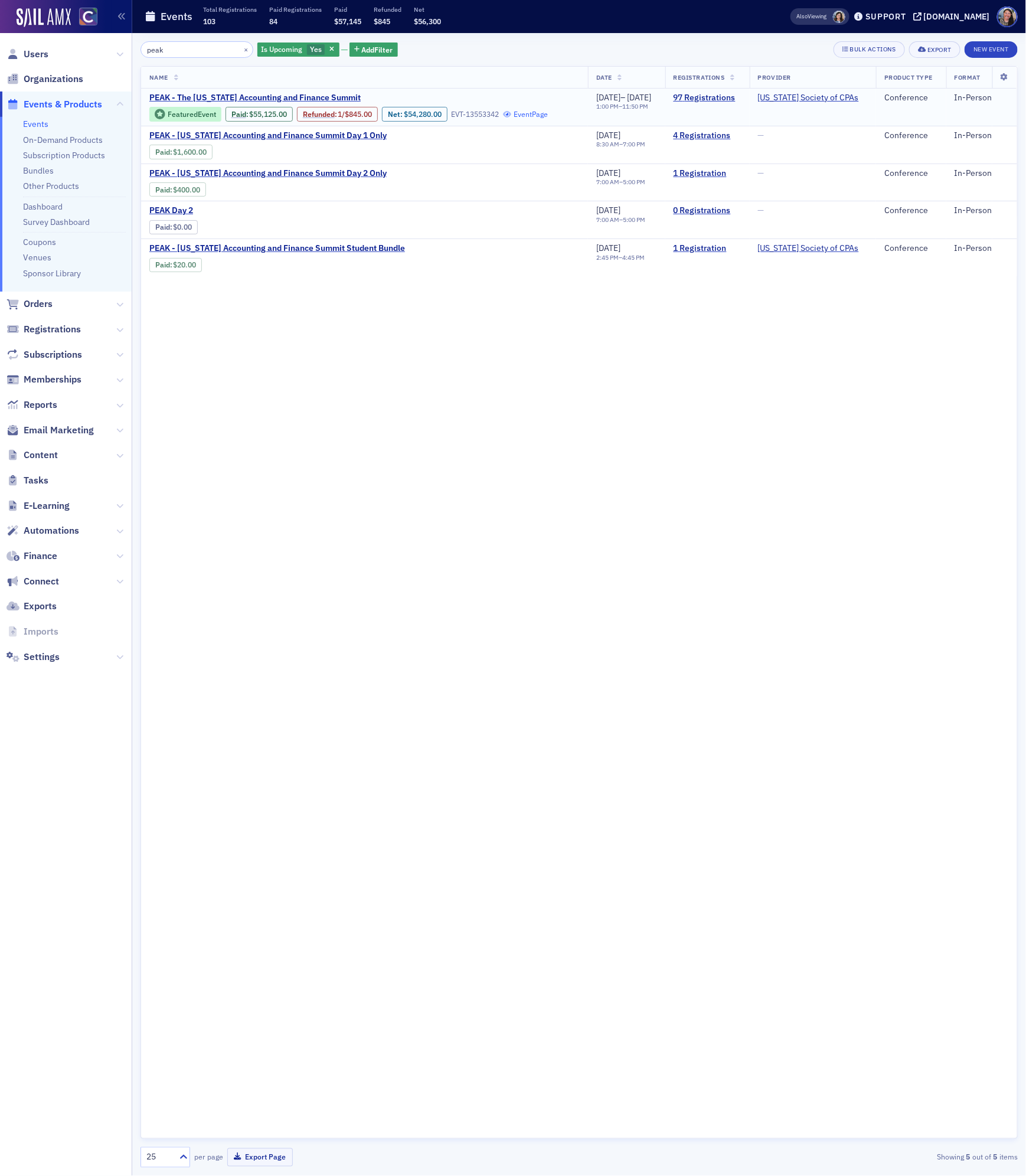
click at [534, 113] on link "Event Page" at bounding box center [526, 114] width 45 height 9
